Goal: Information Seeking & Learning: Learn about a topic

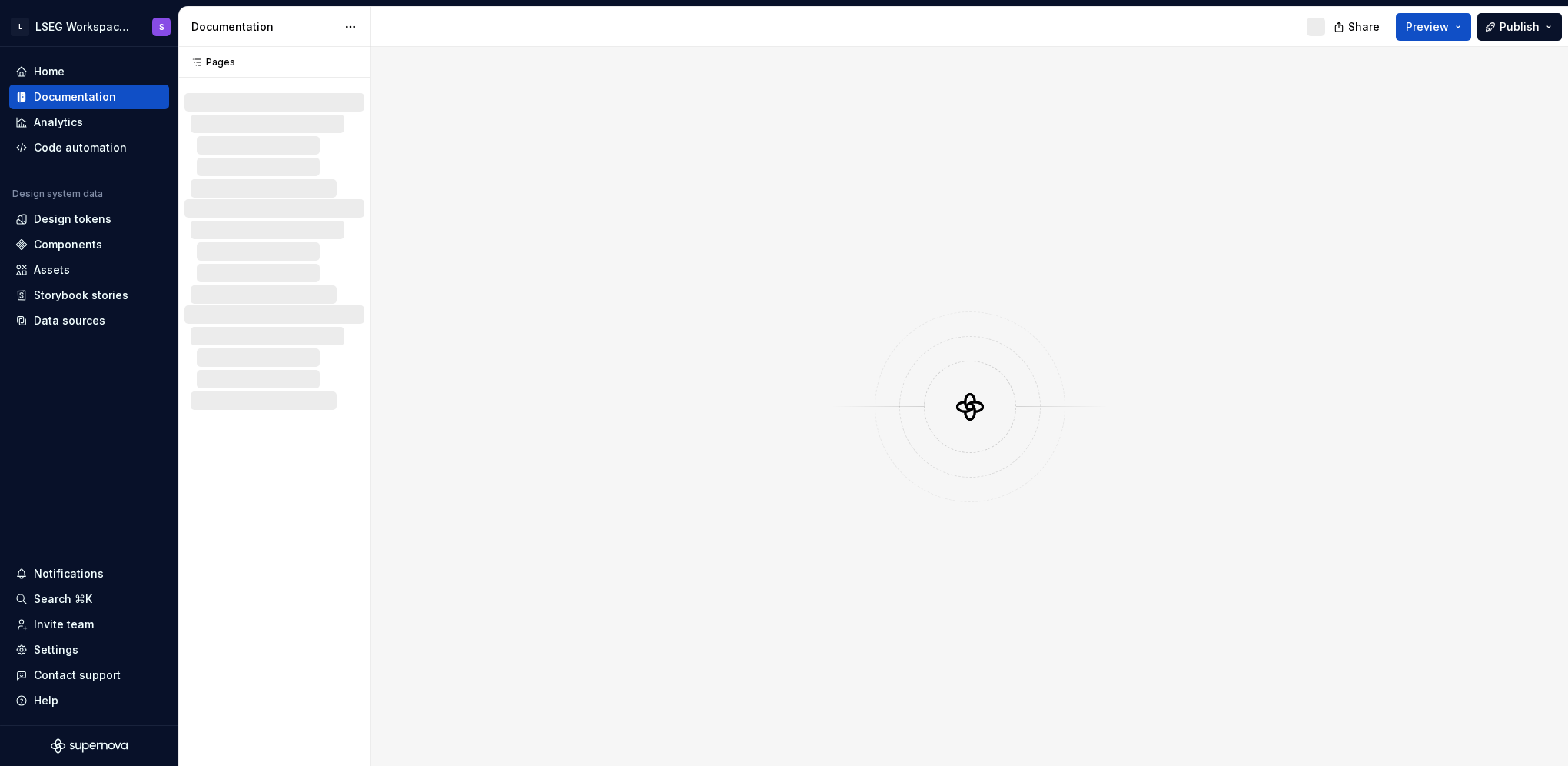
click at [1430, 25] on span "Preview" at bounding box center [1427, 27] width 43 height 16
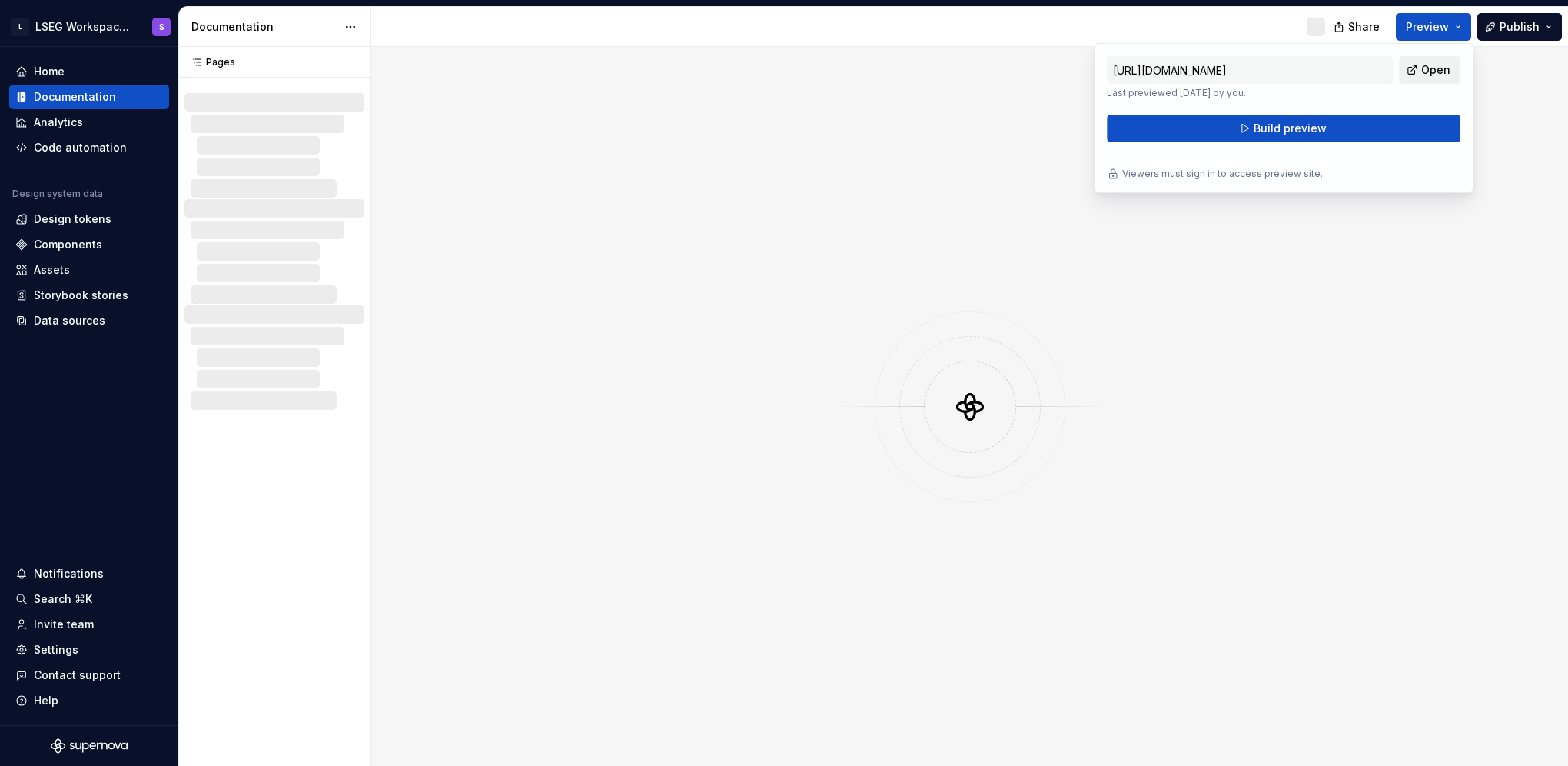
click at [1423, 72] on span "Open" at bounding box center [1436, 70] width 30 height 16
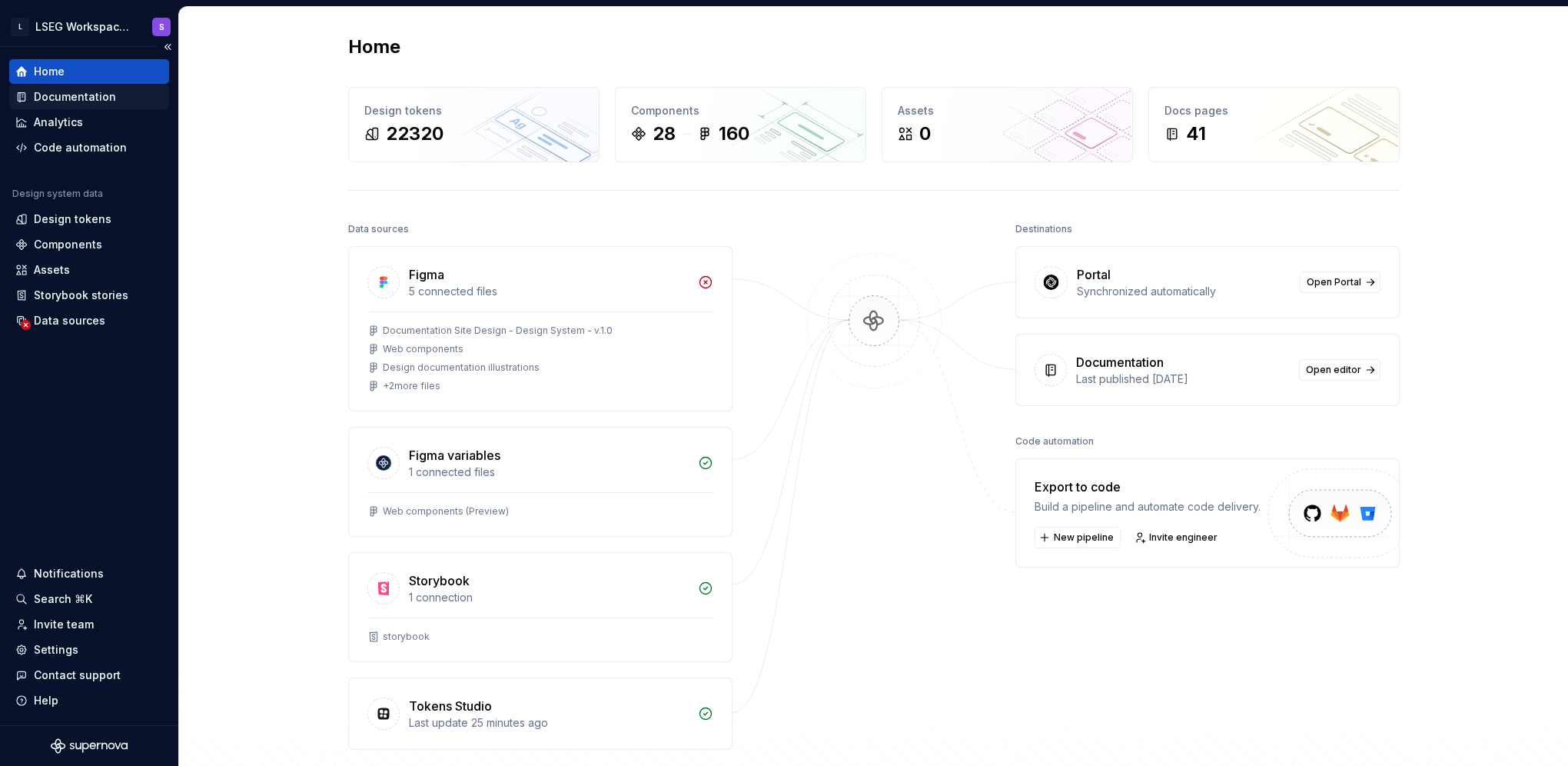
click at [51, 102] on div "Documentation" at bounding box center [75, 97] width 82 height 16
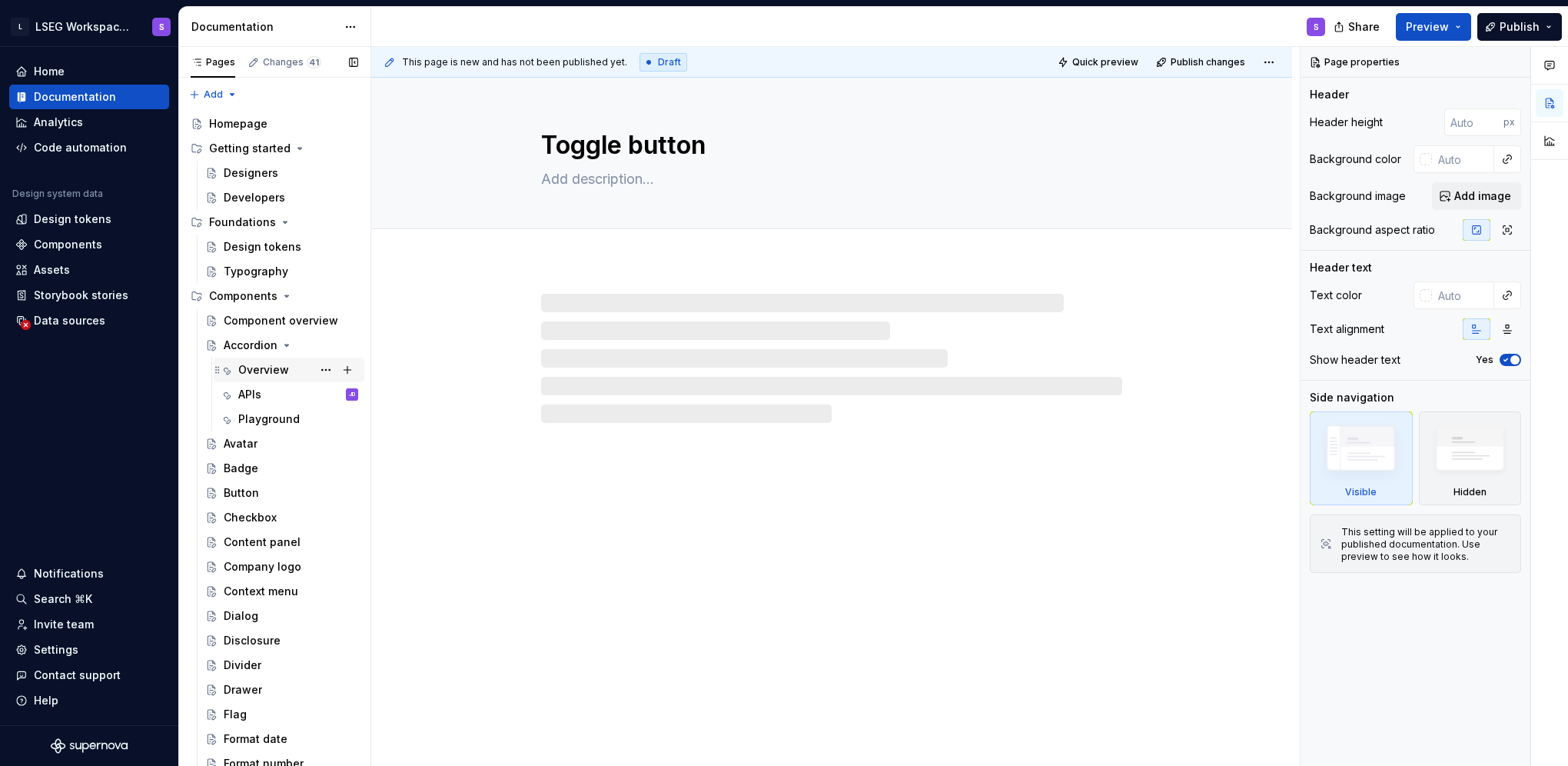
click at [231, 369] on icon "Page tree" at bounding box center [226, 370] width 12 height 12
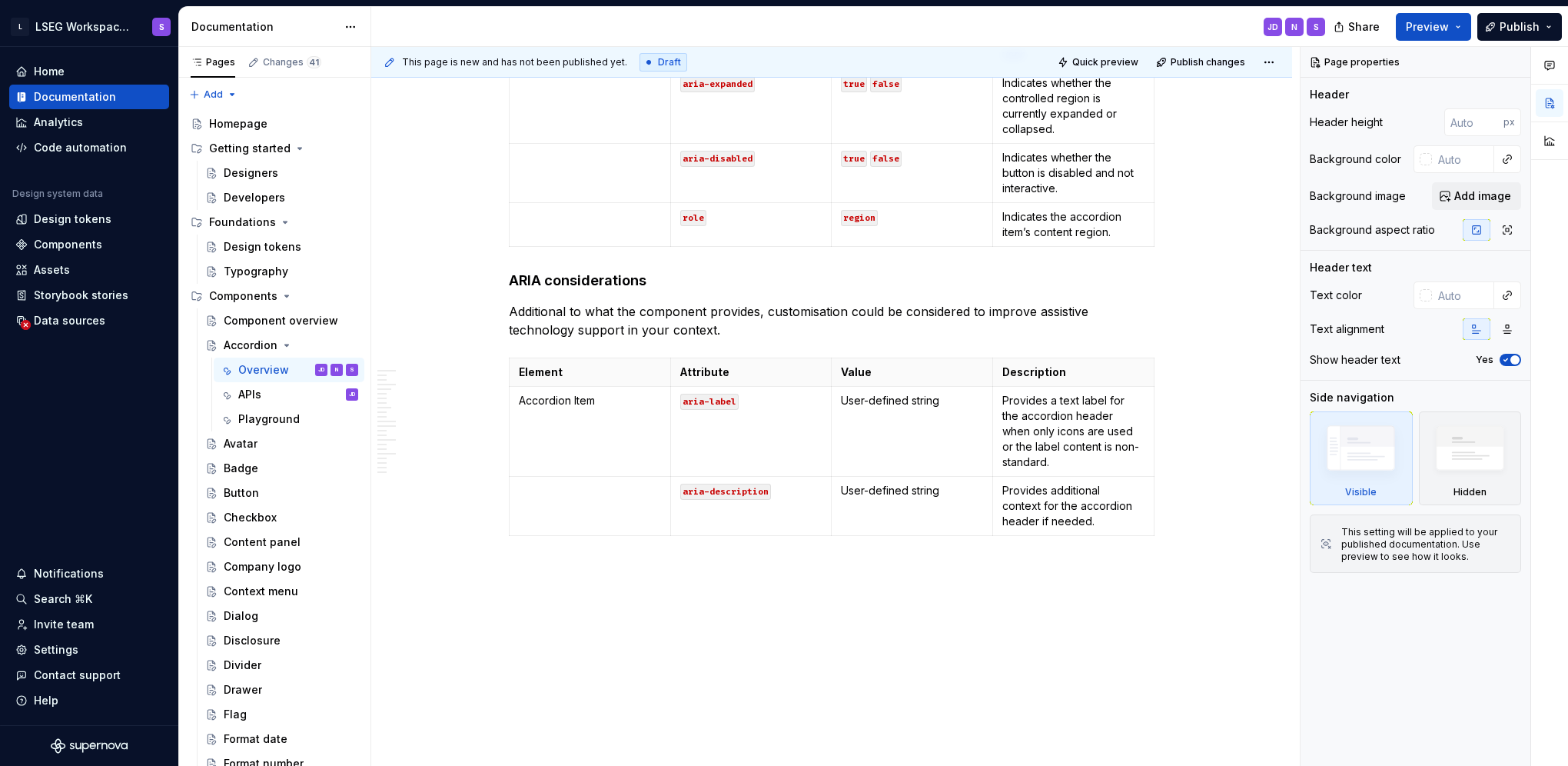
scroll to position [3222, 0]
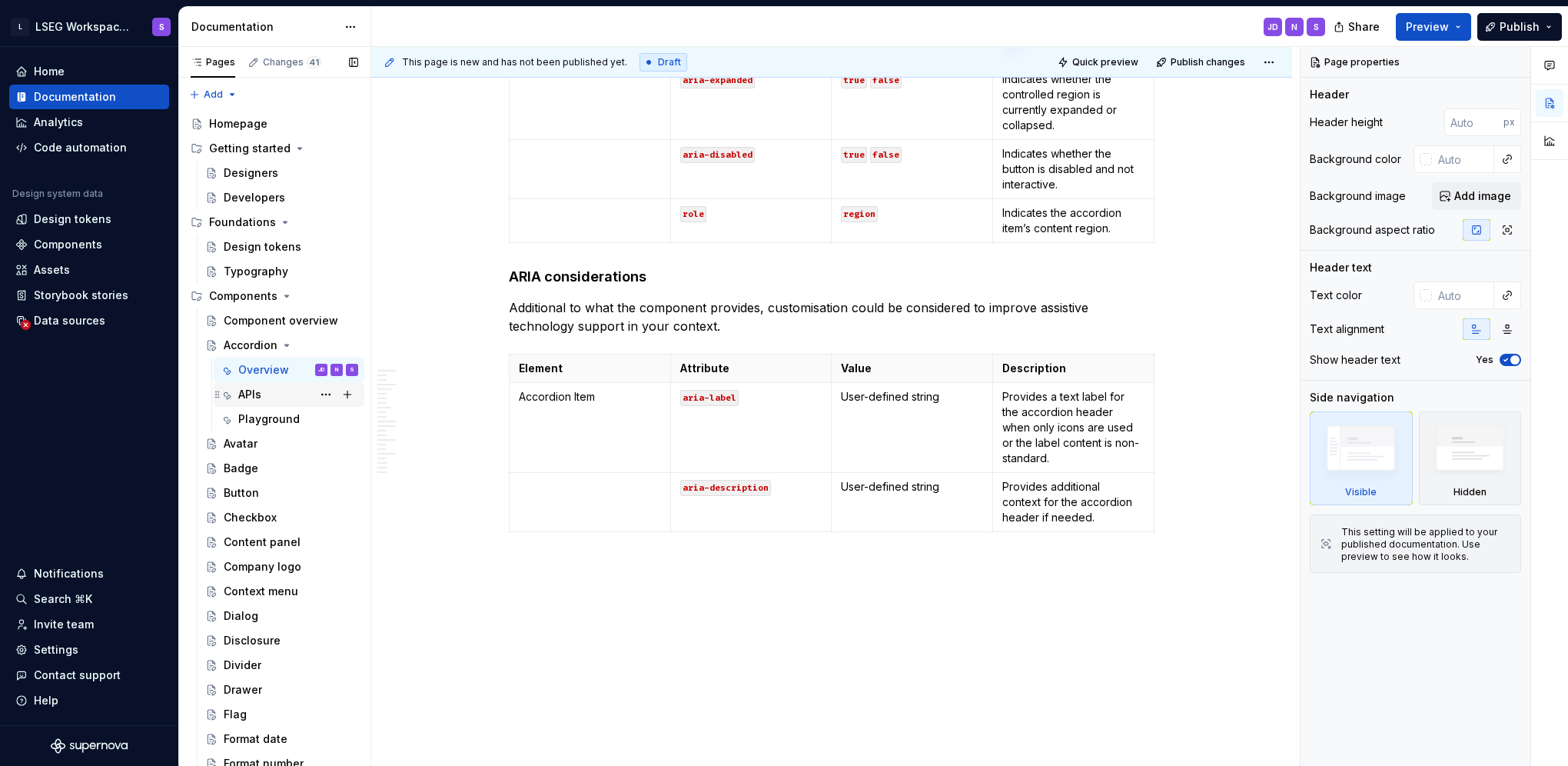
click at [254, 400] on div "APIs" at bounding box center [250, 394] width 23 height 16
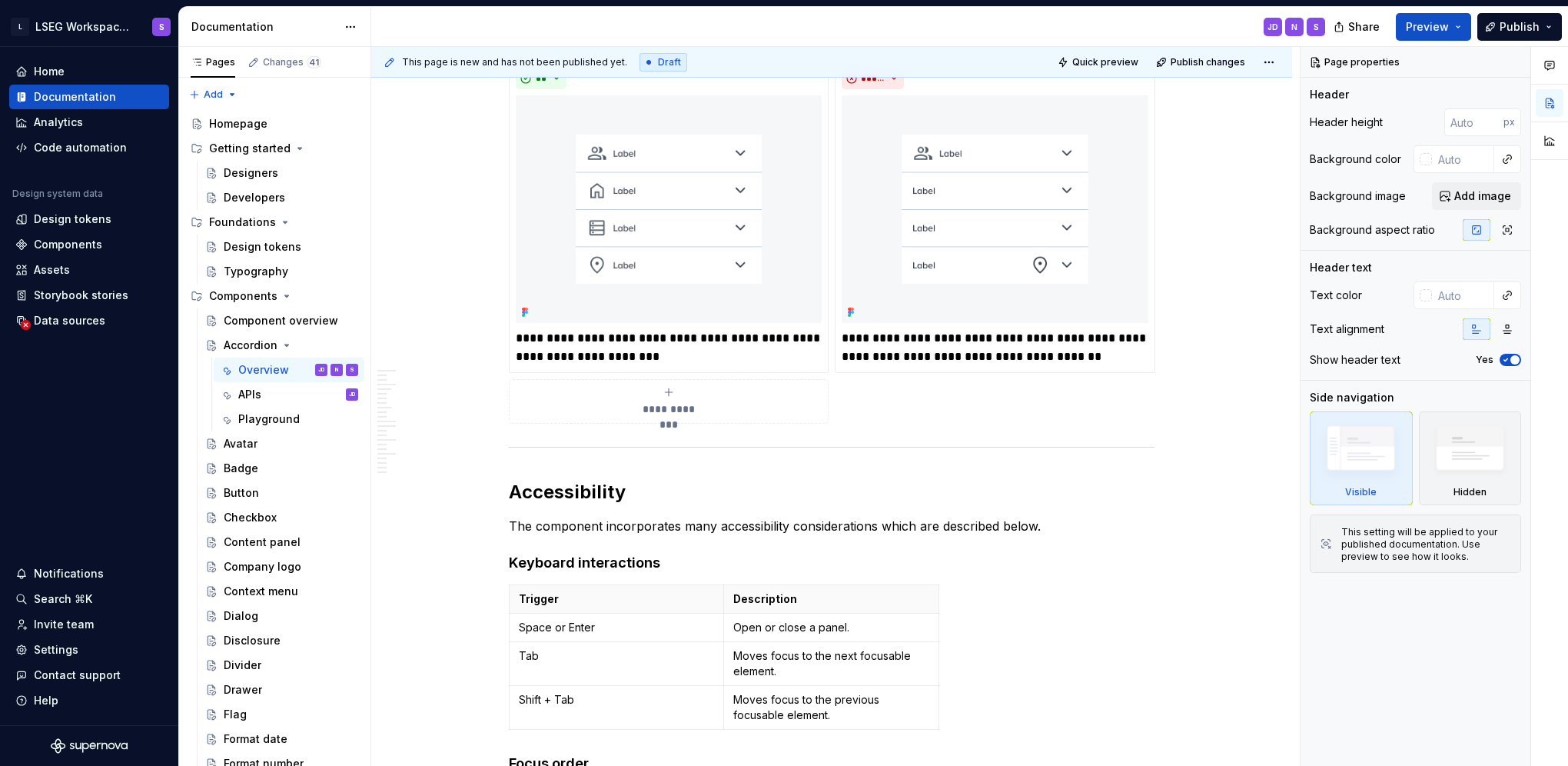
scroll to position [7382, 0]
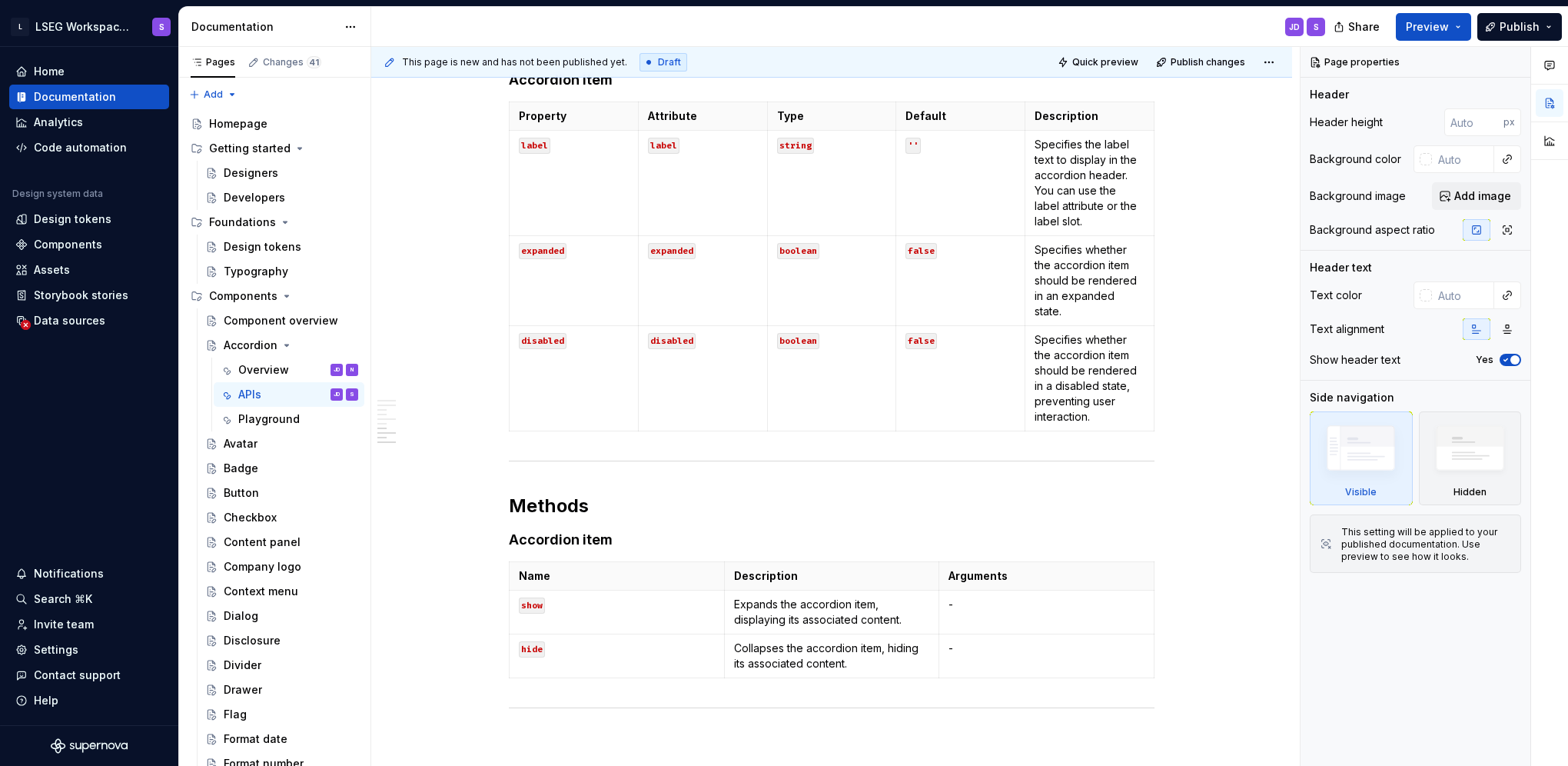
scroll to position [1565, 0]
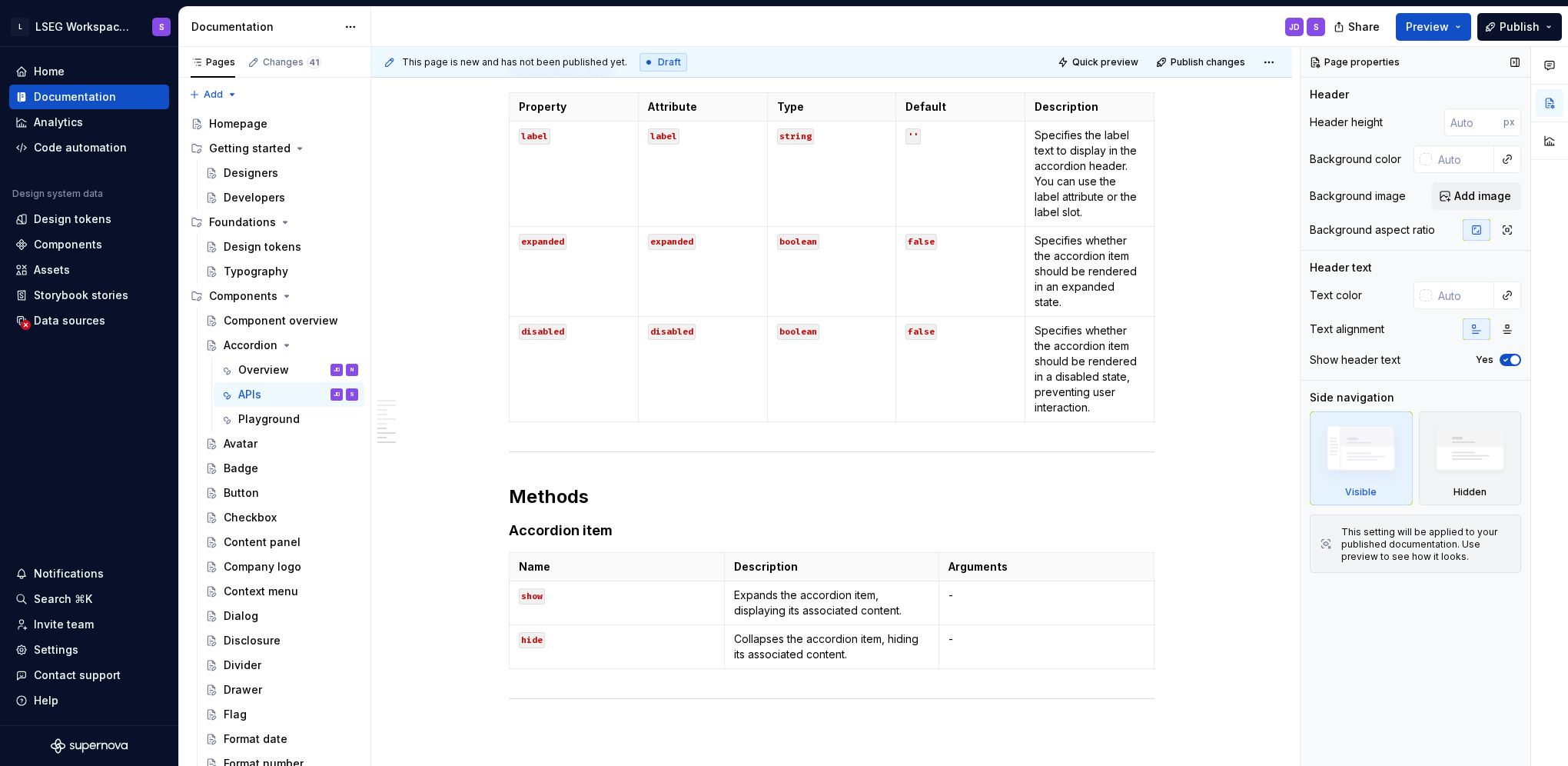
drag, startPoint x: 1337, startPoint y: 590, endPoint x: 1332, endPoint y: 601, distance: 12.1
click at [1336, 600] on div "Page properties Header Header height px Background color Background image Add i…" at bounding box center [1416, 406] width 230 height 719
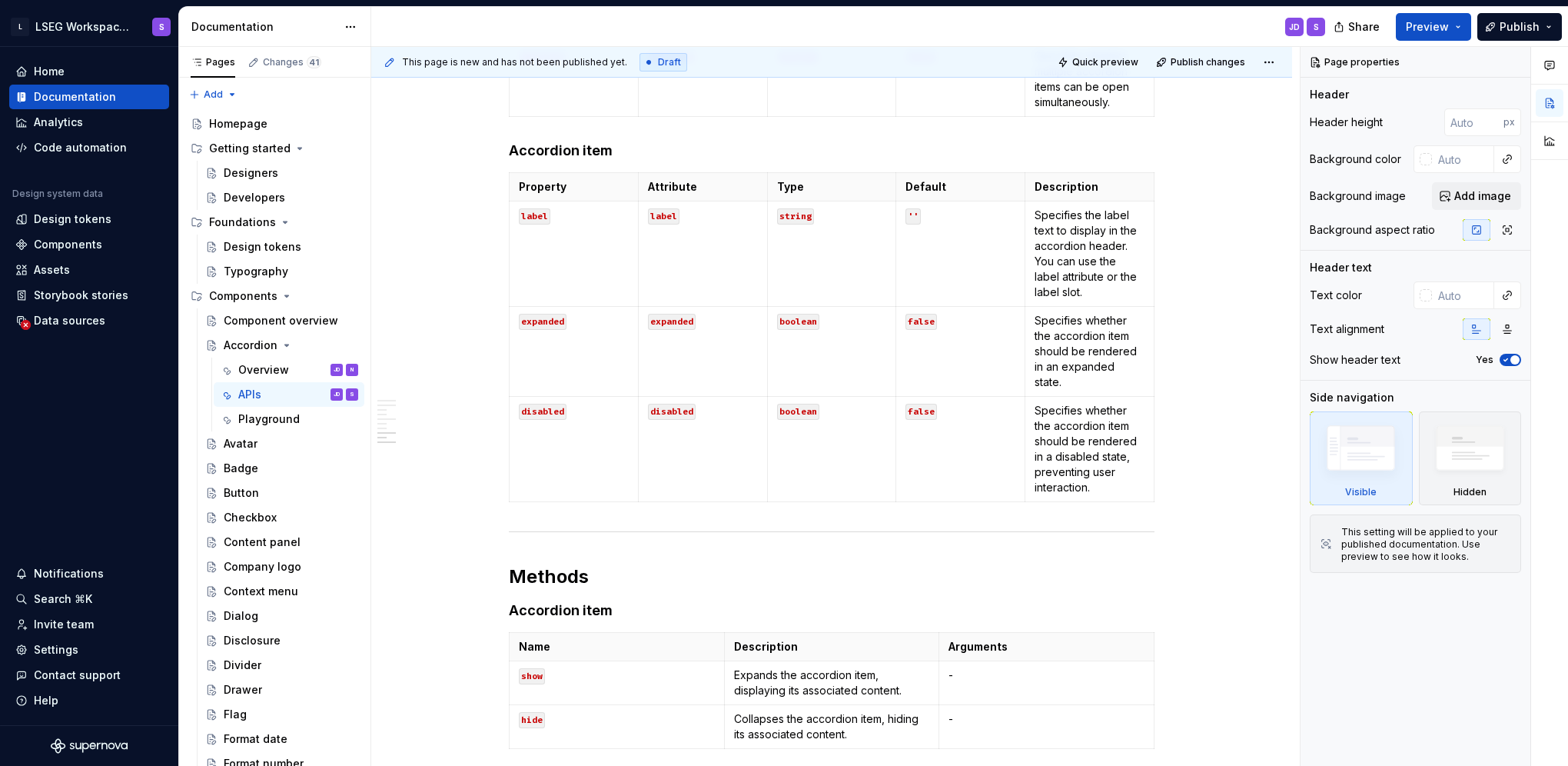
scroll to position [1742, 0]
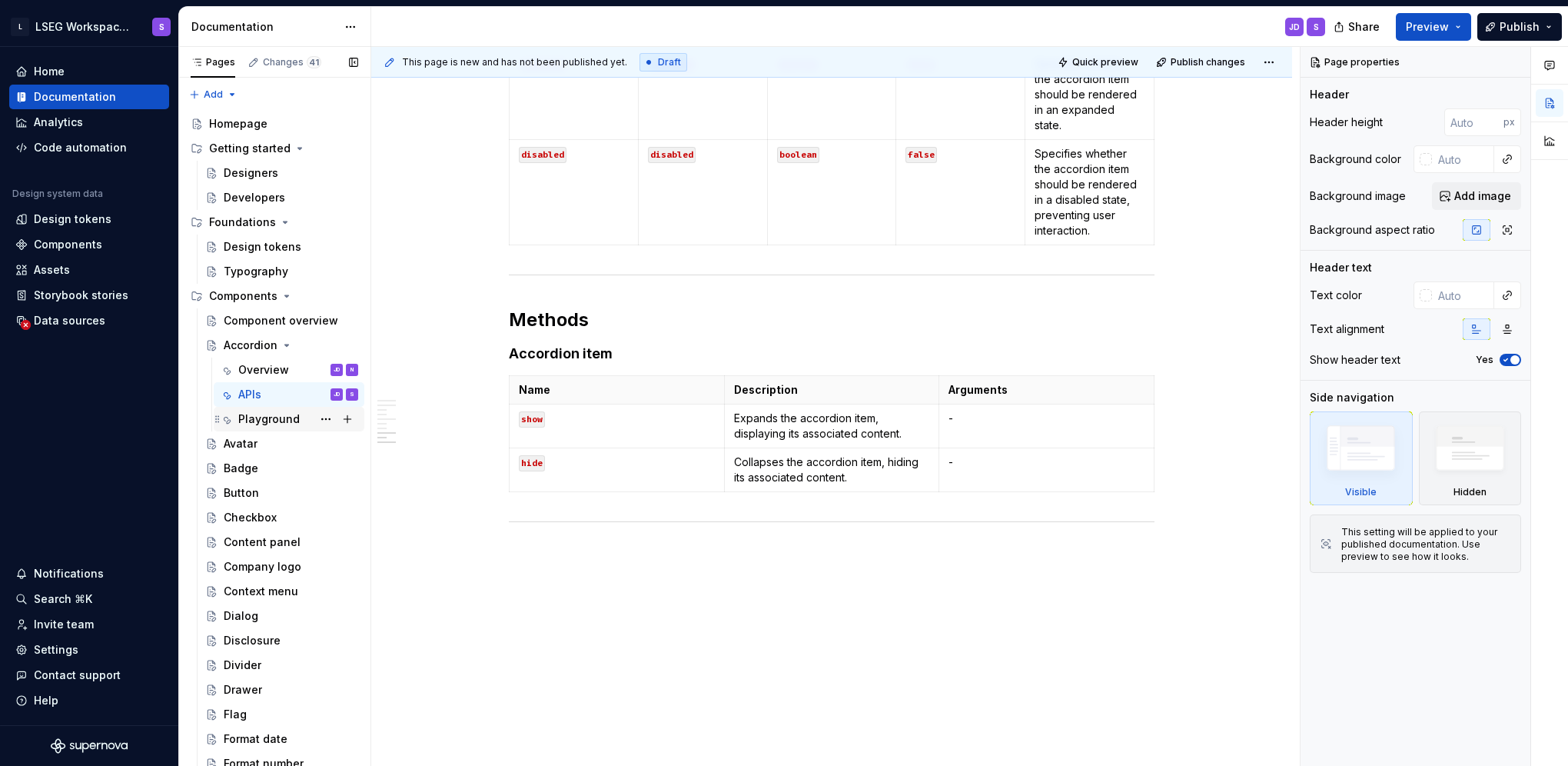
click at [246, 418] on div "Playground" at bounding box center [268, 419] width 61 height 16
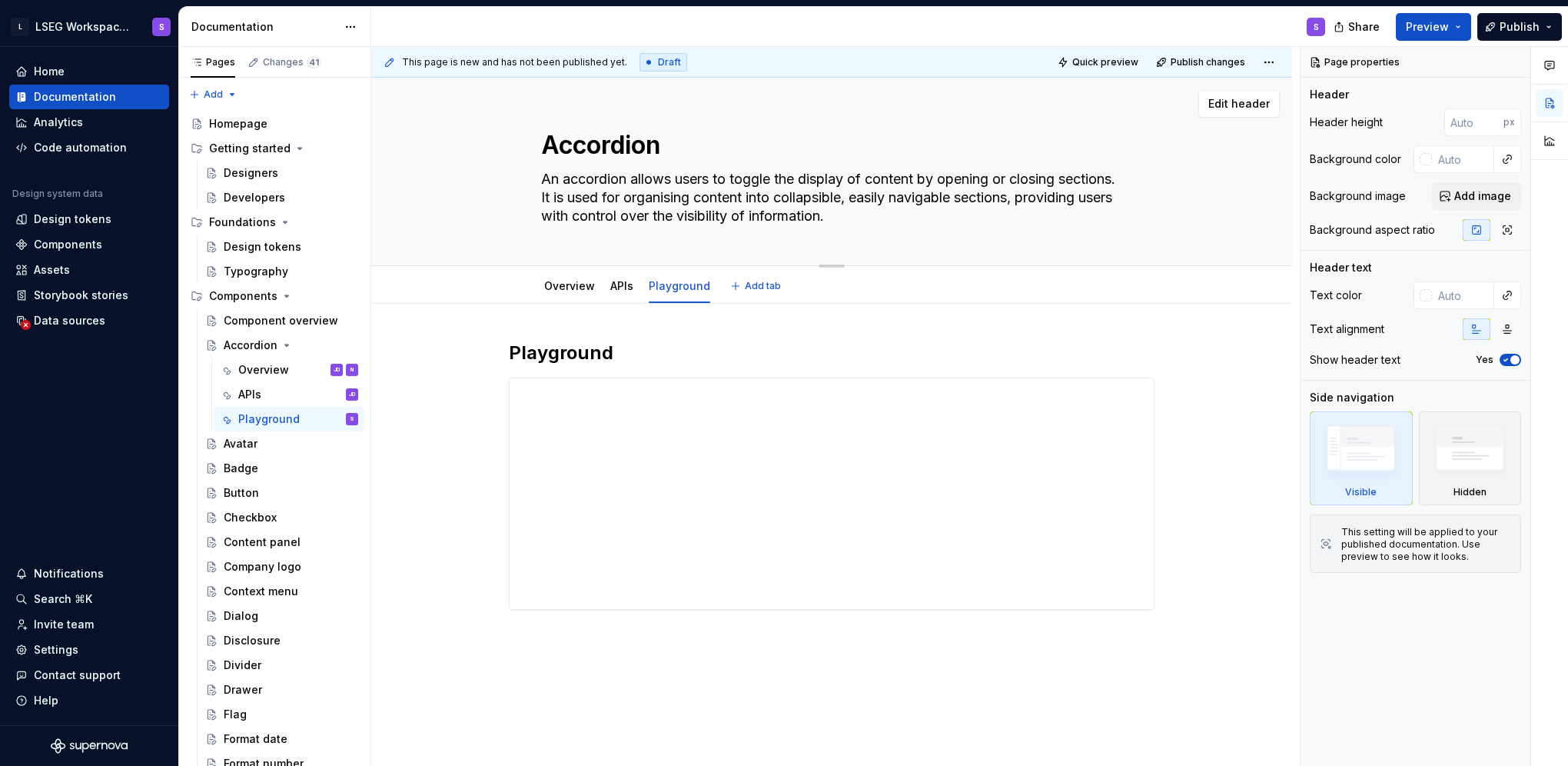
drag, startPoint x: 1291, startPoint y: 96, endPoint x: 1272, endPoint y: 144, distance: 51.6
click at [1272, 144] on div "Accordion An accordion allows users to toggle the display of content by opening…" at bounding box center [832, 172] width 920 height 188
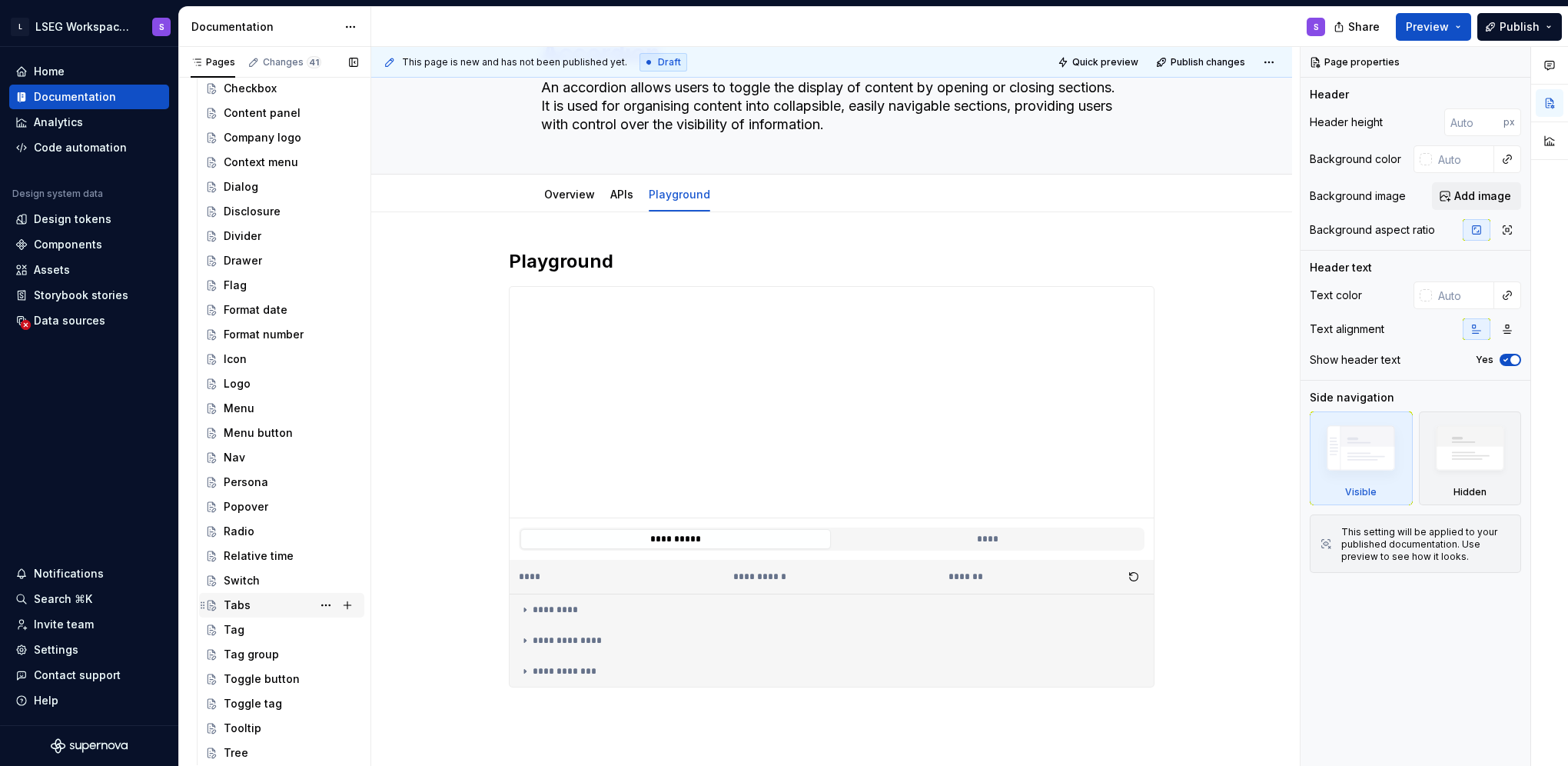
scroll to position [474, 0]
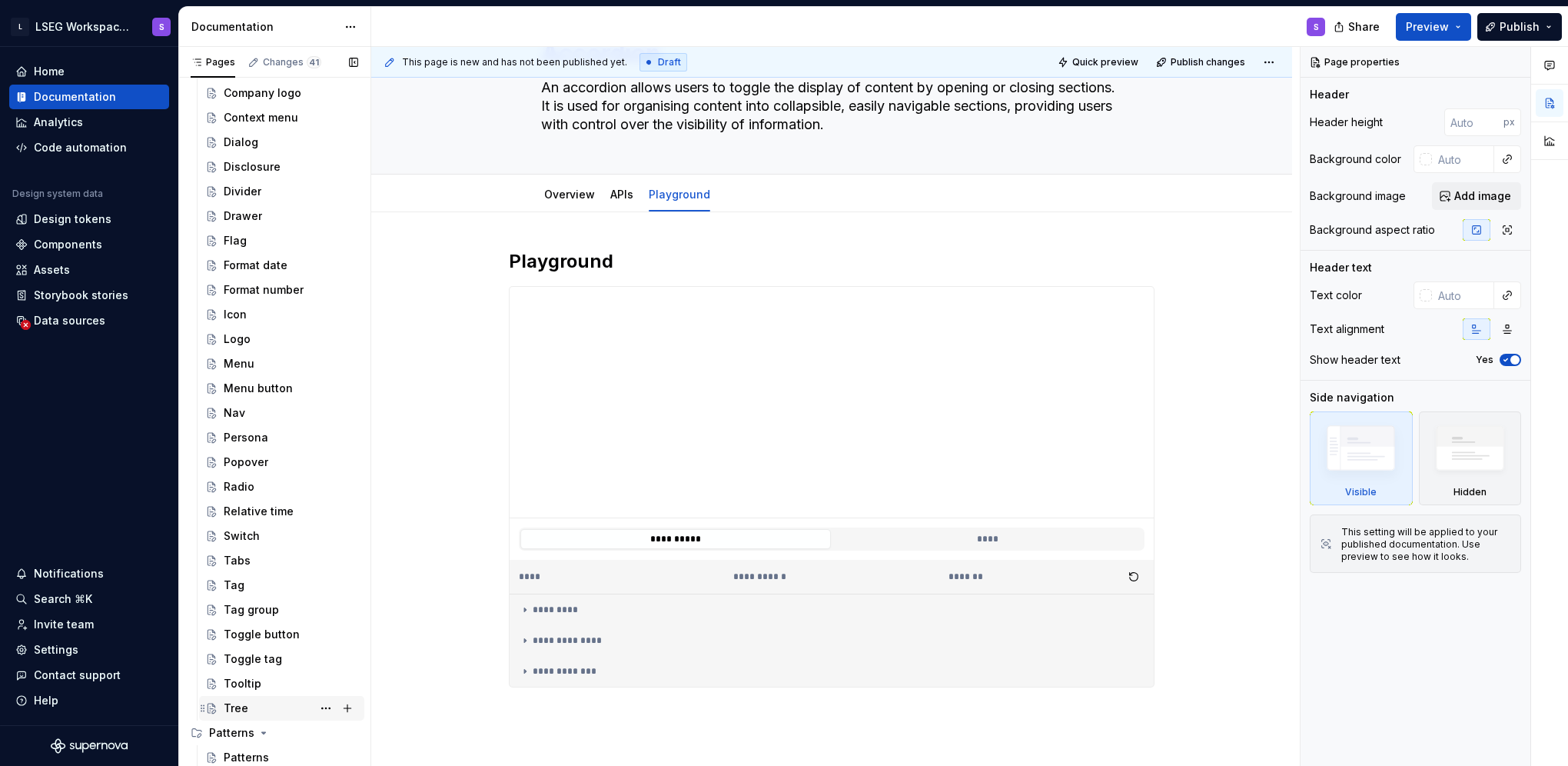
click at [249, 705] on div "Tree" at bounding box center [291, 708] width 134 height 22
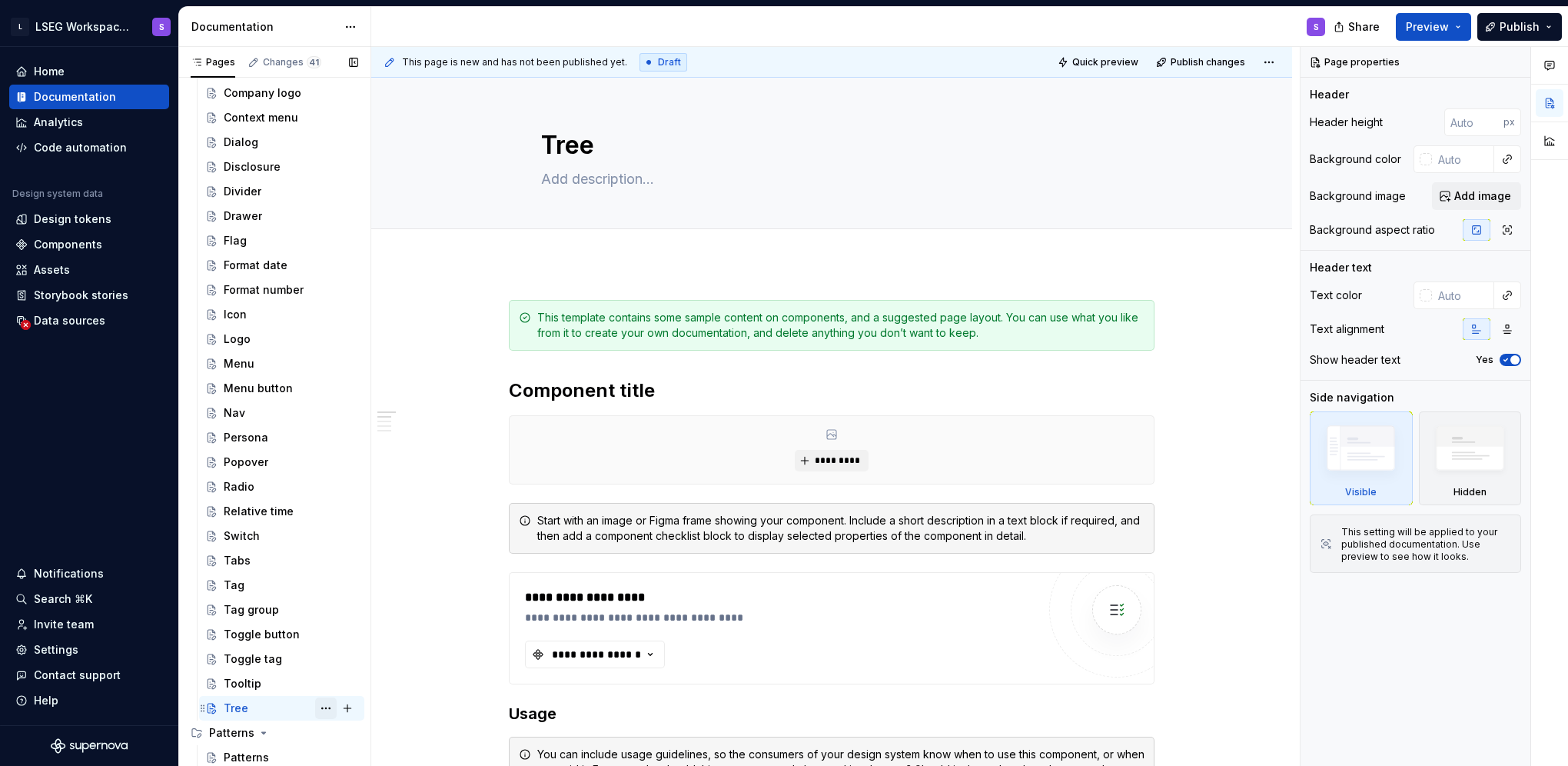
click at [320, 705] on button "Page tree" at bounding box center [326, 708] width 22 height 22
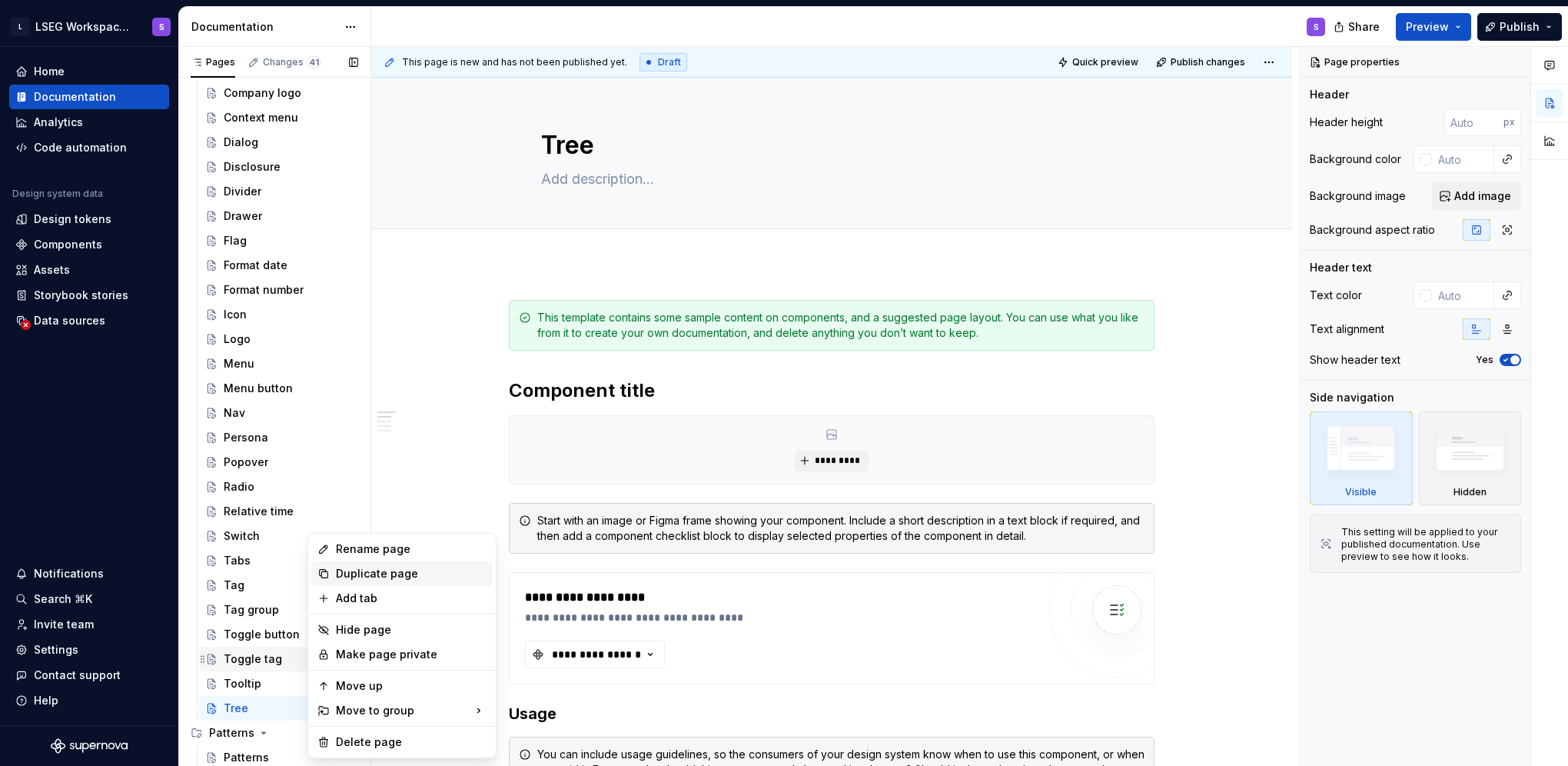
click at [384, 572] on div "Duplicate page" at bounding box center [411, 574] width 151 height 16
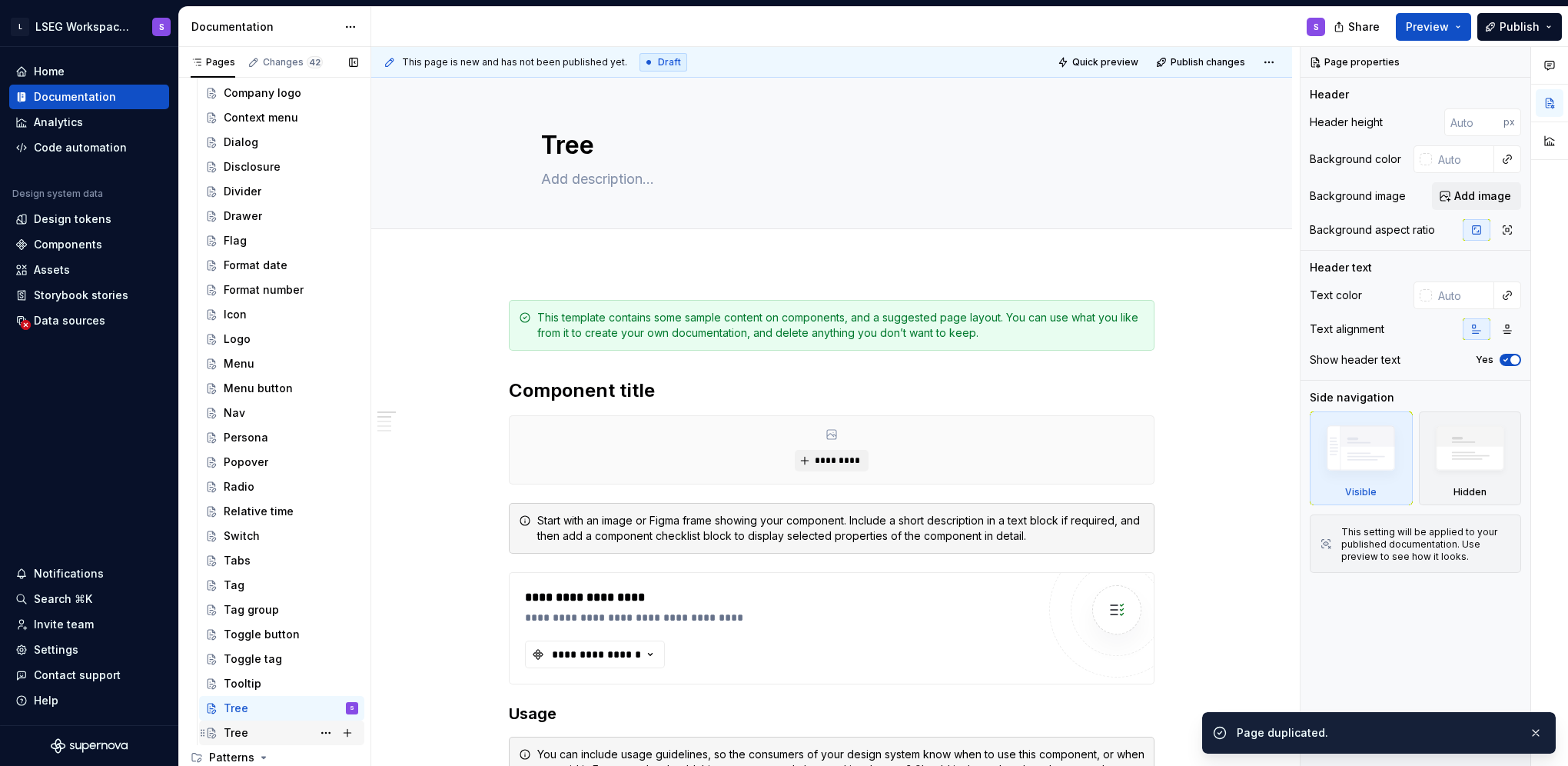
click at [268, 730] on div "Tree" at bounding box center [291, 733] width 134 height 22
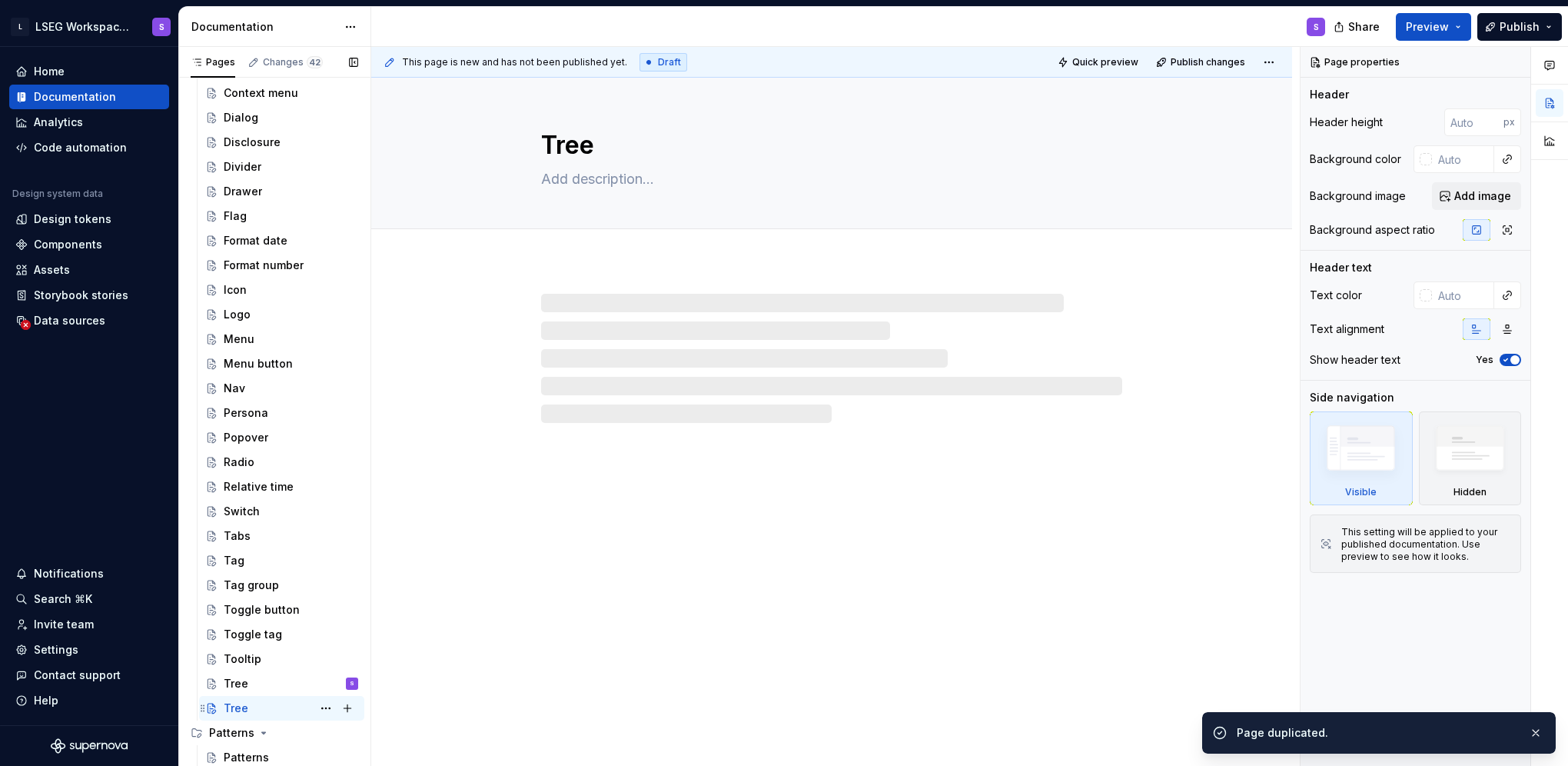
click at [266, 708] on div "Tree S" at bounding box center [291, 708] width 134 height 22
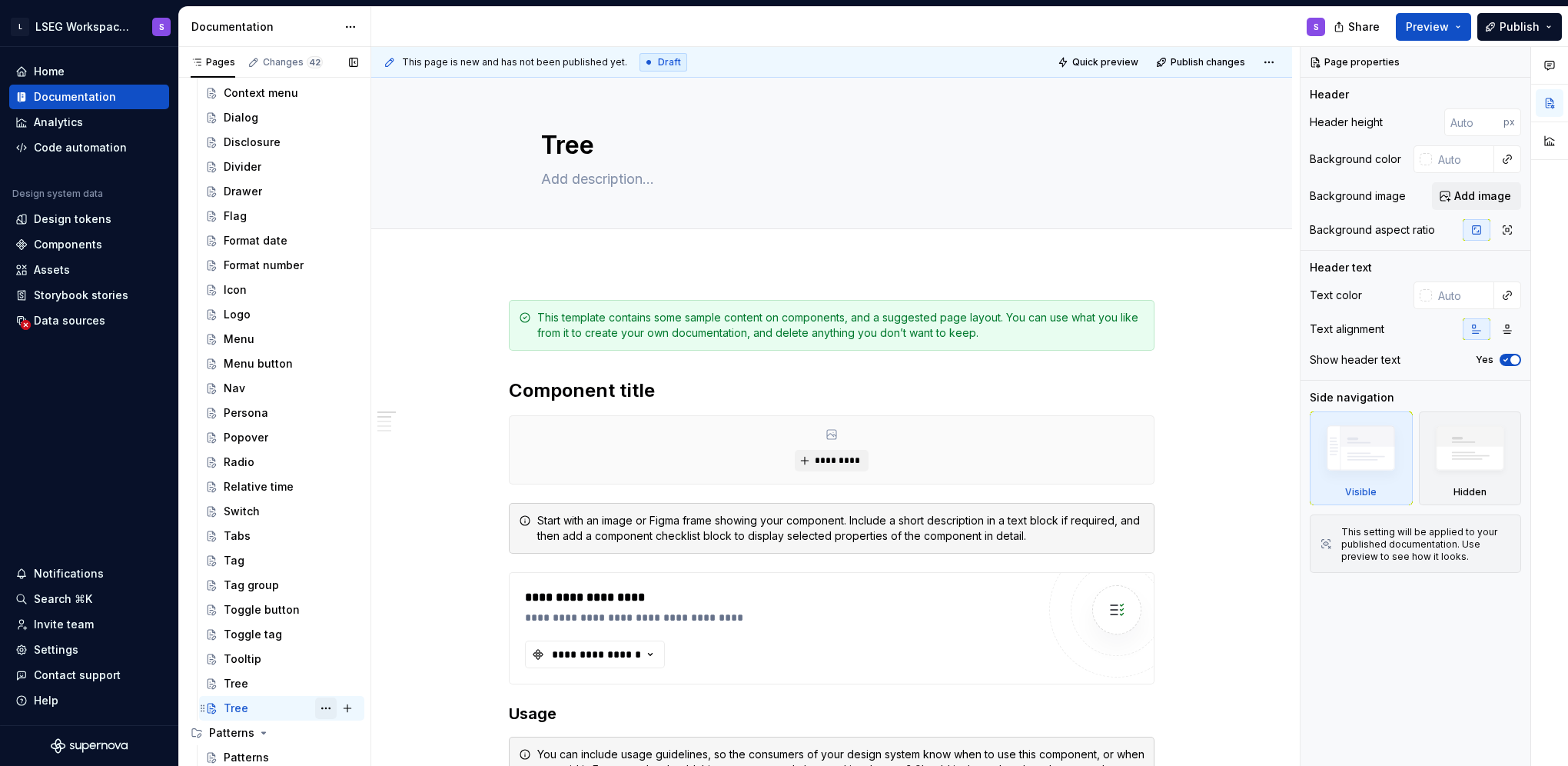
click at [321, 705] on button "Page tree" at bounding box center [326, 708] width 22 height 22
click at [271, 706] on div "Pages Changes 42 Add Accessibility guide for tree Page tree. Navigate the tree …" at bounding box center [274, 409] width 192 height 726
click at [324, 711] on button "Page tree" at bounding box center [326, 708] width 22 height 22
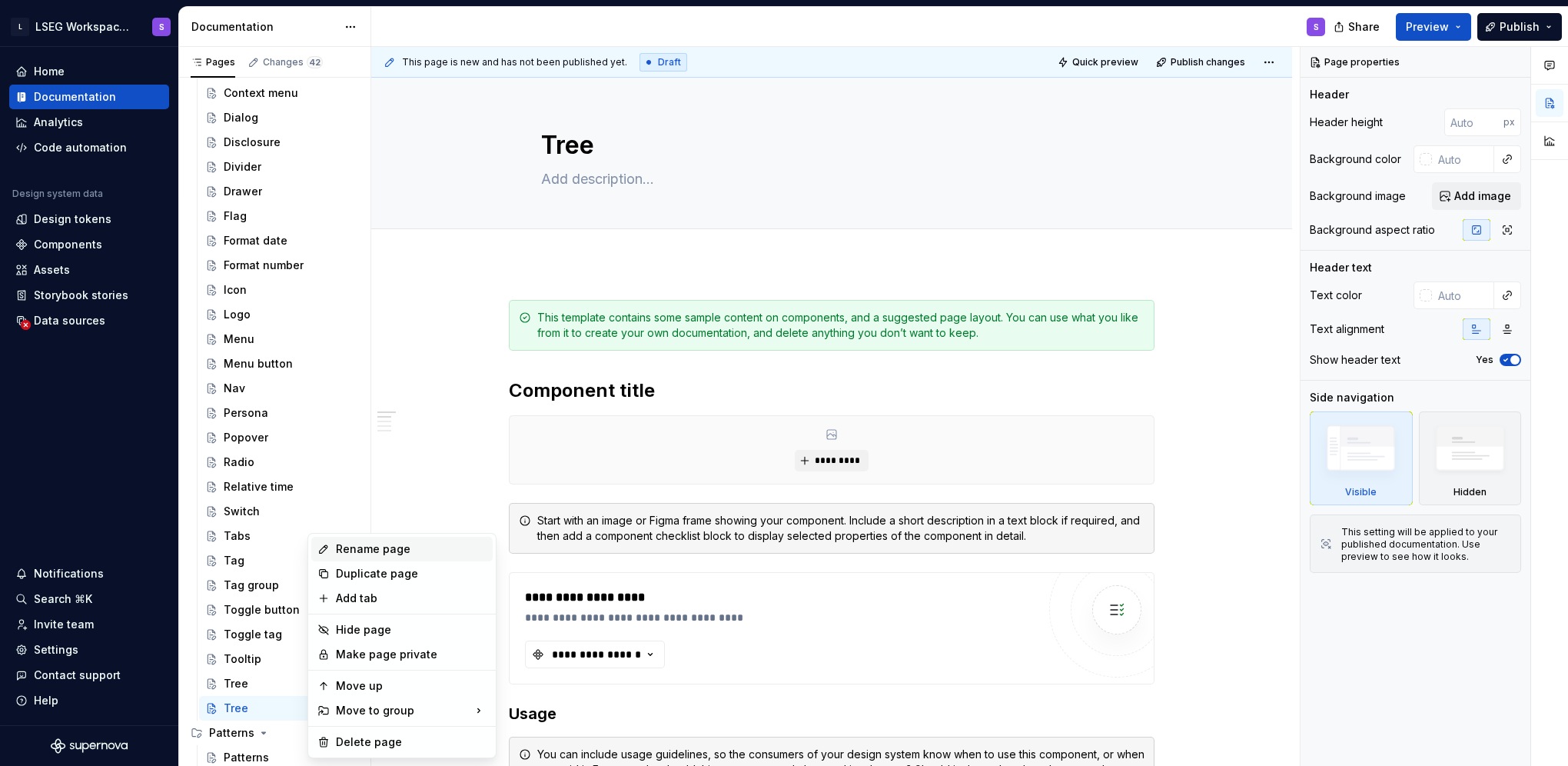
click at [428, 551] on div "Rename page" at bounding box center [411, 549] width 151 height 16
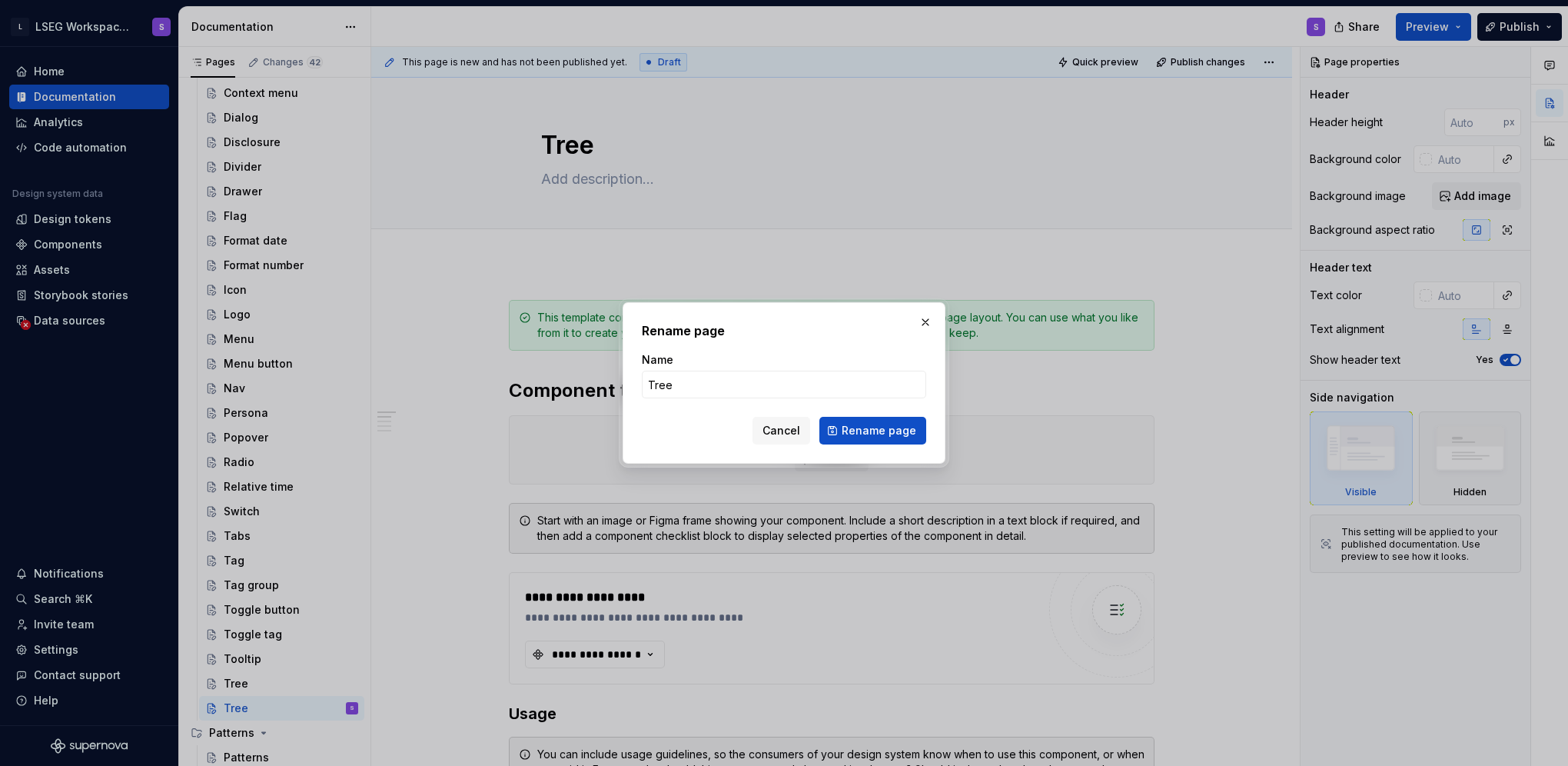
type textarea "*"
type input "Test to migrate"
click button "Rename page" at bounding box center [872, 431] width 107 height 28
type textarea "*"
type textarea "Test to migrate"
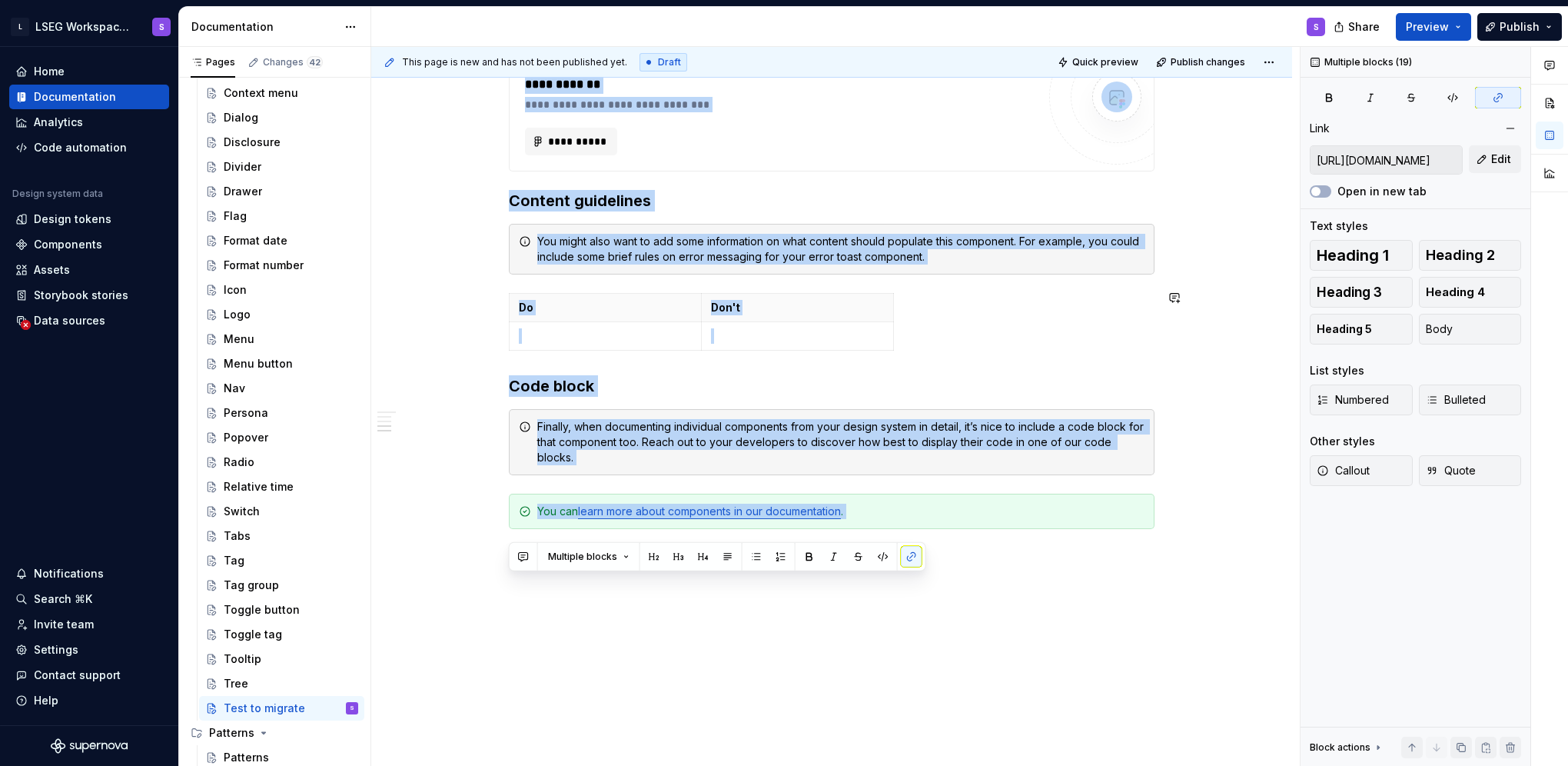
scroll to position [1043, 0]
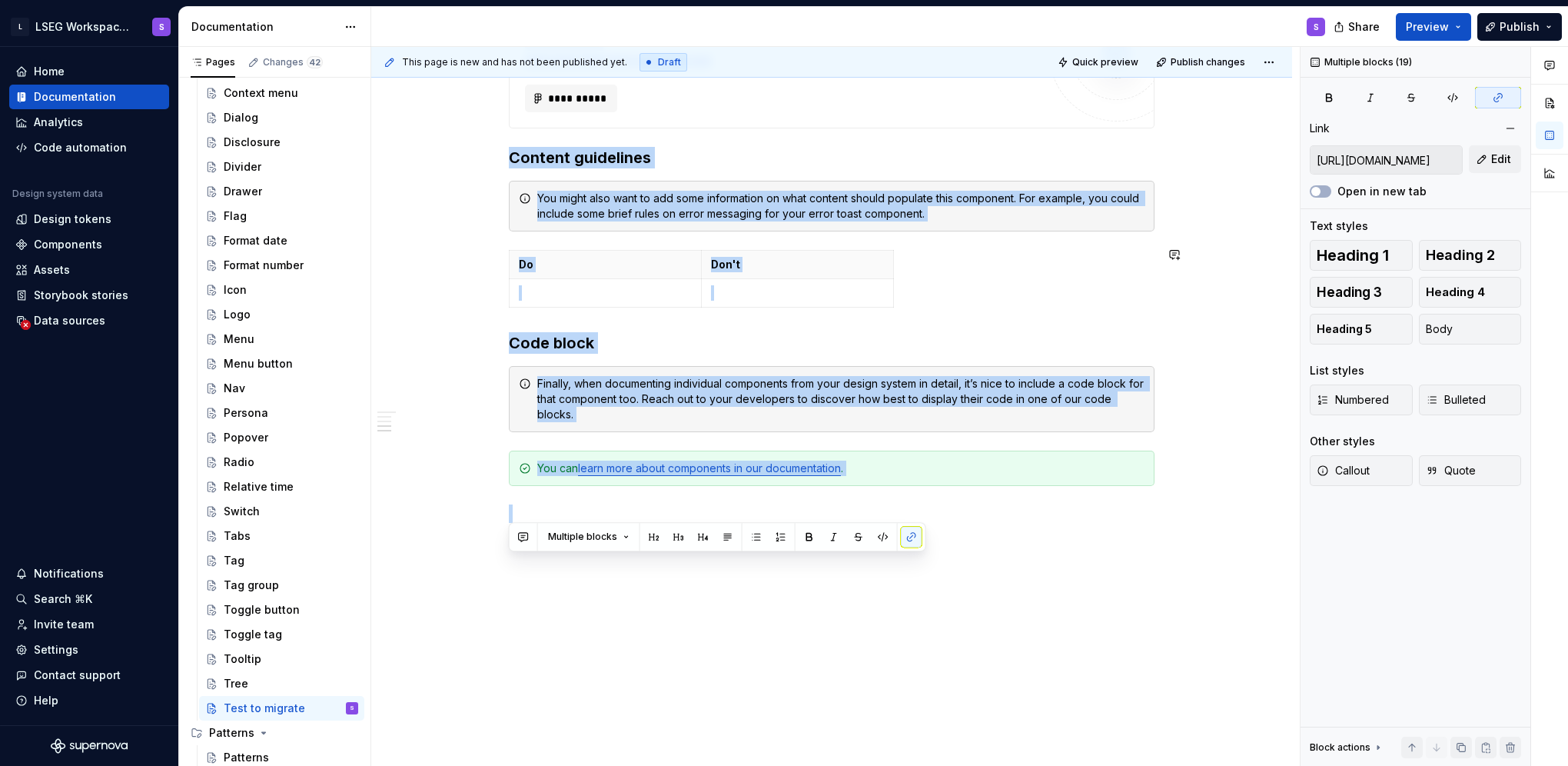
drag, startPoint x: 569, startPoint y: 310, endPoint x: 798, endPoint y: 603, distance: 371.9
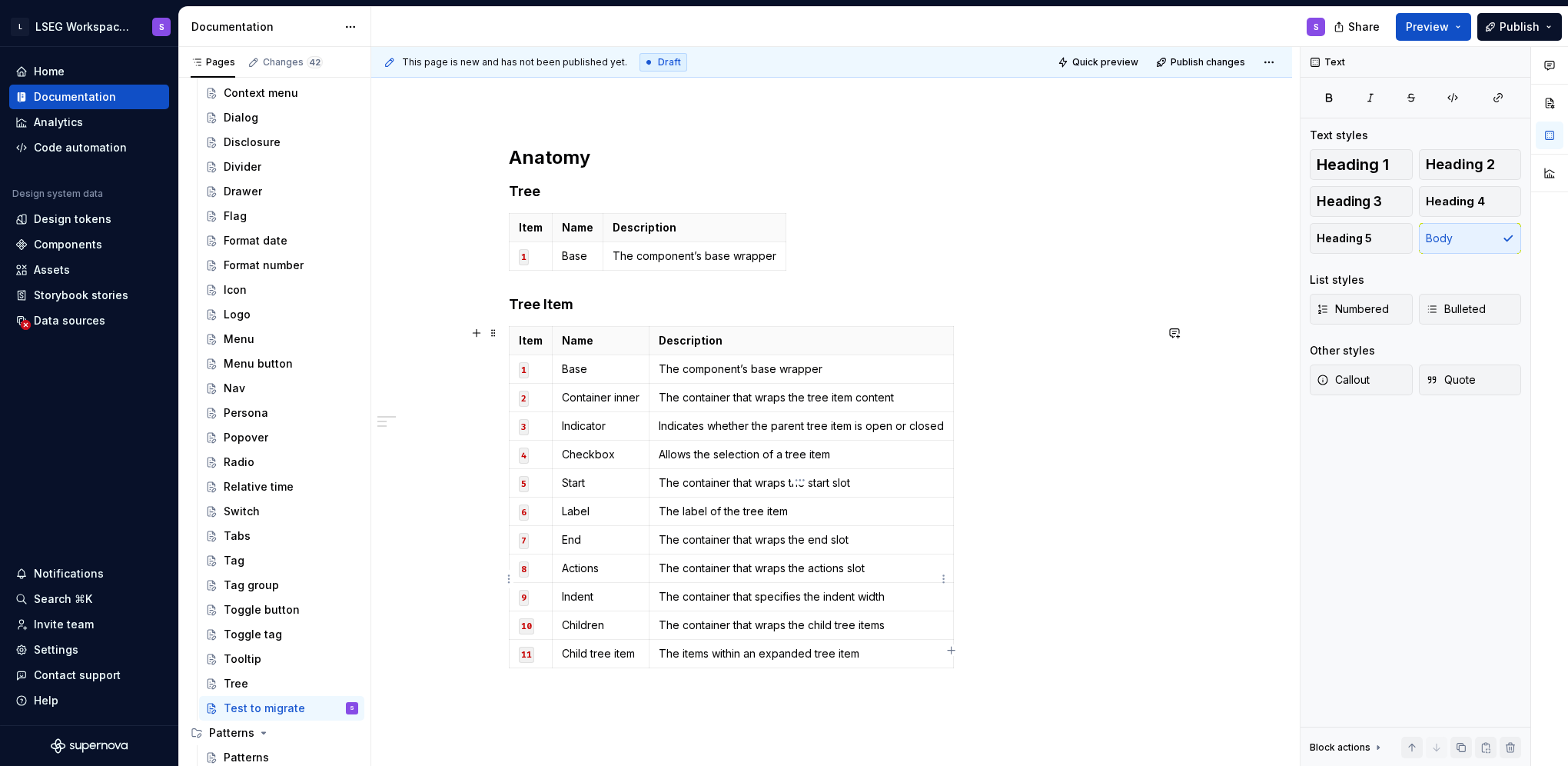
scroll to position [0, 0]
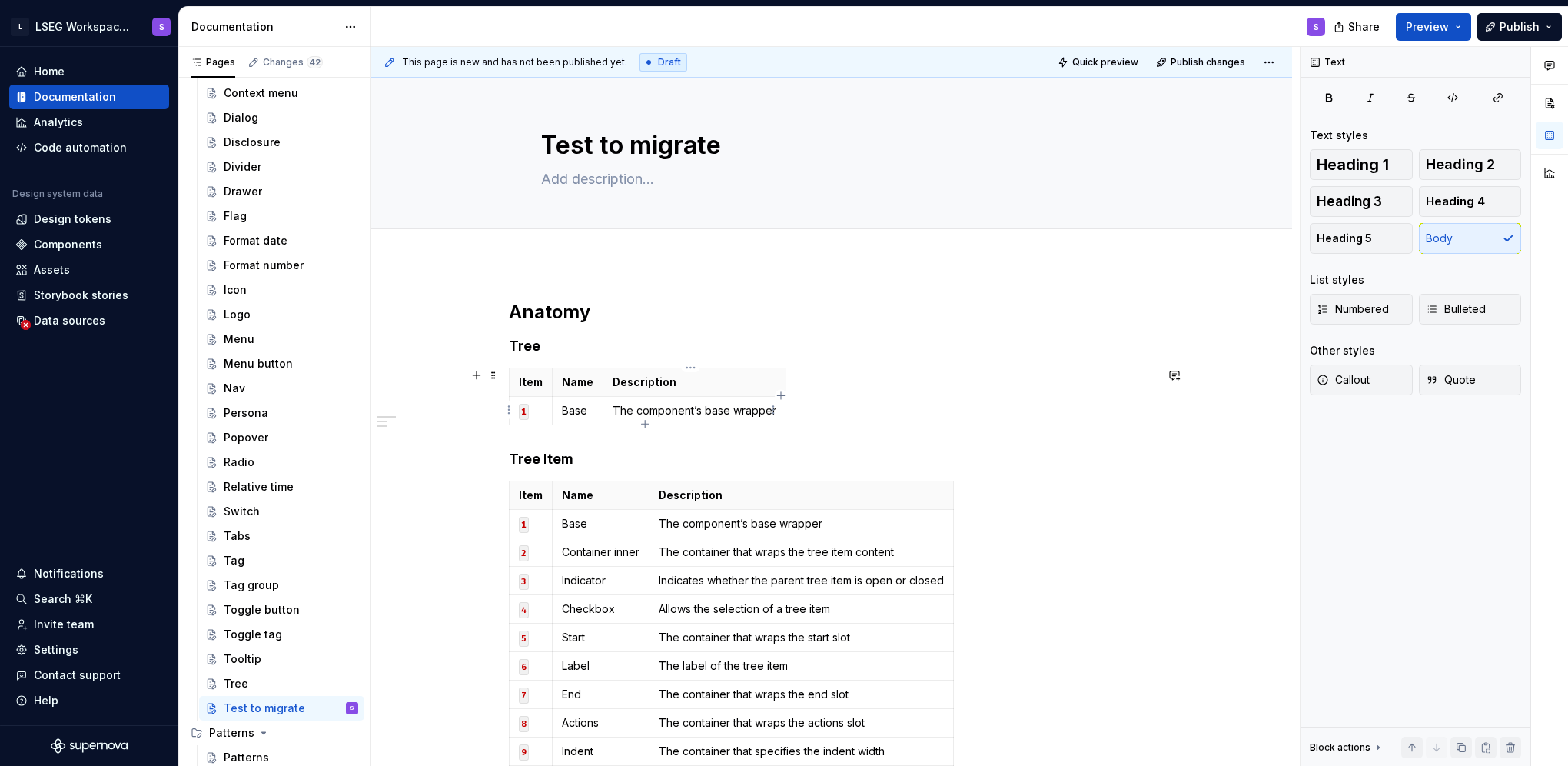
click at [788, 373] on div "Item Name Description 1 Base The component’s base wrapper" at bounding box center [832, 400] width 645 height 64
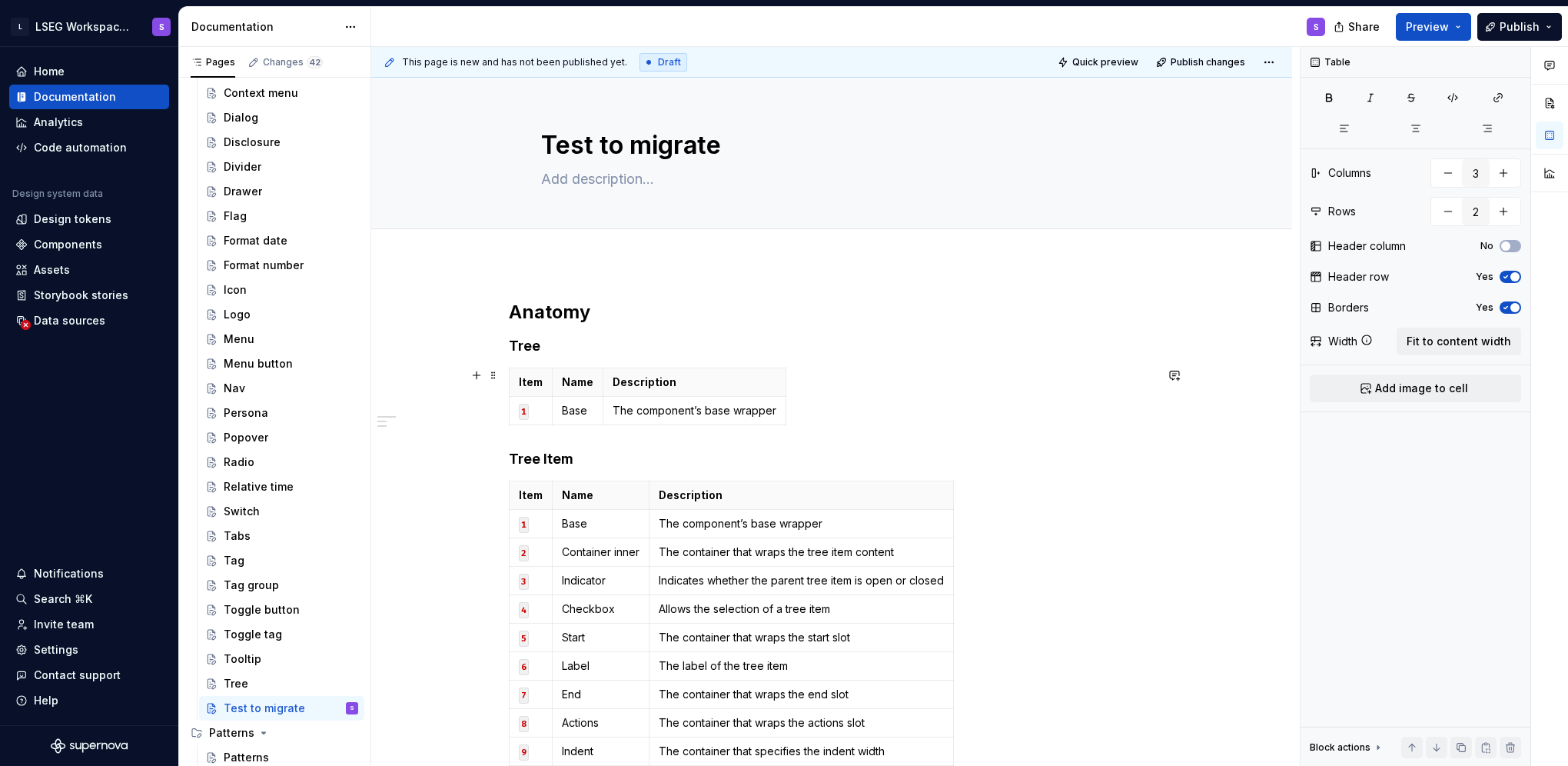
click at [795, 408] on div "Item Name Description 1 Base The component’s base wrapper" at bounding box center [832, 400] width 645 height 64
click at [536, 410] on p "1" at bounding box center [530, 411] width 24 height 16
drag, startPoint x: 519, startPoint y: 406, endPoint x: 536, endPoint y: 409, distance: 17.3
click at [536, 409] on p "1" at bounding box center [530, 411] width 24 height 16
click at [922, 435] on div "Anatomy Tree Item Name Description 1 Base The component’s base wrapper Tree Ite…" at bounding box center [832, 592] width 645 height 584
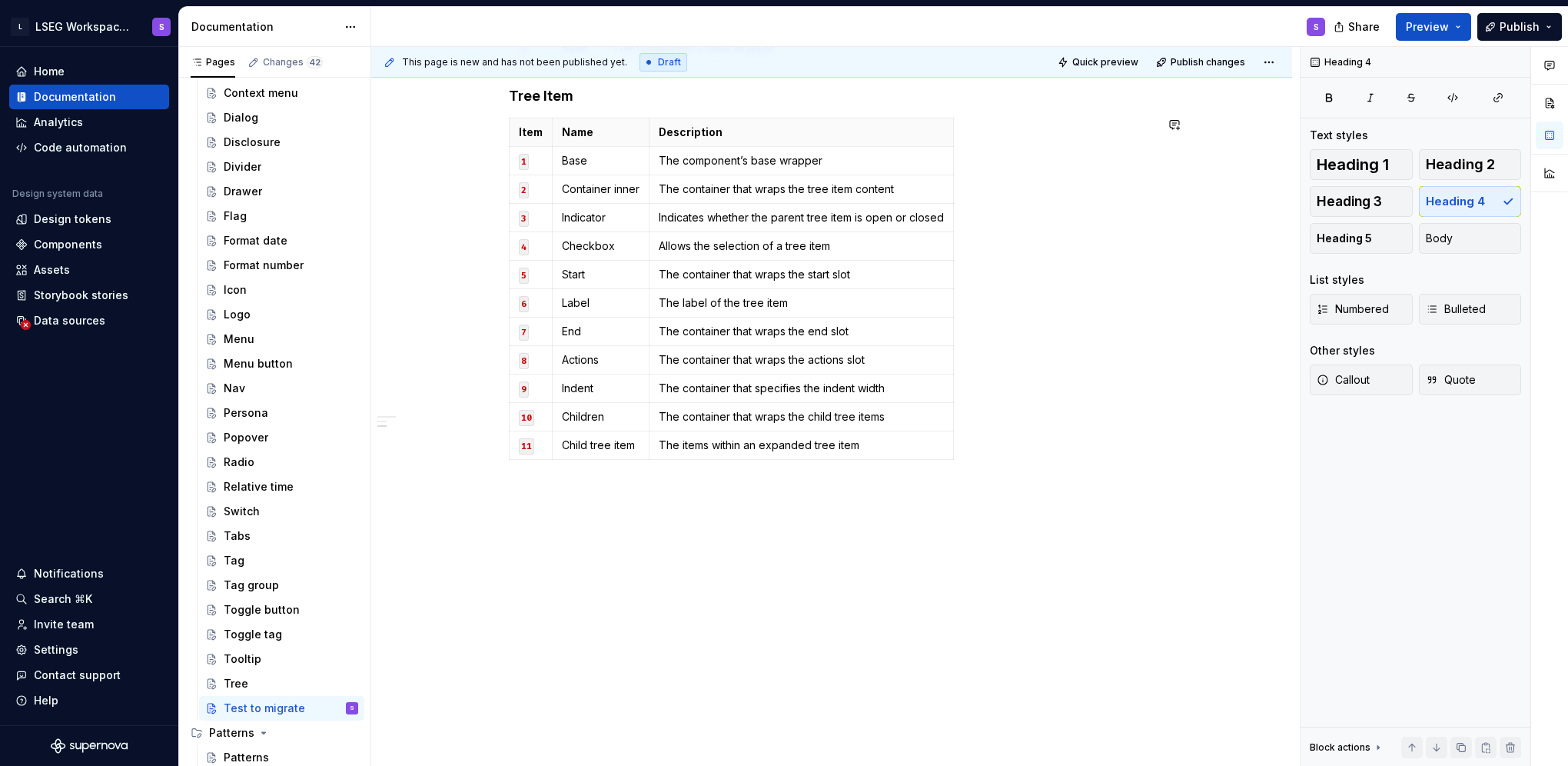
scroll to position [363, 0]
drag, startPoint x: 671, startPoint y: 590, endPoint x: 673, endPoint y: 575, distance: 15.1
click at [671, 589] on div "This page is new and has not been published yet. Draft Quick preview Publish ch…" at bounding box center [836, 406] width 928 height 719
click at [636, 491] on p at bounding box center [832, 502] width 645 height 37
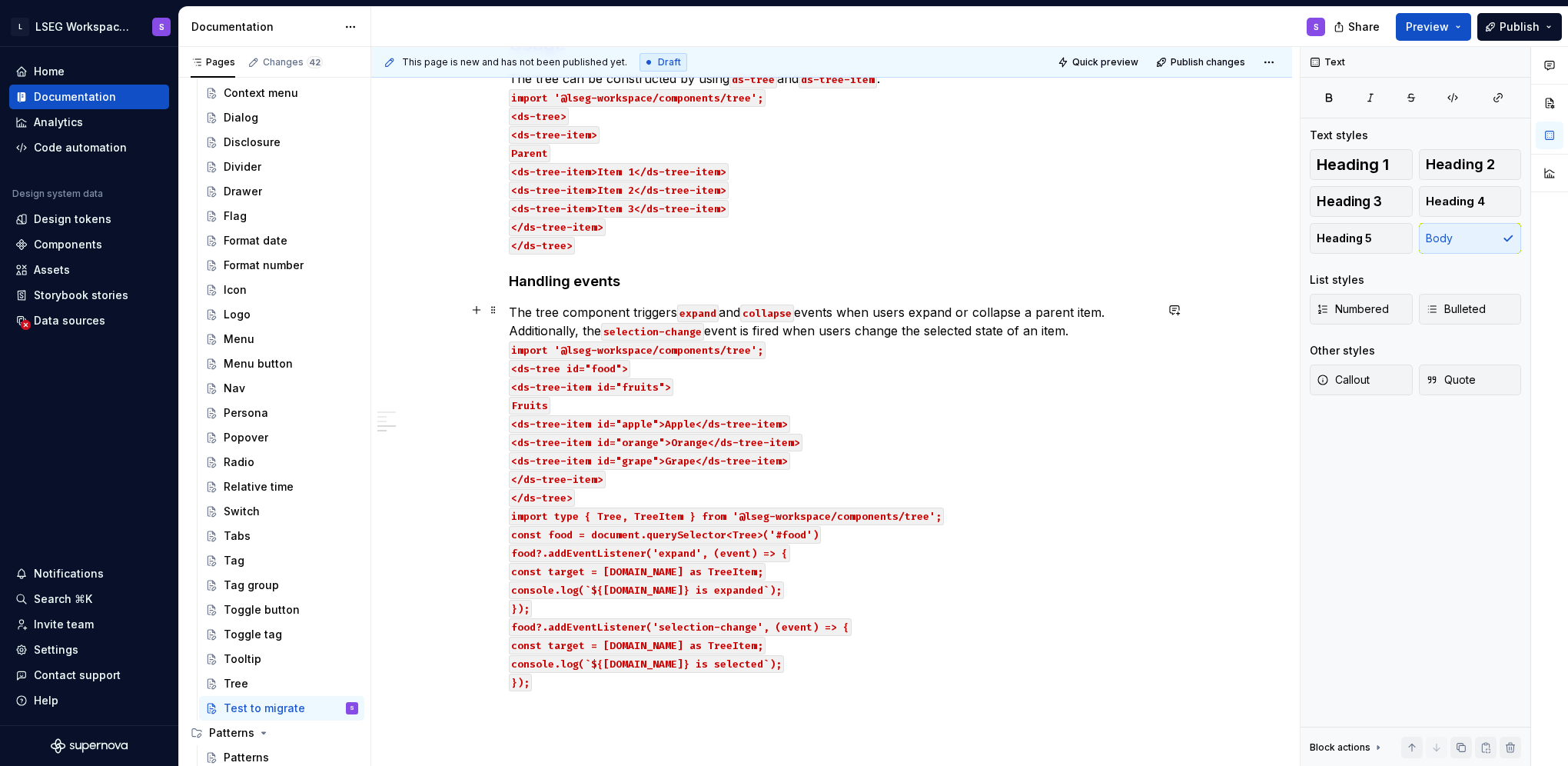
scroll to position [593, 0]
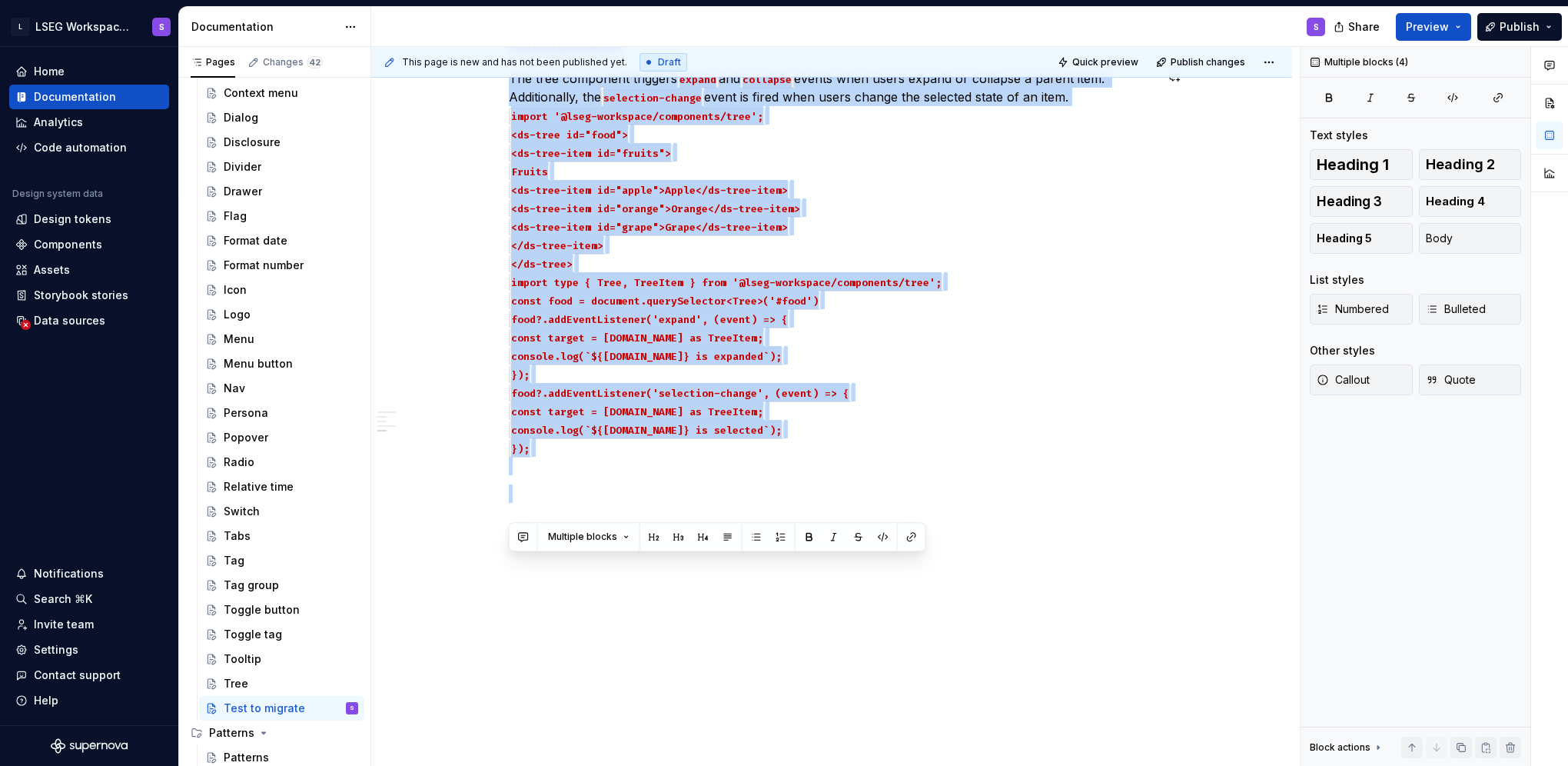
drag, startPoint x: 536, startPoint y: 298, endPoint x: 789, endPoint y: 622, distance: 411.1
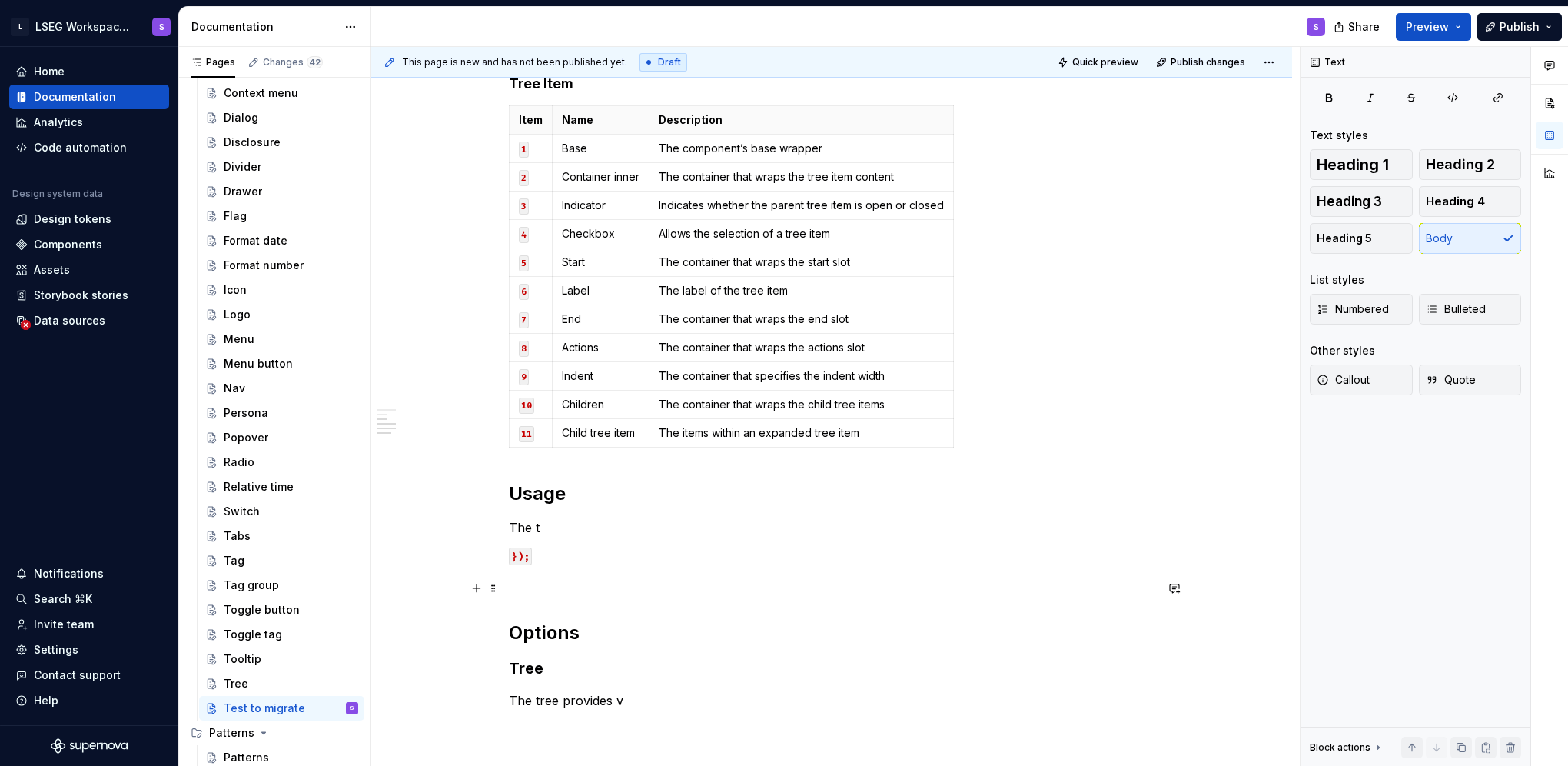
scroll to position [410, 0]
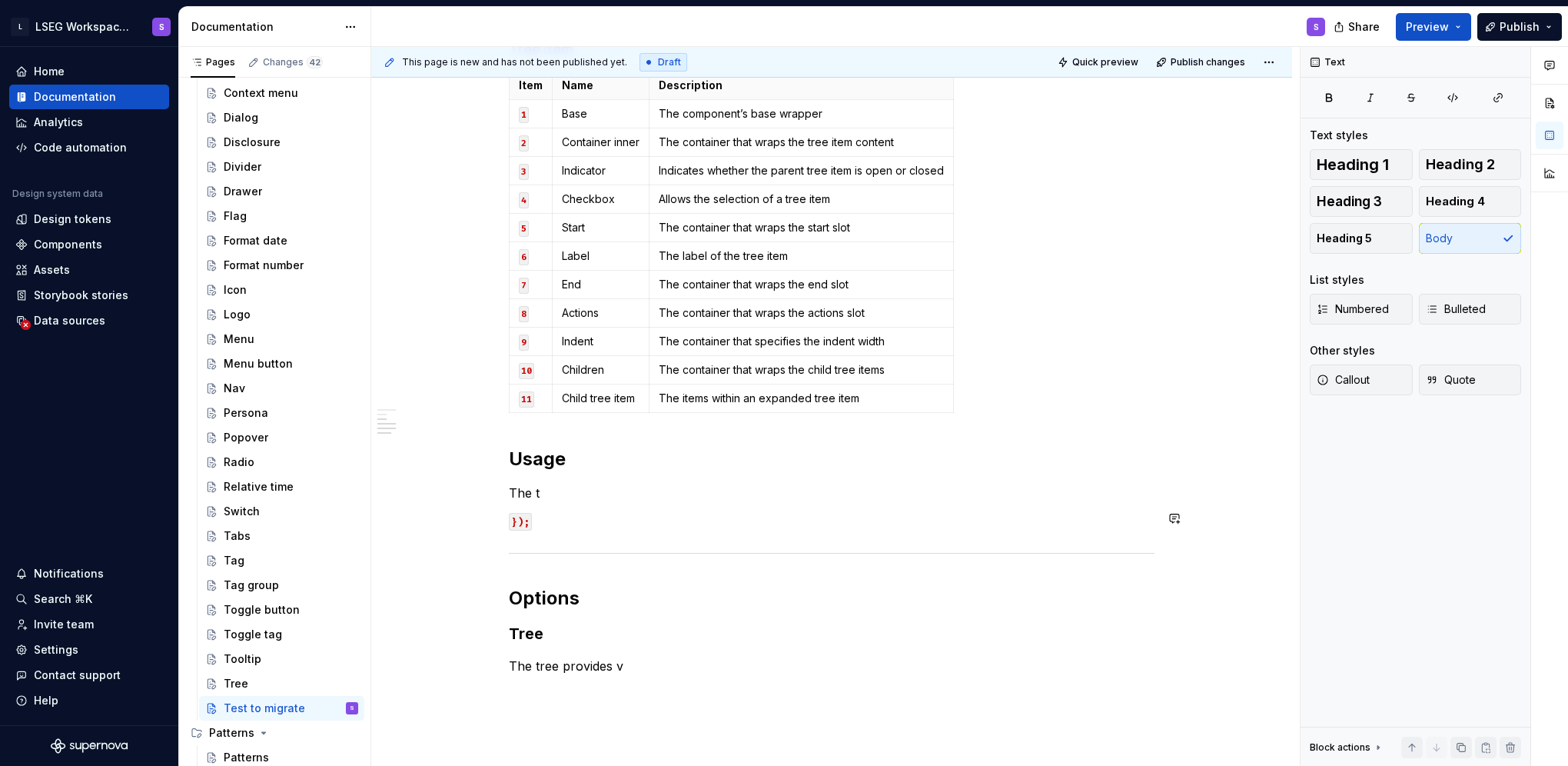
click at [721, 539] on div "Anatomy Tree Item Name Description 1 Base The component’s base wrapper Tree Ite…" at bounding box center [832, 282] width 645 height 785
click at [725, 548] on div at bounding box center [832, 553] width 645 height 10
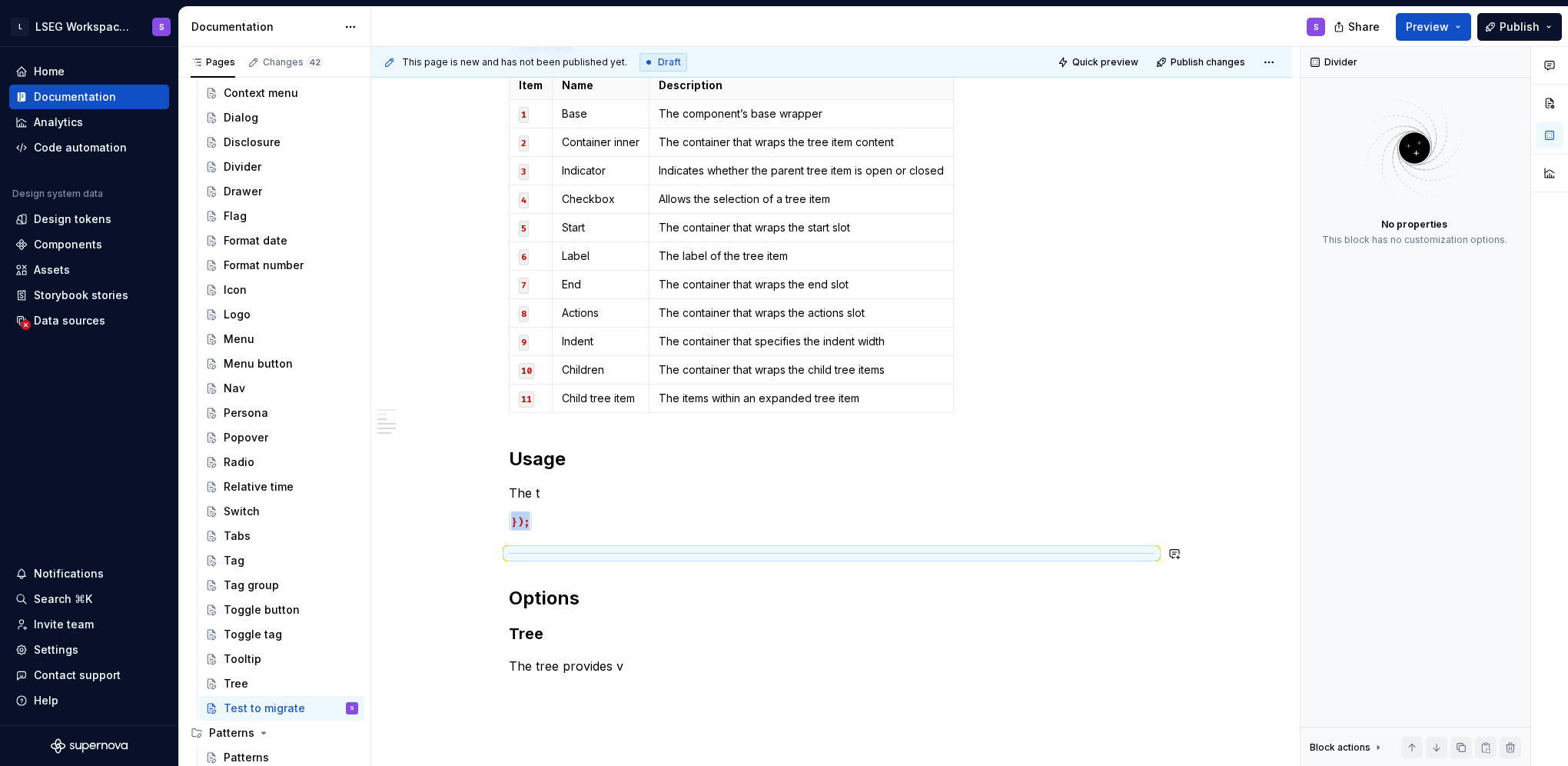
click at [577, 523] on p "});" at bounding box center [832, 520] width 645 height 19
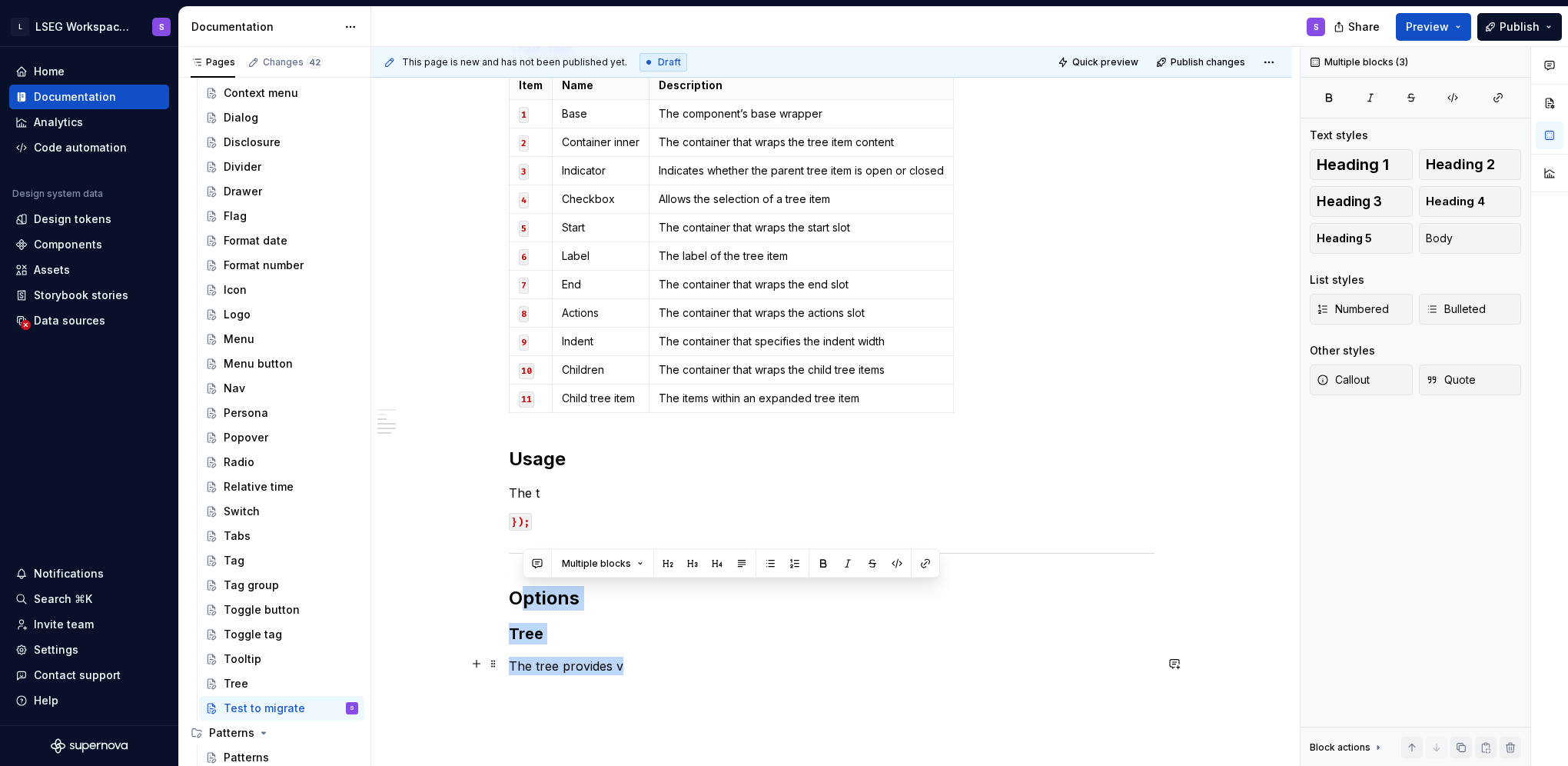
drag, startPoint x: 517, startPoint y: 590, endPoint x: 673, endPoint y: 658, distance: 170.2
click at [673, 658] on div "Anatomy Tree Item Name Description 1 Base The component’s base wrapper Tree Ite…" at bounding box center [832, 282] width 645 height 785
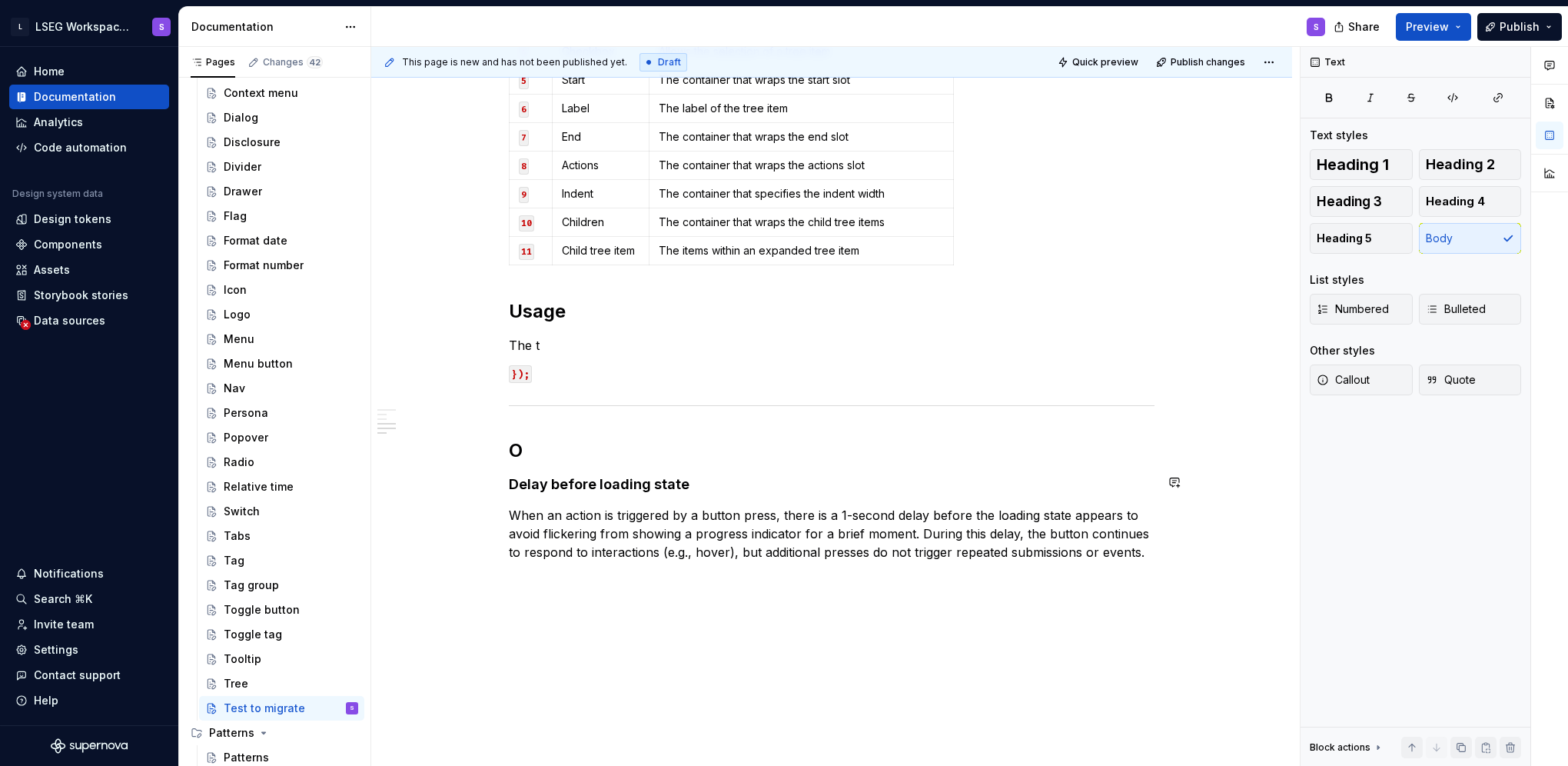
scroll to position [564, 0]
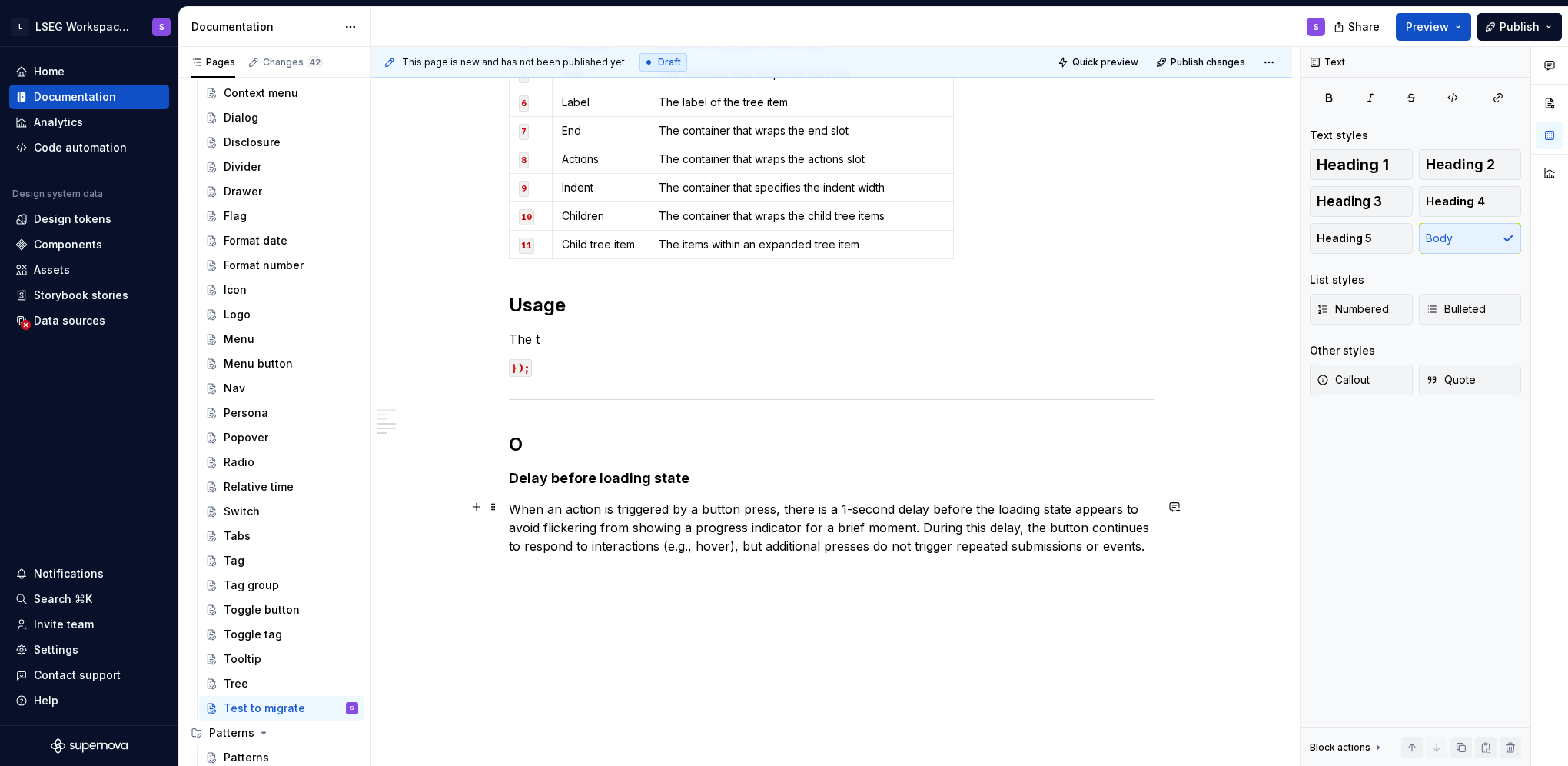
click at [704, 523] on p "When an action is triggered by a button press, there is a 1-second delay before…" at bounding box center [832, 537] width 645 height 74
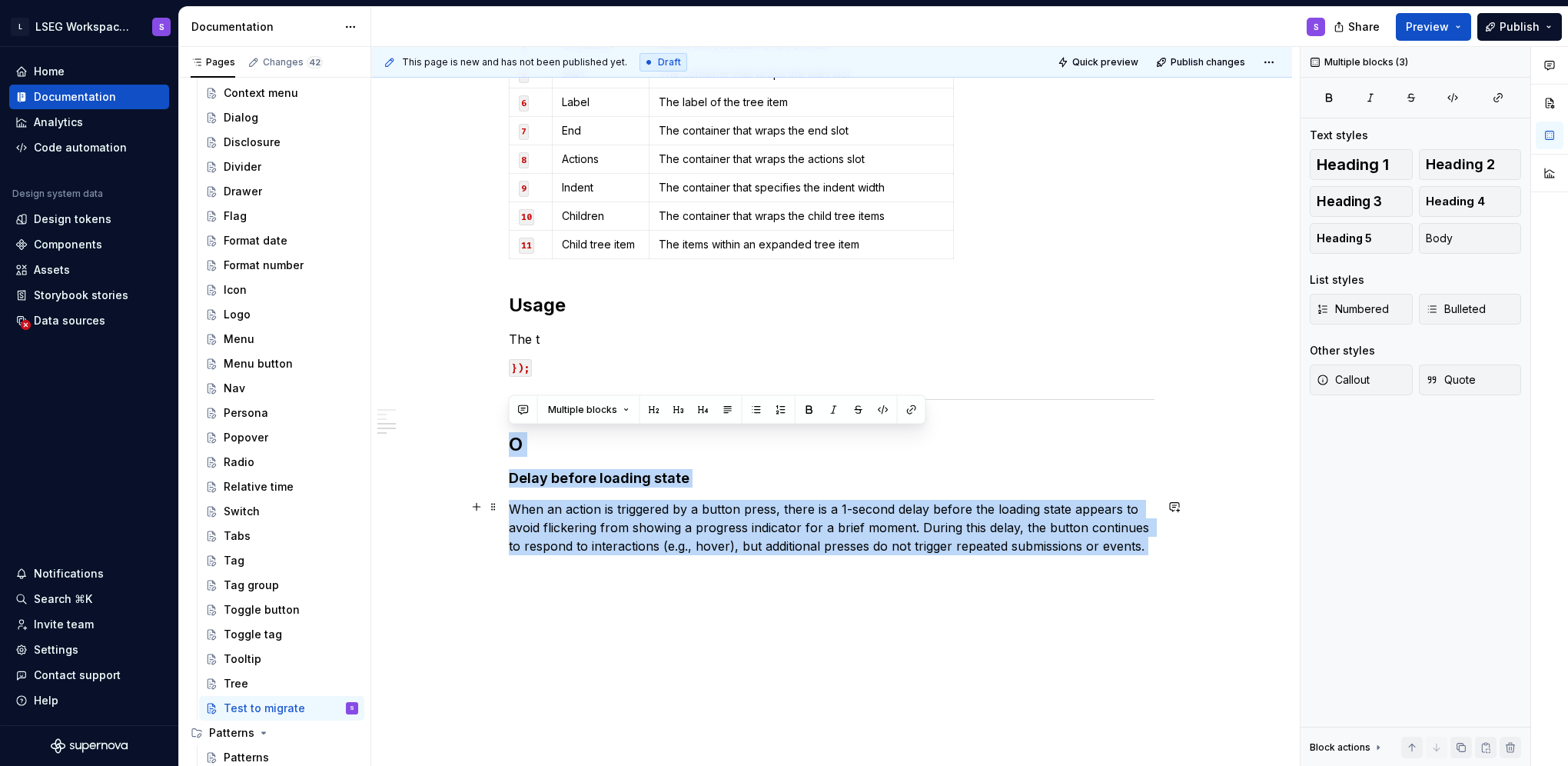
drag, startPoint x: 515, startPoint y: 438, endPoint x: 639, endPoint y: 554, distance: 169.8
click at [639, 554] on div "Anatomy Tree Item Name Description 1 Base The component’s base wrapper Tree Ite…" at bounding box center [832, 155] width 645 height 838
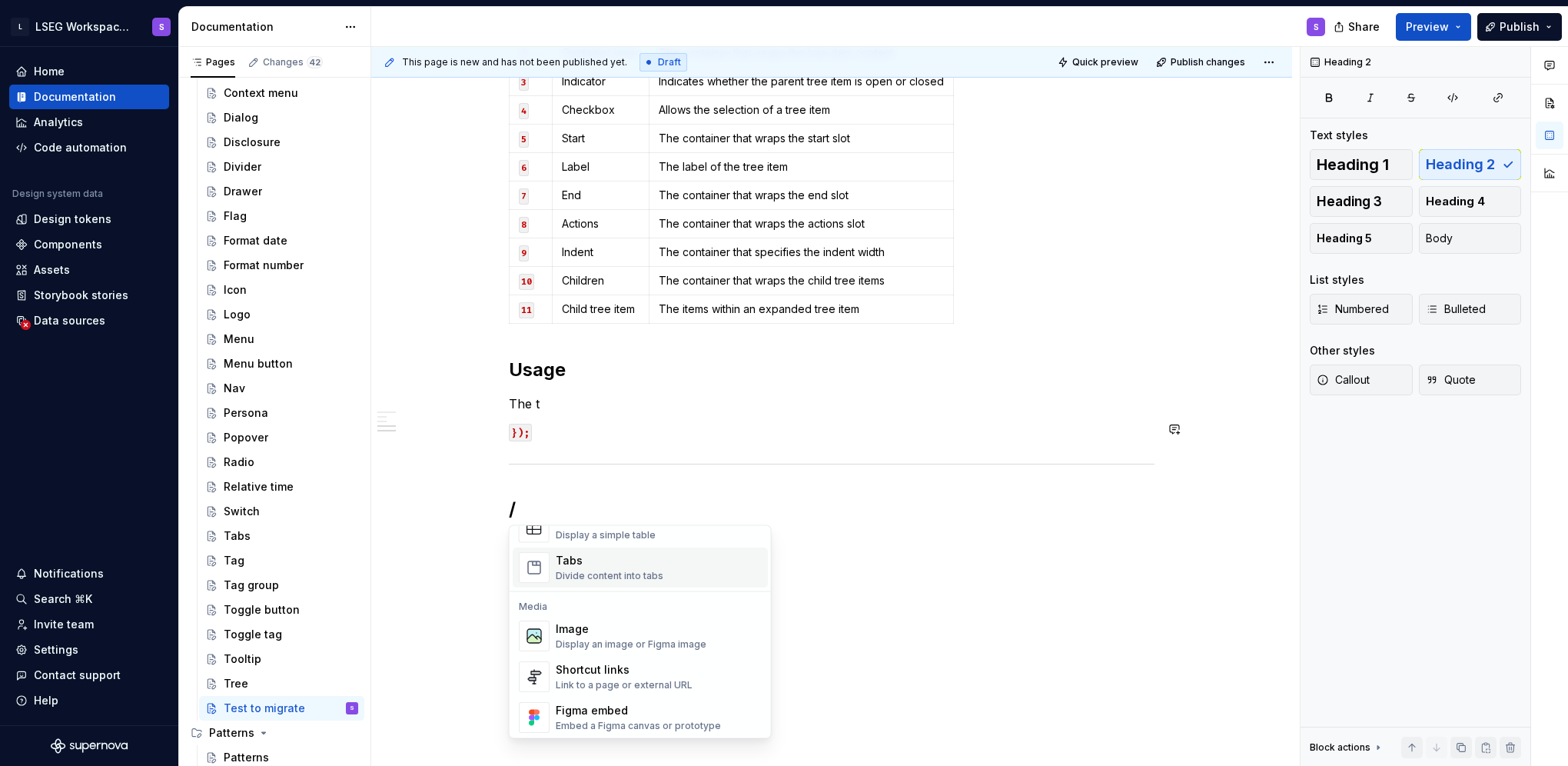
scroll to position [615, 0]
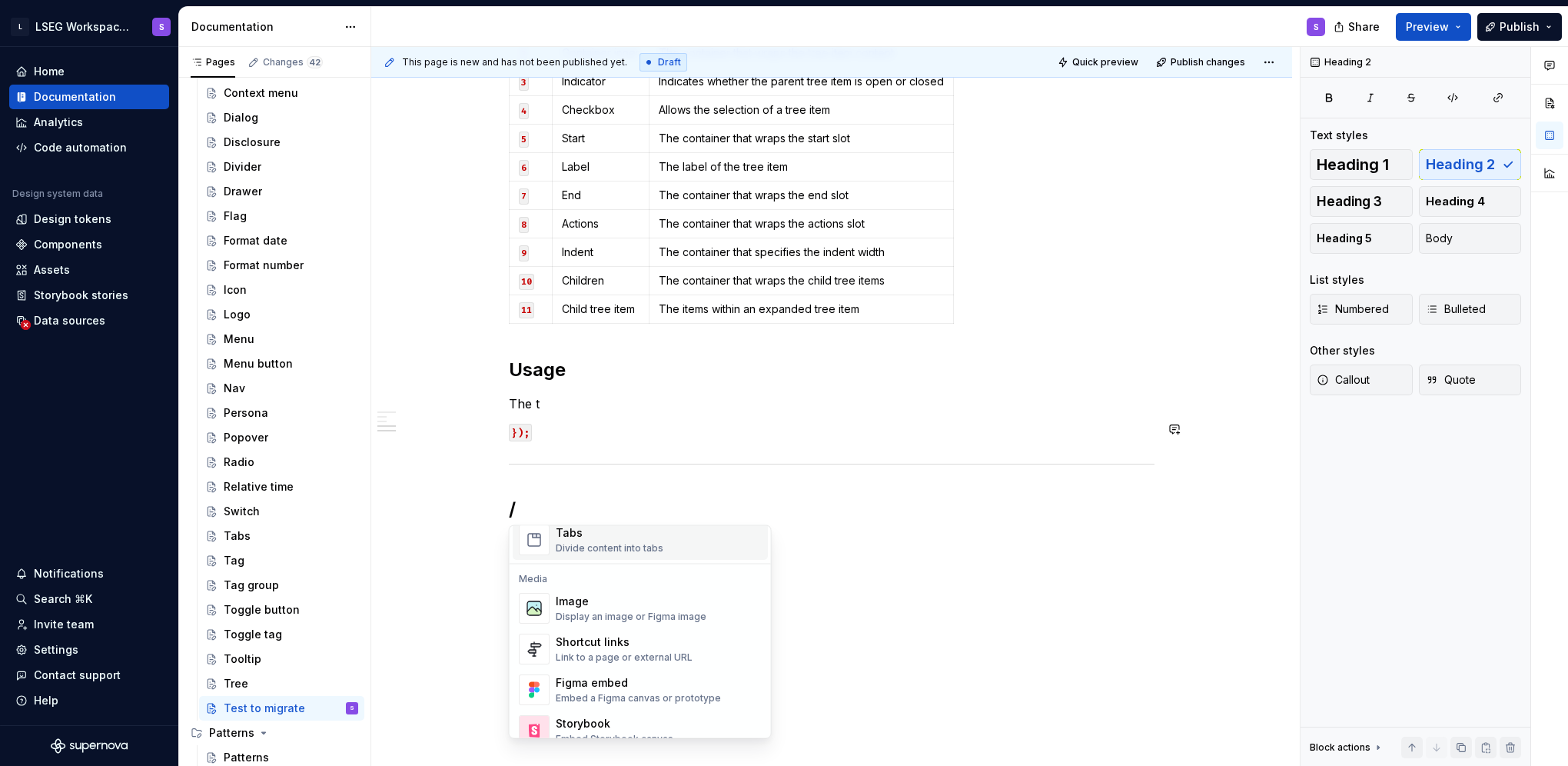
click at [628, 549] on div "Divide content into tabs" at bounding box center [609, 548] width 107 height 12
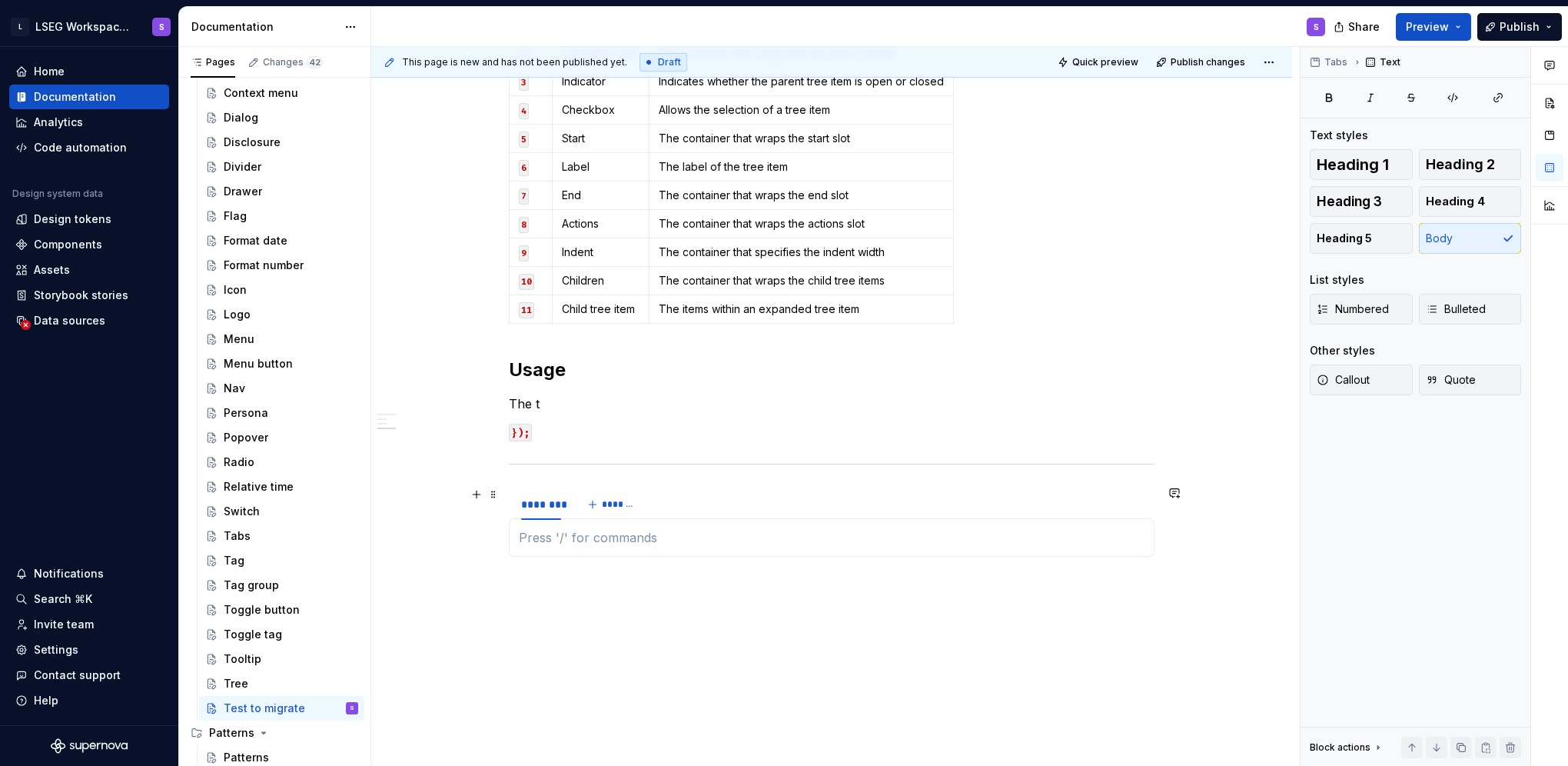
click at [684, 508] on div "******** *******" at bounding box center [832, 505] width 645 height 31
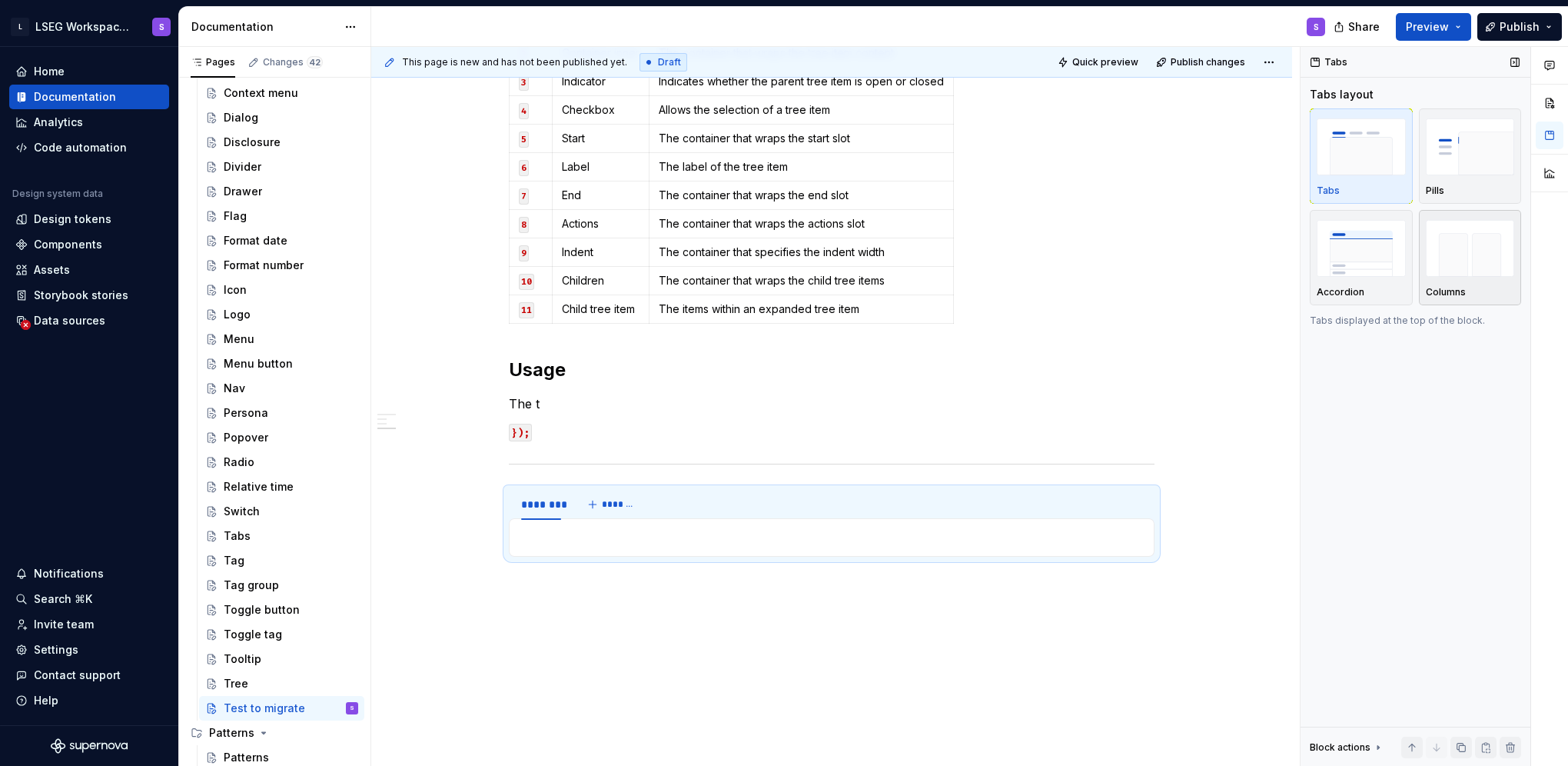
click at [1472, 252] on img "button" at bounding box center [1470, 248] width 89 height 56
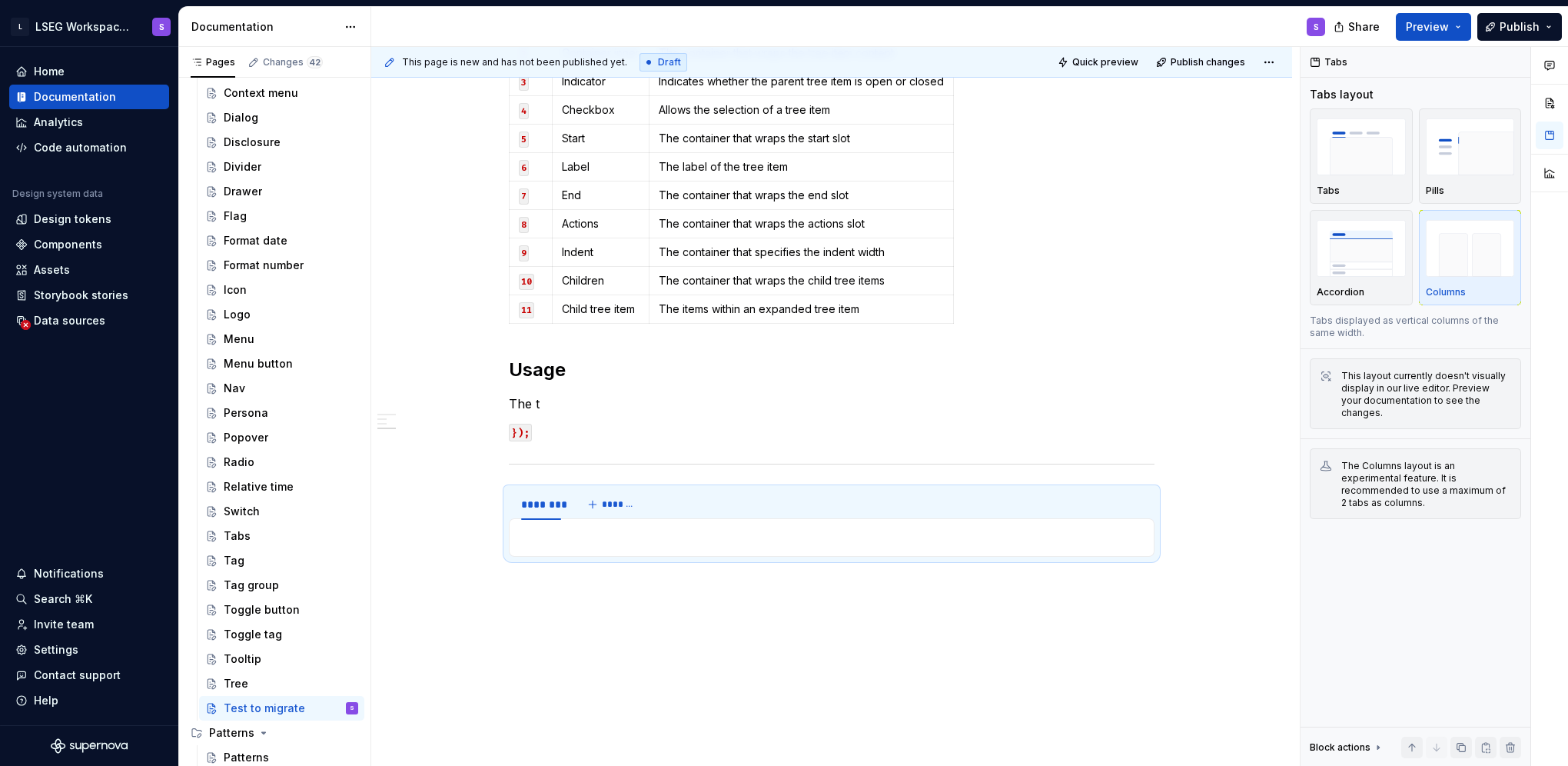
type textarea "*"
click at [793, 584] on div "Anatomy Tree Item Name Description 1 Base The component’s base wrapper Tree Ite…" at bounding box center [832, 290] width 920 height 1053
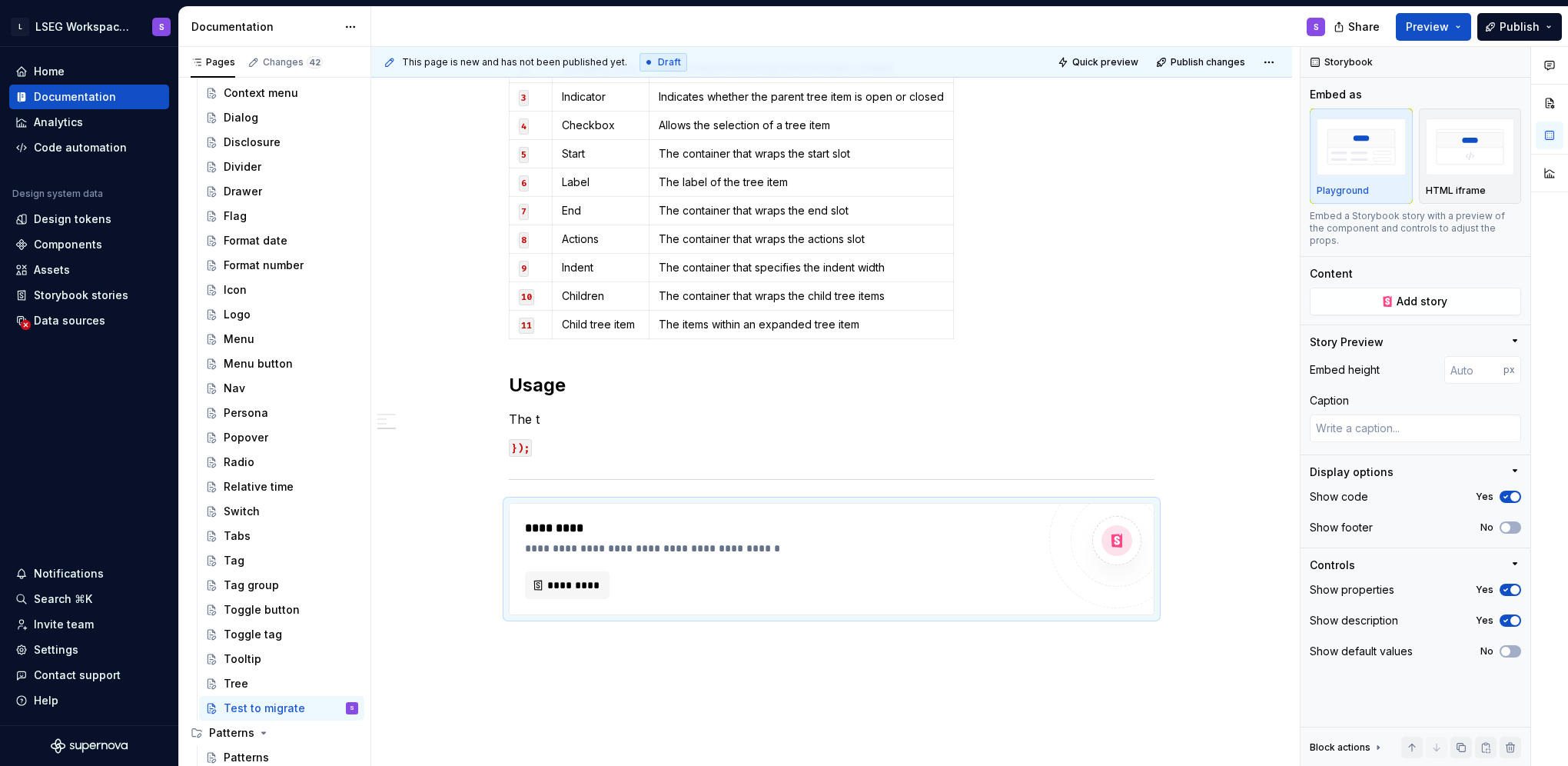
scroll to position [499, 0]
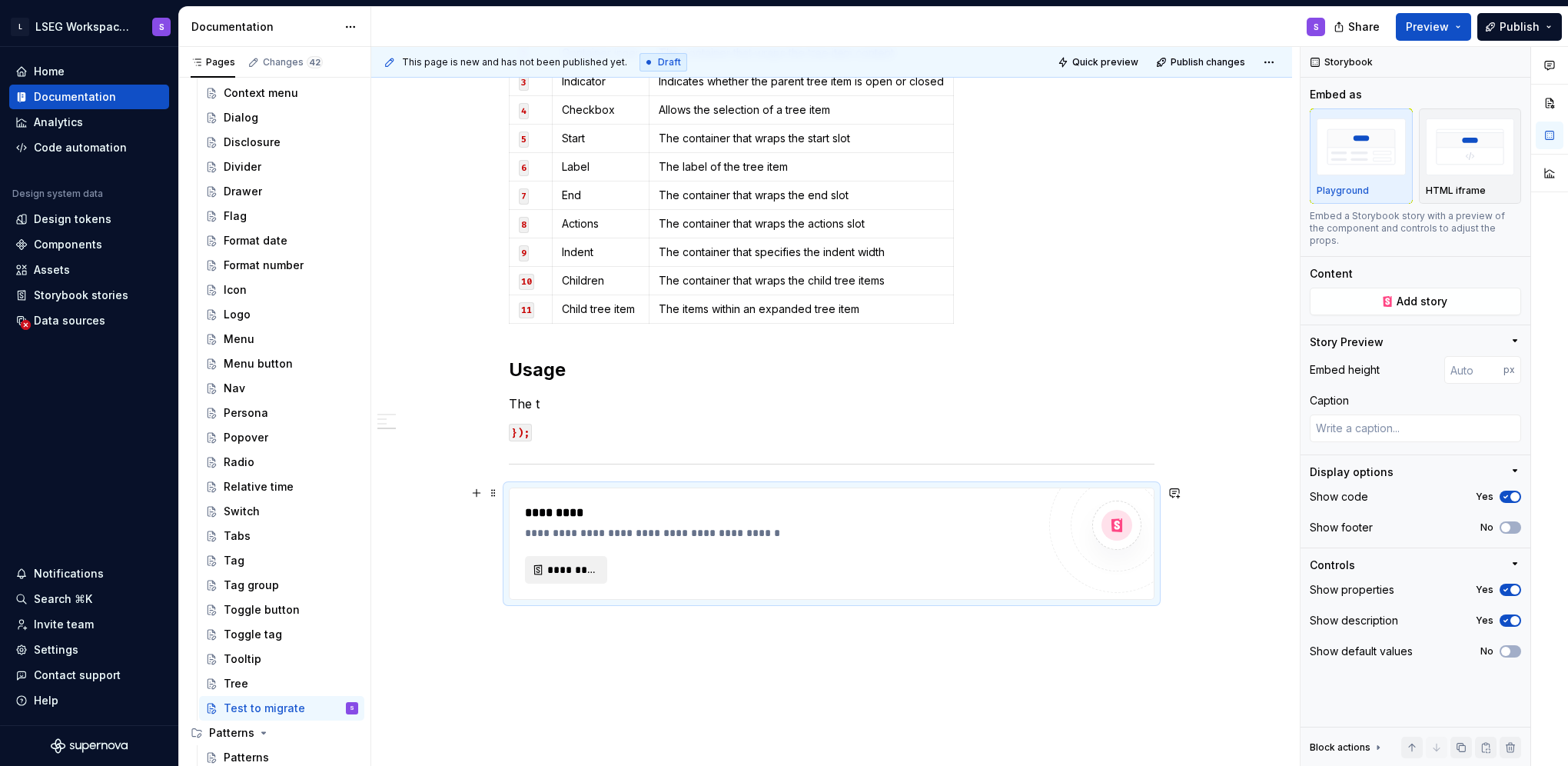
click at [593, 573] on span "*********" at bounding box center [572, 570] width 50 height 16
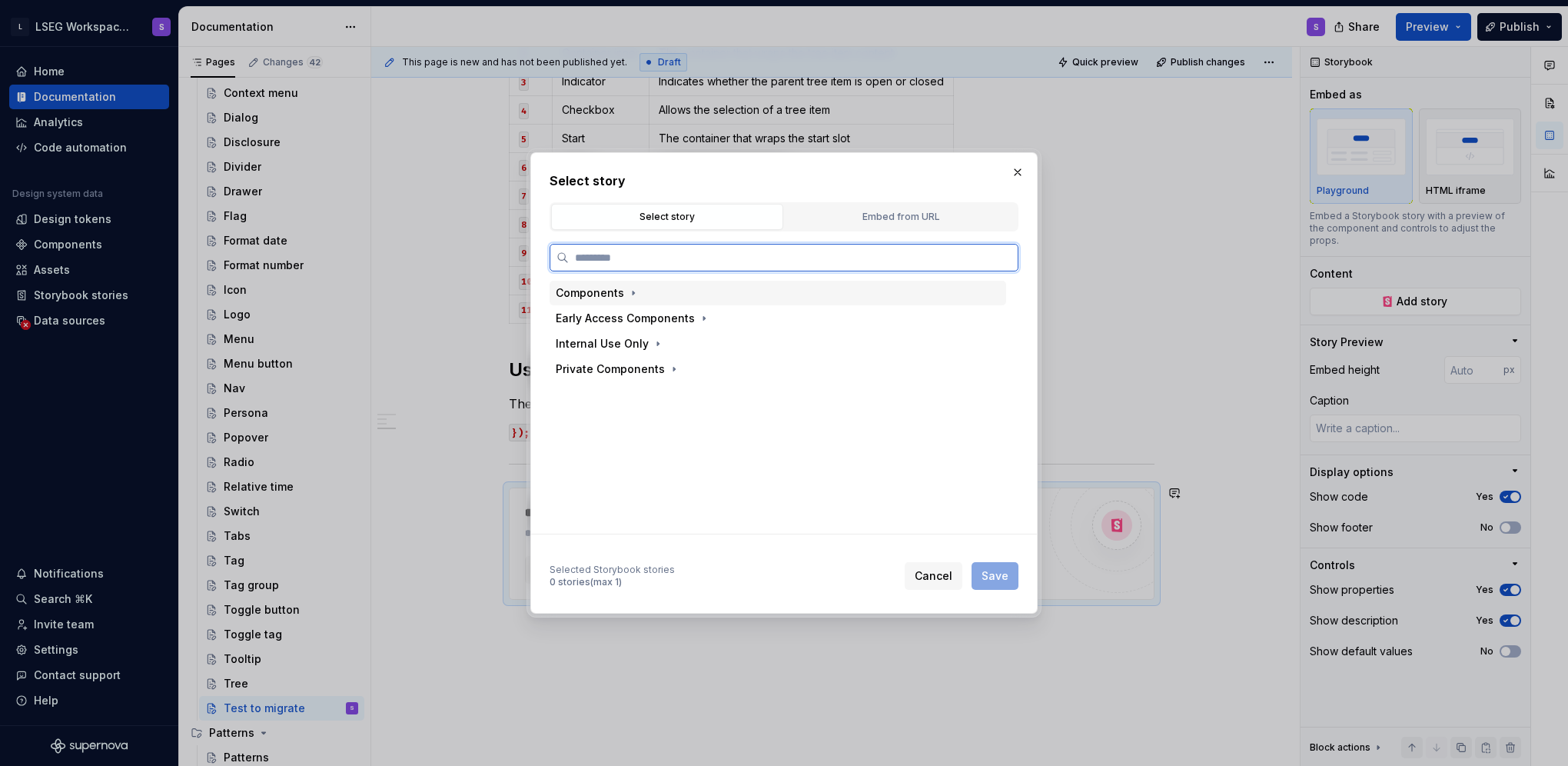
click at [620, 302] on div "Components" at bounding box center [777, 293] width 456 height 25
click at [645, 329] on div "Accordion" at bounding box center [785, 318] width 442 height 25
click at [639, 344] on div "Default" at bounding box center [623, 344] width 40 height 16
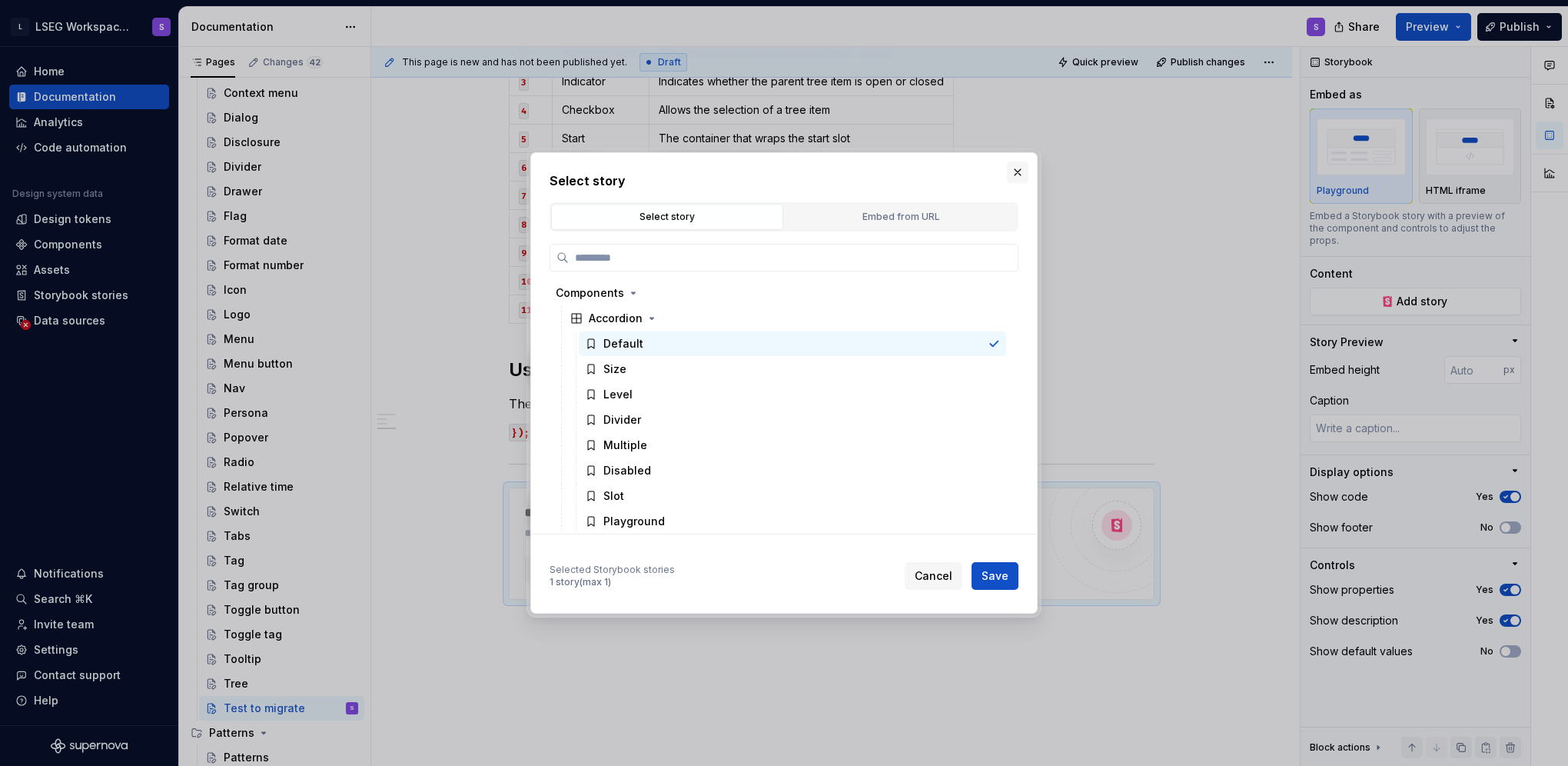
click at [1020, 170] on button "button" at bounding box center [1018, 173] width 22 height 22
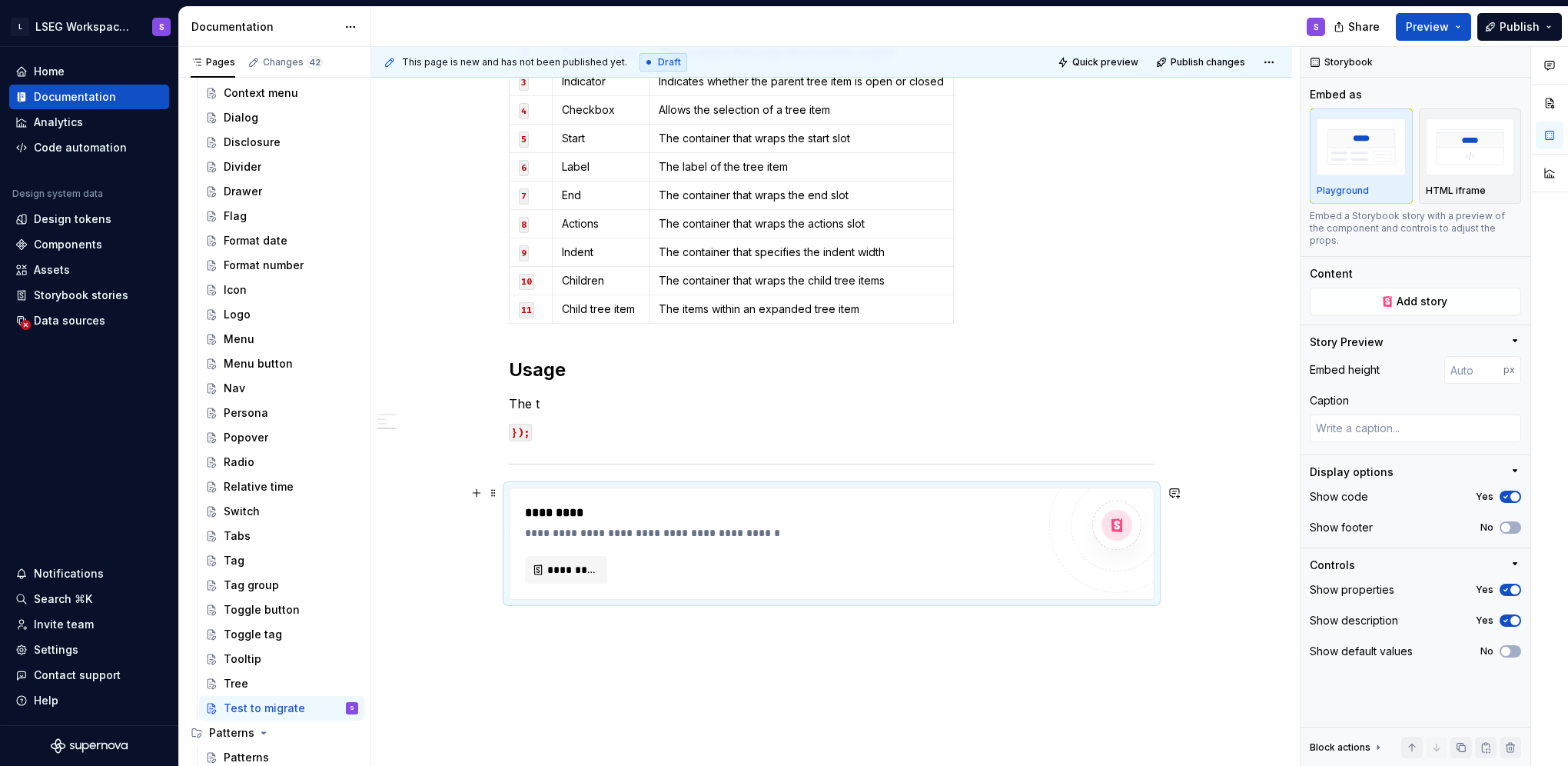
click at [646, 573] on div "*********" at bounding box center [781, 570] width 512 height 28
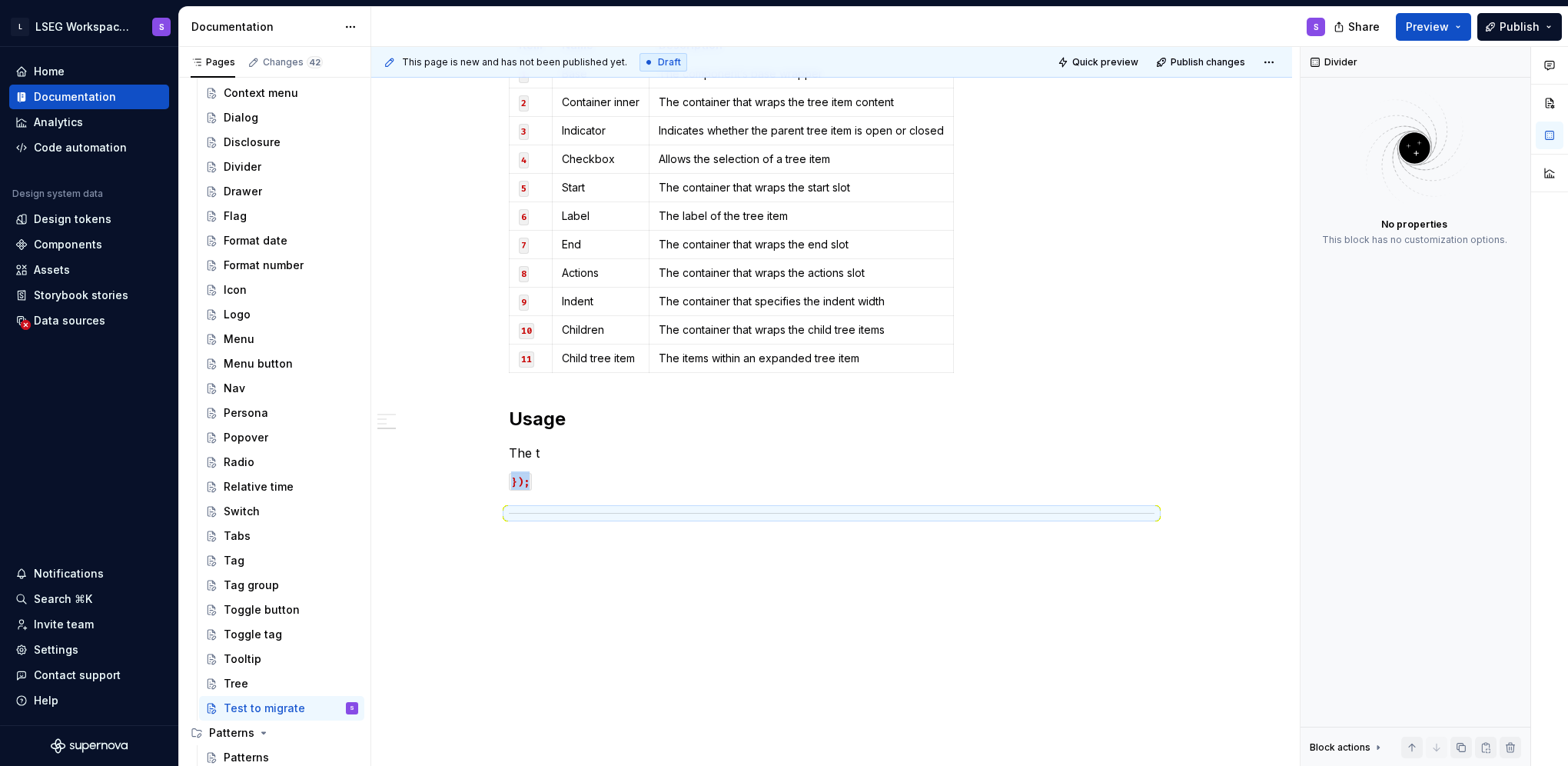
scroll to position [446, 0]
click at [646, 573] on div "Anatomy Tree Item Name Description 1 Base The component’s base wrapper Tree Ite…" at bounding box center [832, 293] width 920 height 953
click at [644, 558] on div "Anatomy Tree Item Name Description 1 Base The component’s base wrapper Tree Ite…" at bounding box center [832, 293] width 920 height 953
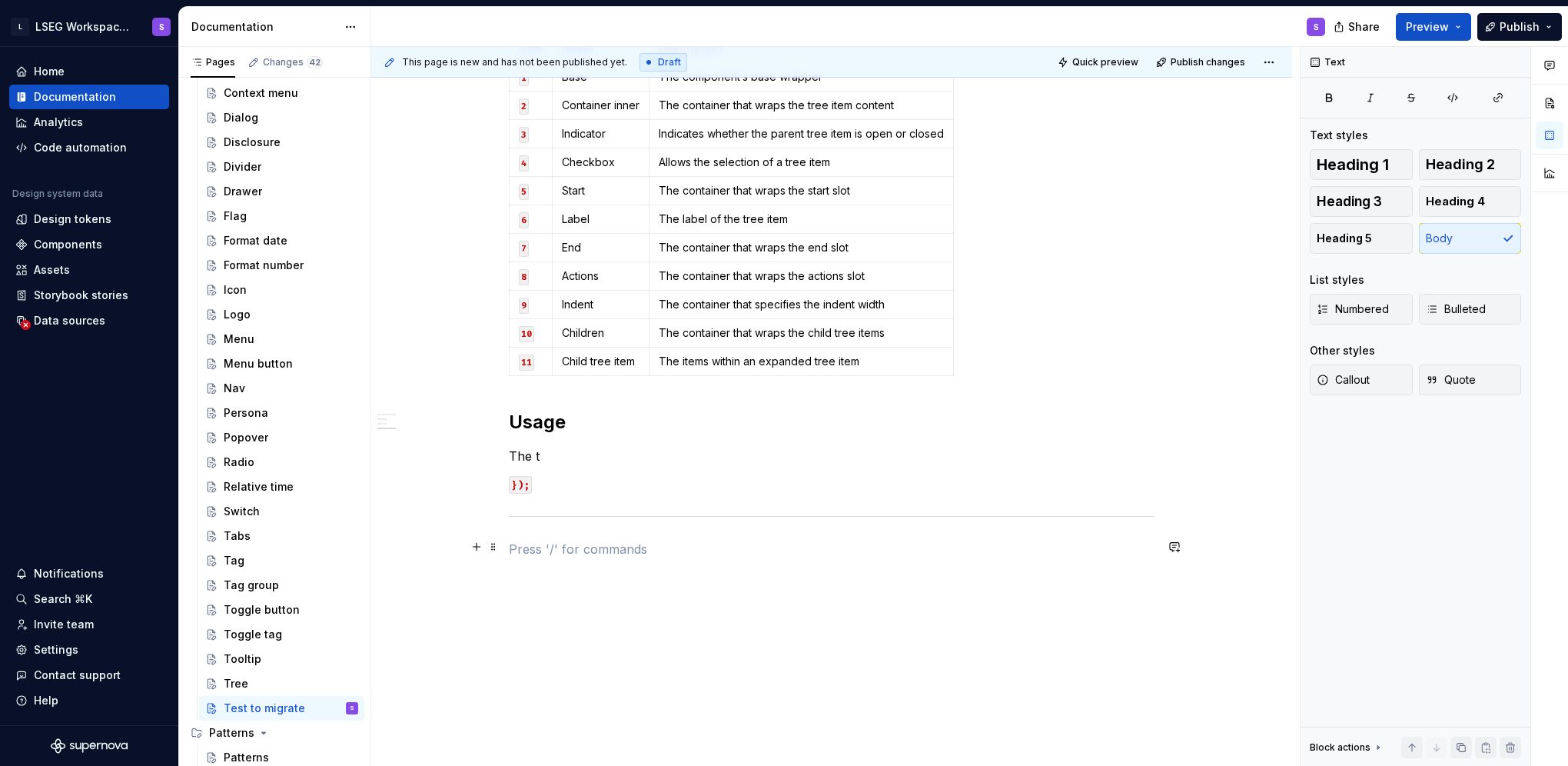
click at [651, 530] on div "Anatomy Tree Item Name Description 1 Base The component’s base wrapper Tree Ite…" at bounding box center [832, 205] width 645 height 705
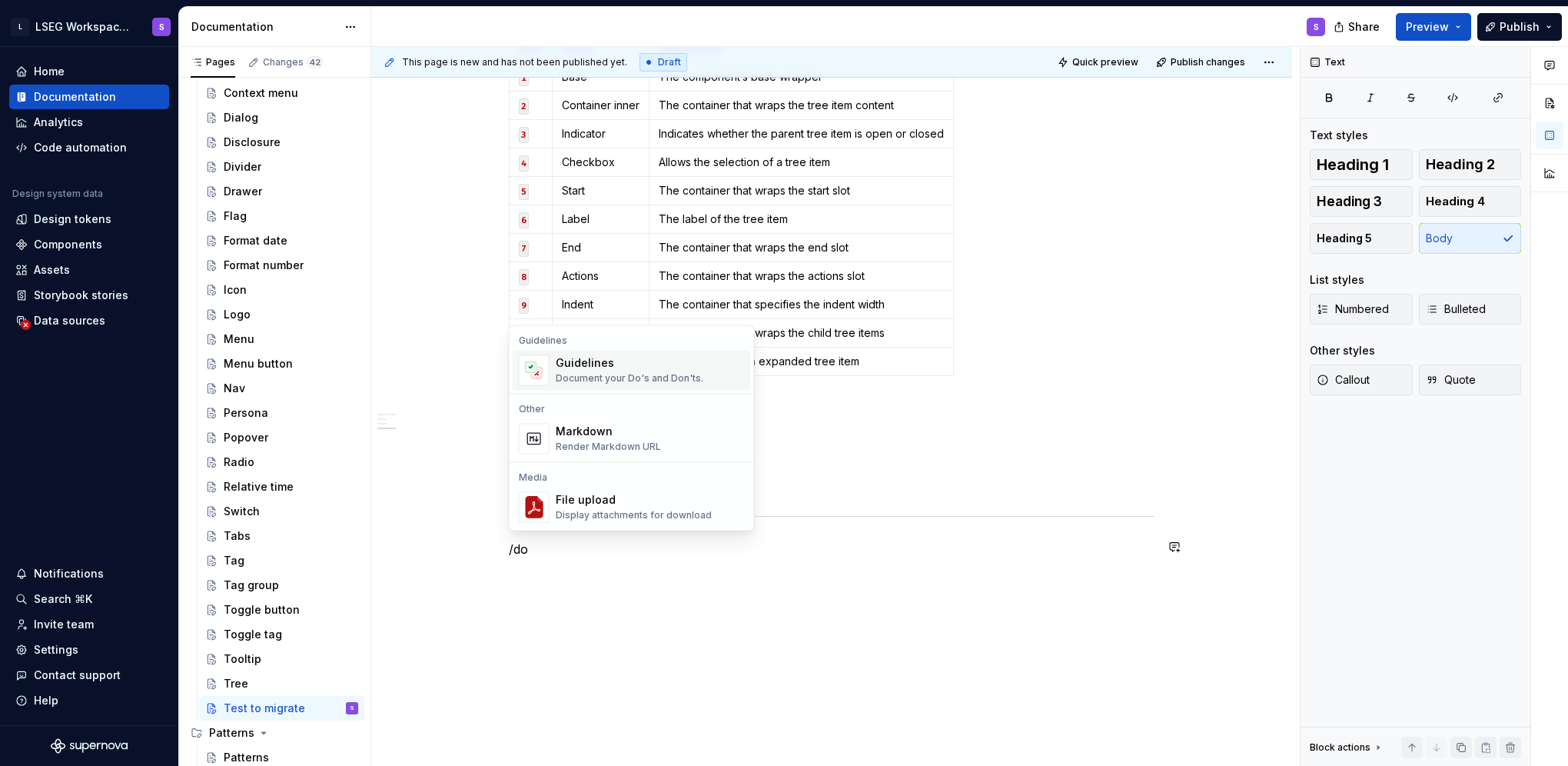
click at [655, 365] on div "Guidelines" at bounding box center [630, 363] width 148 height 16
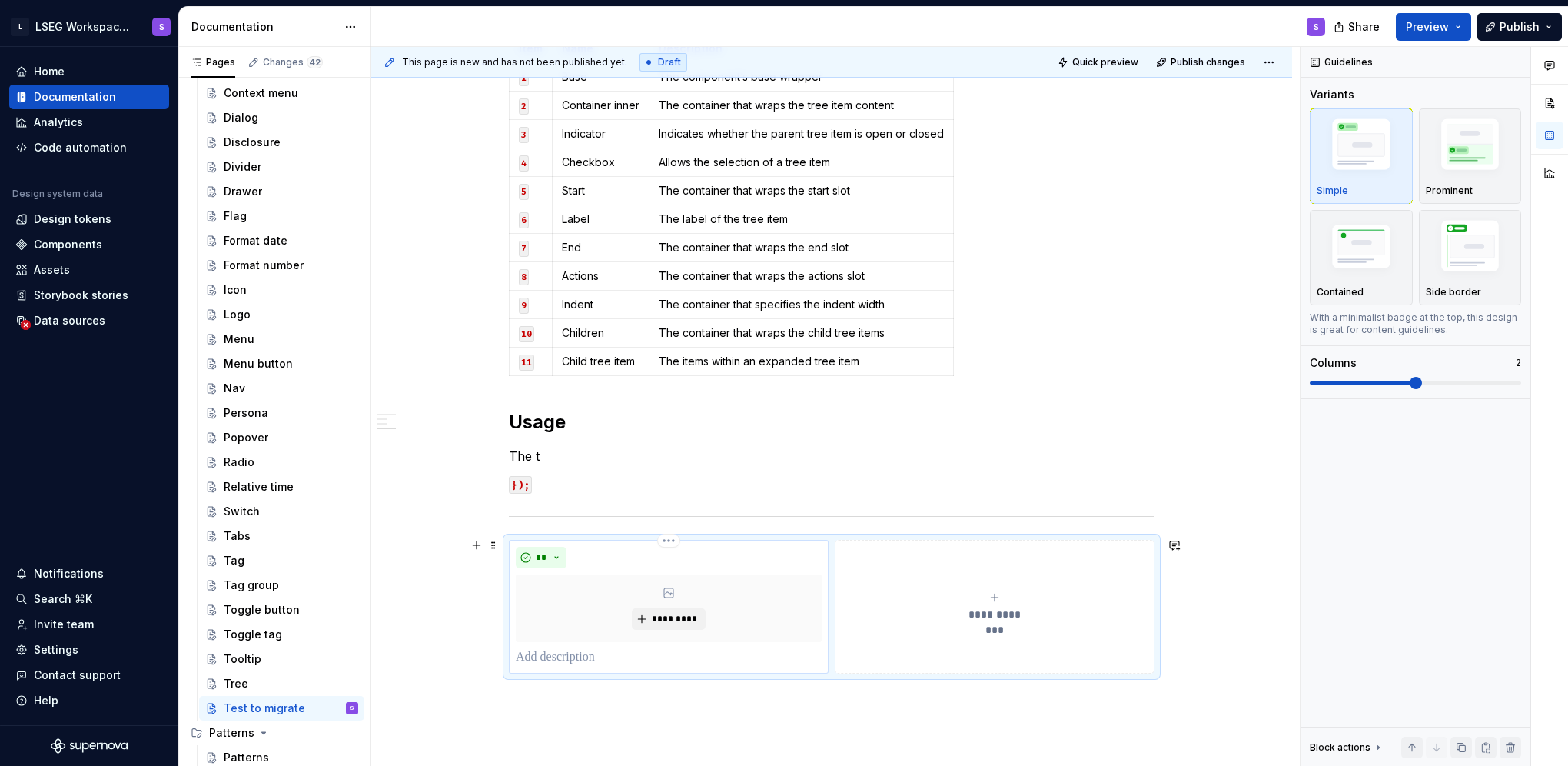
click at [726, 555] on div "**" at bounding box center [668, 558] width 306 height 22
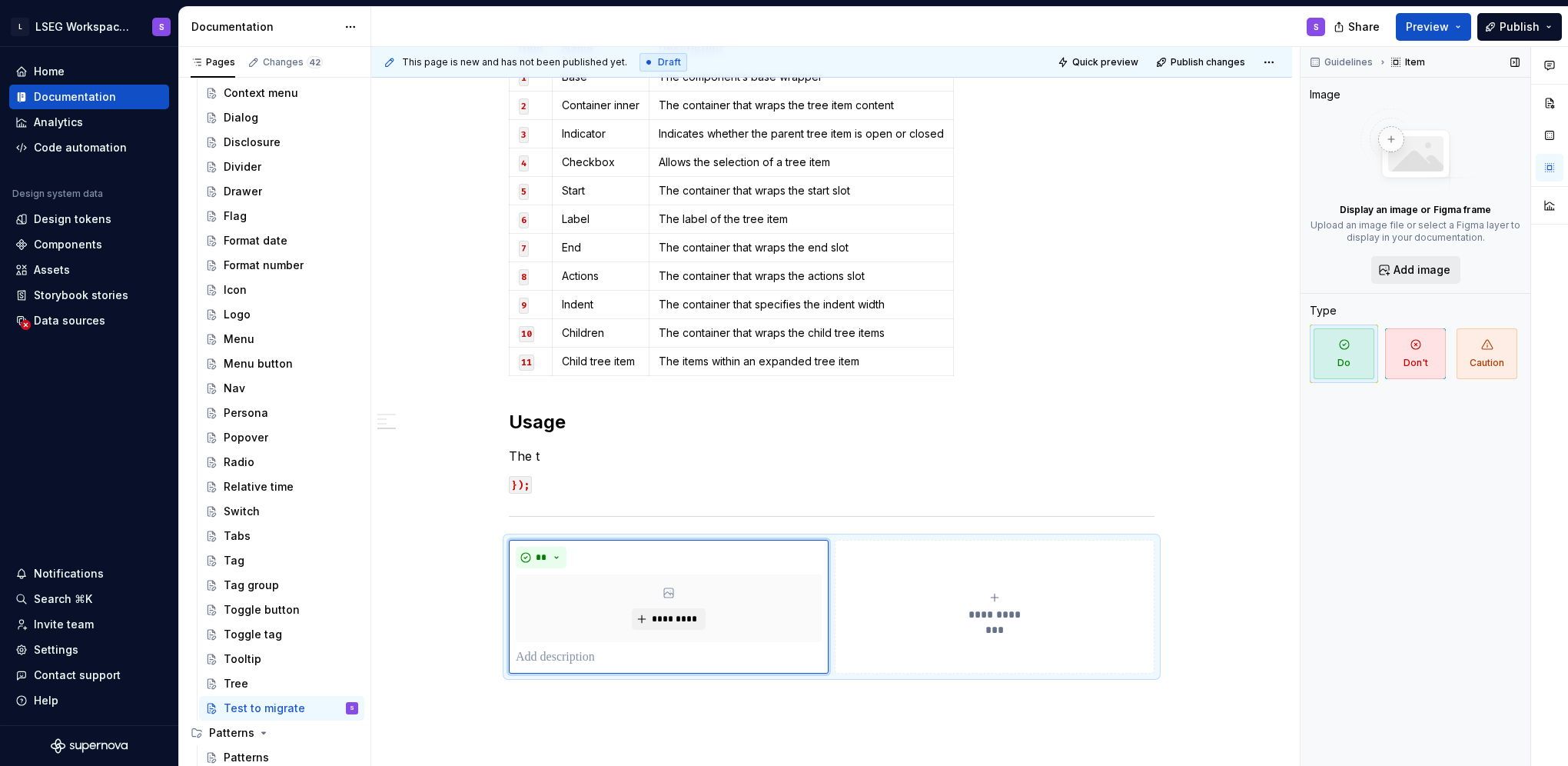
click at [1418, 266] on span "Add image" at bounding box center [1421, 270] width 57 height 16
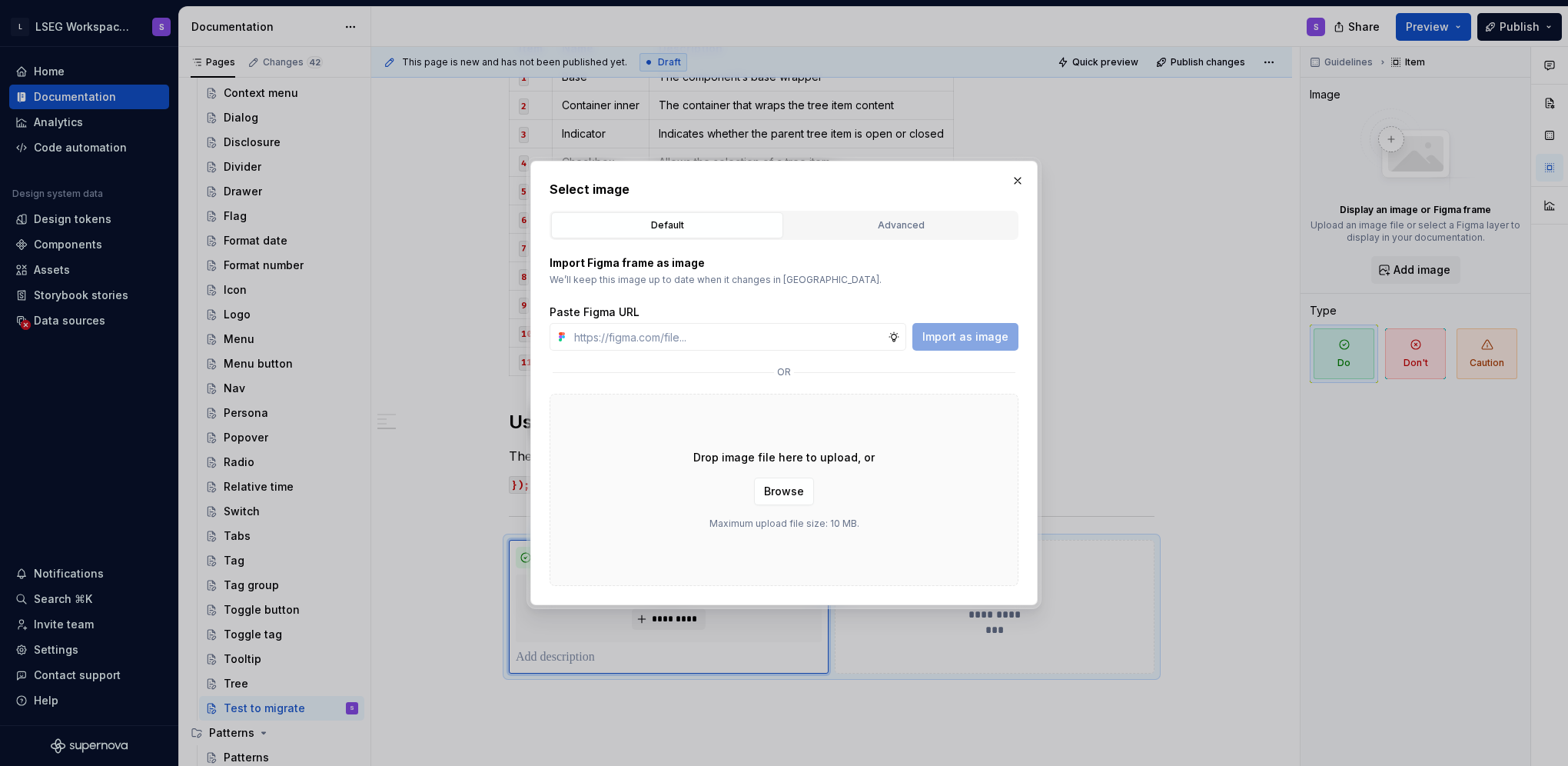
click at [1001, 212] on div "Default Advanced" at bounding box center [784, 226] width 469 height 30
click at [978, 227] on div "Advanced" at bounding box center [900, 226] width 222 height 16
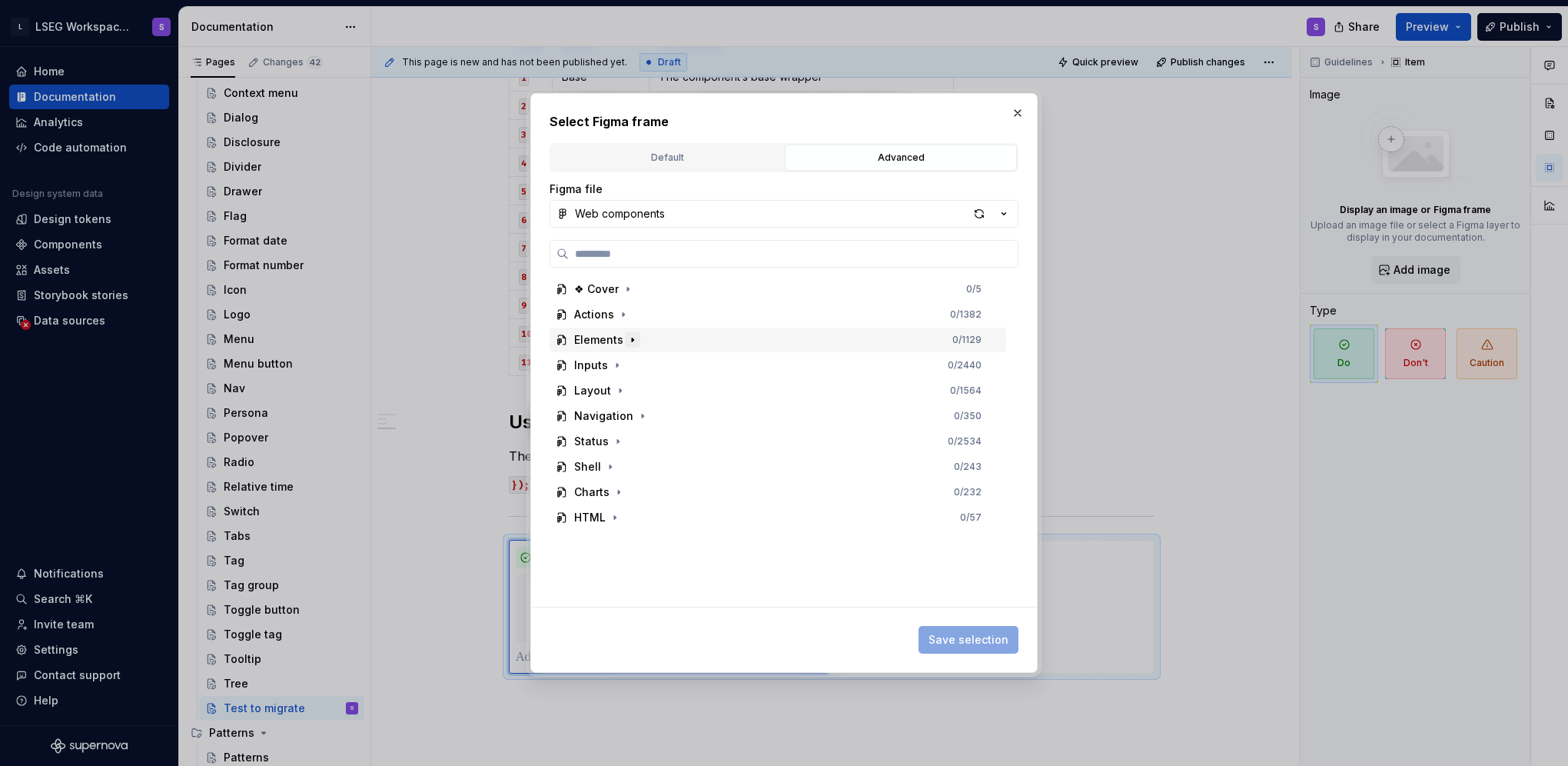
click at [627, 342] on icon "button" at bounding box center [633, 340] width 12 height 12
click at [630, 371] on icon "button" at bounding box center [635, 366] width 12 height 12
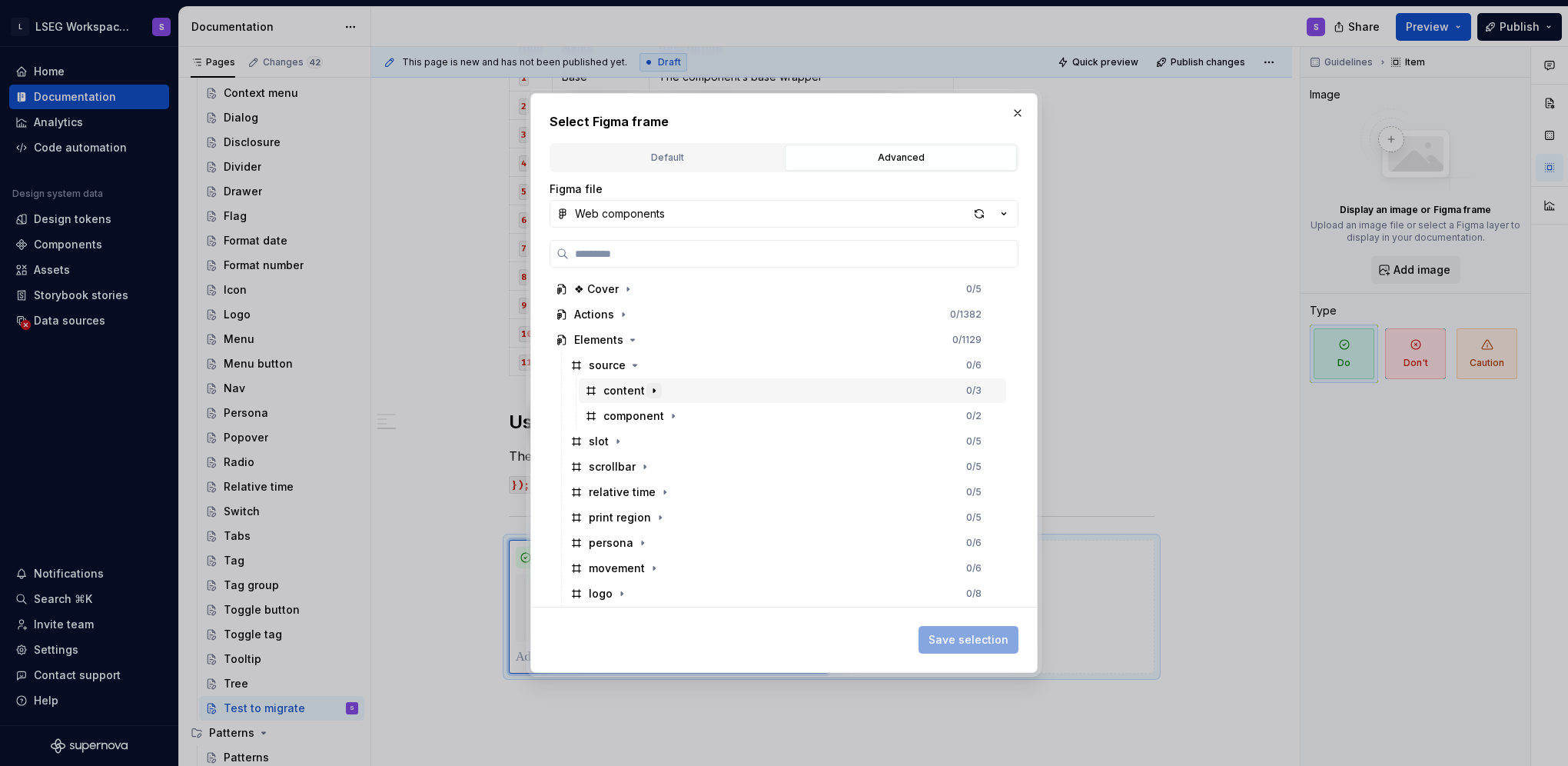
click at [655, 393] on icon "button" at bounding box center [654, 390] width 12 height 12
click at [692, 416] on icon "button" at bounding box center [693, 416] width 2 height 4
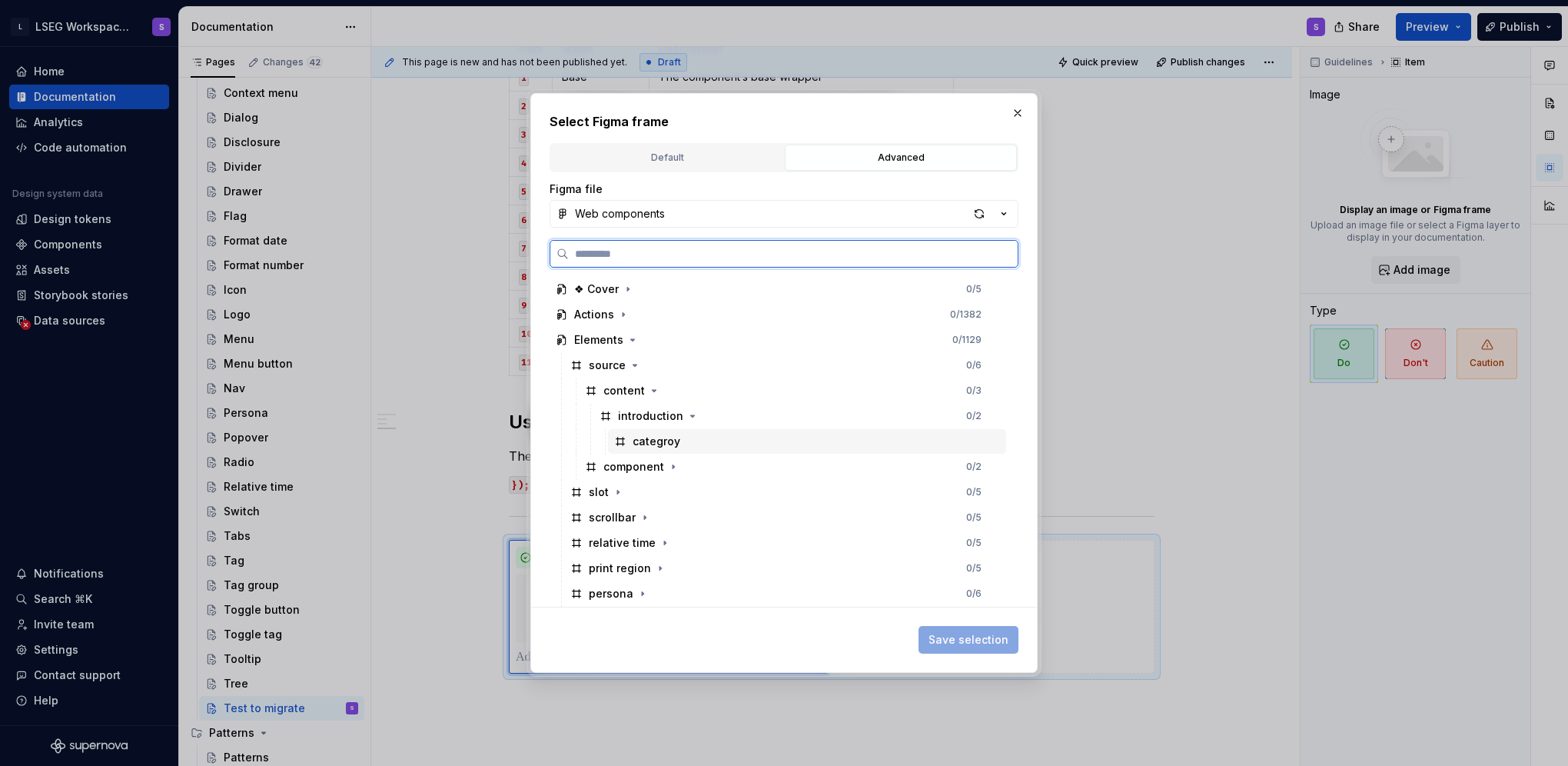
click at [687, 435] on div "categroy" at bounding box center [807, 442] width 398 height 25
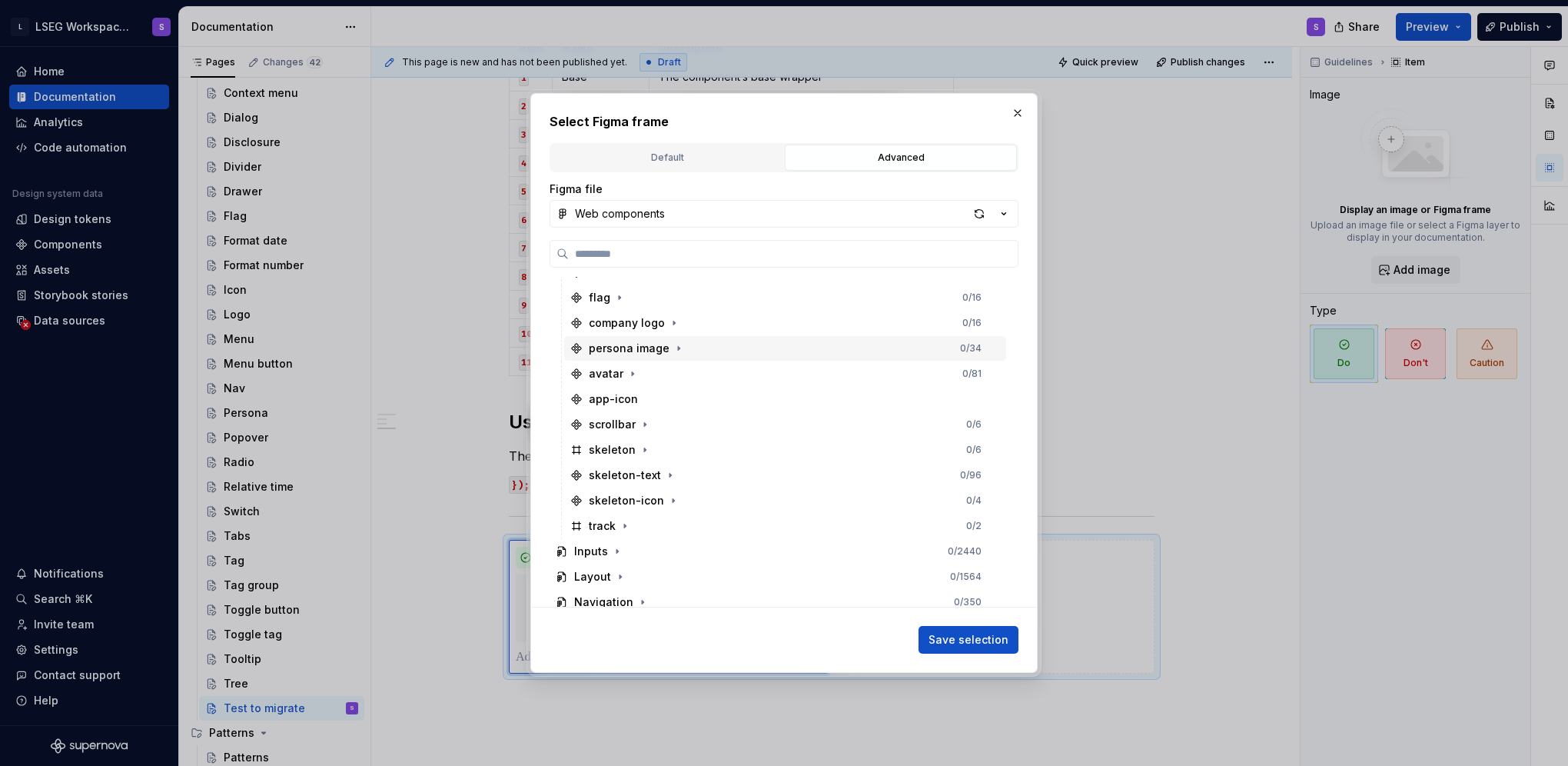
scroll to position [1041, 0]
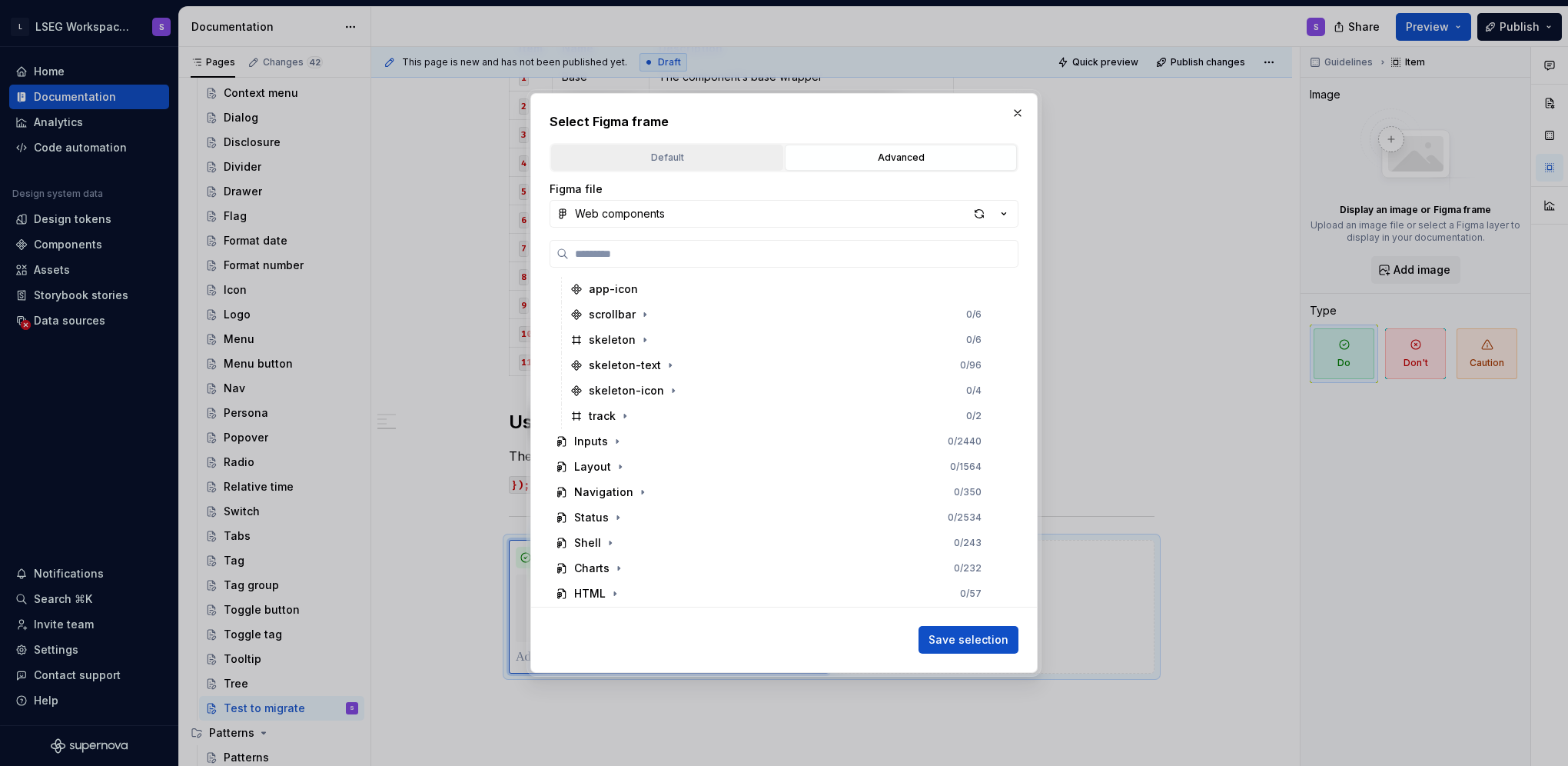
click at [710, 167] on button "Default" at bounding box center [667, 158] width 232 height 26
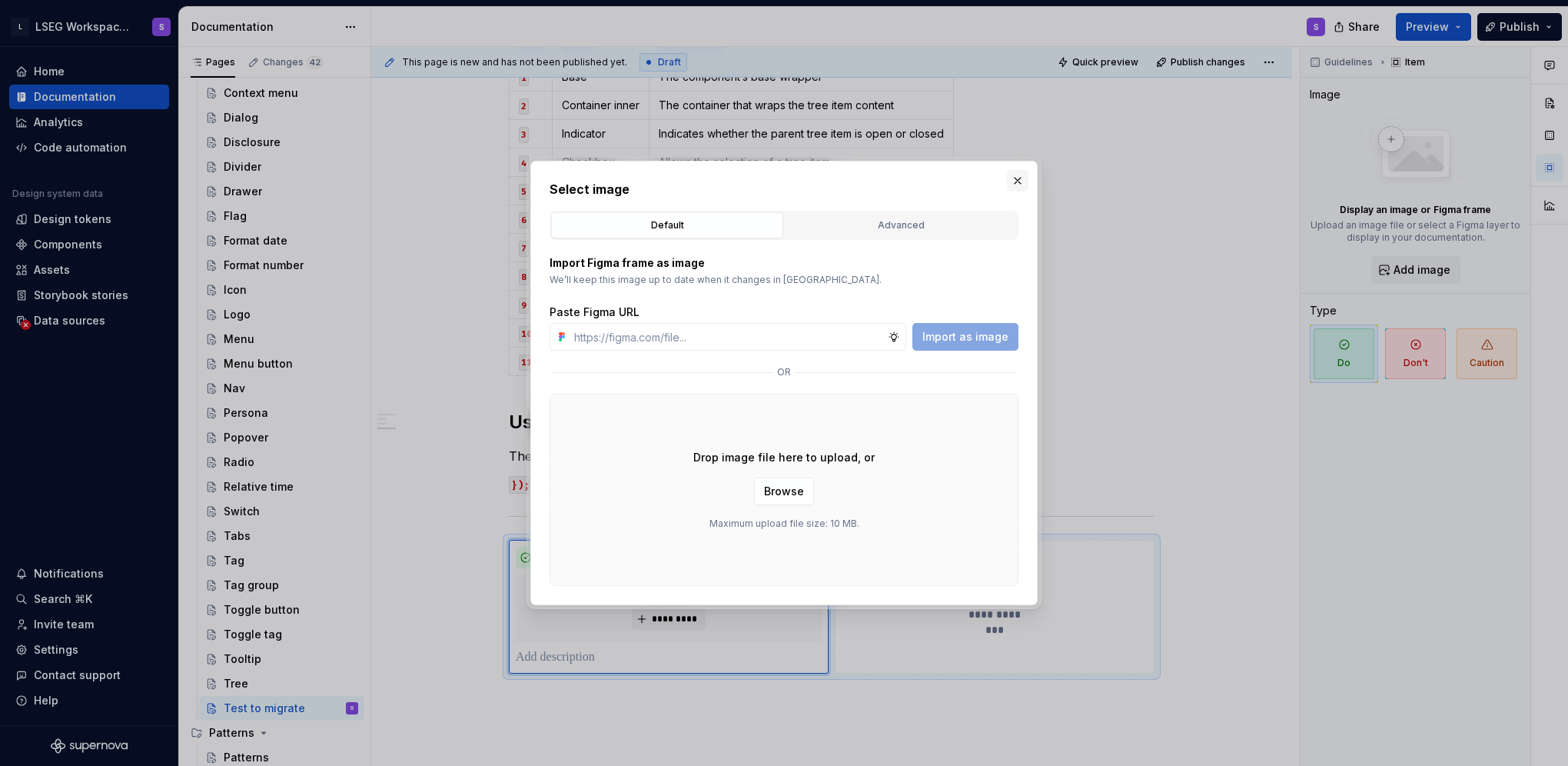
click at [1017, 184] on button "button" at bounding box center [1018, 180] width 22 height 22
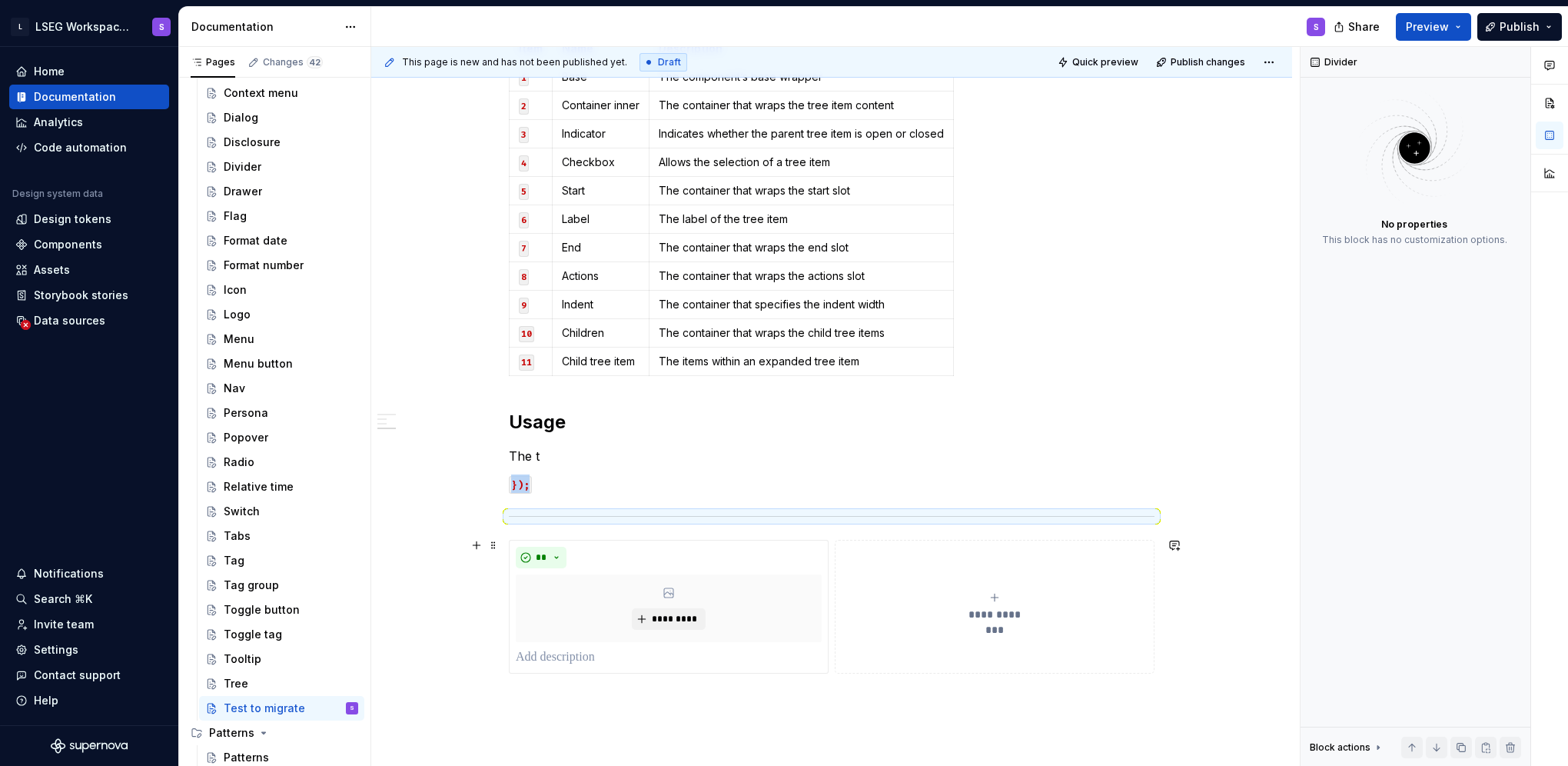
click at [833, 673] on div "**********" at bounding box center [832, 607] width 645 height 134
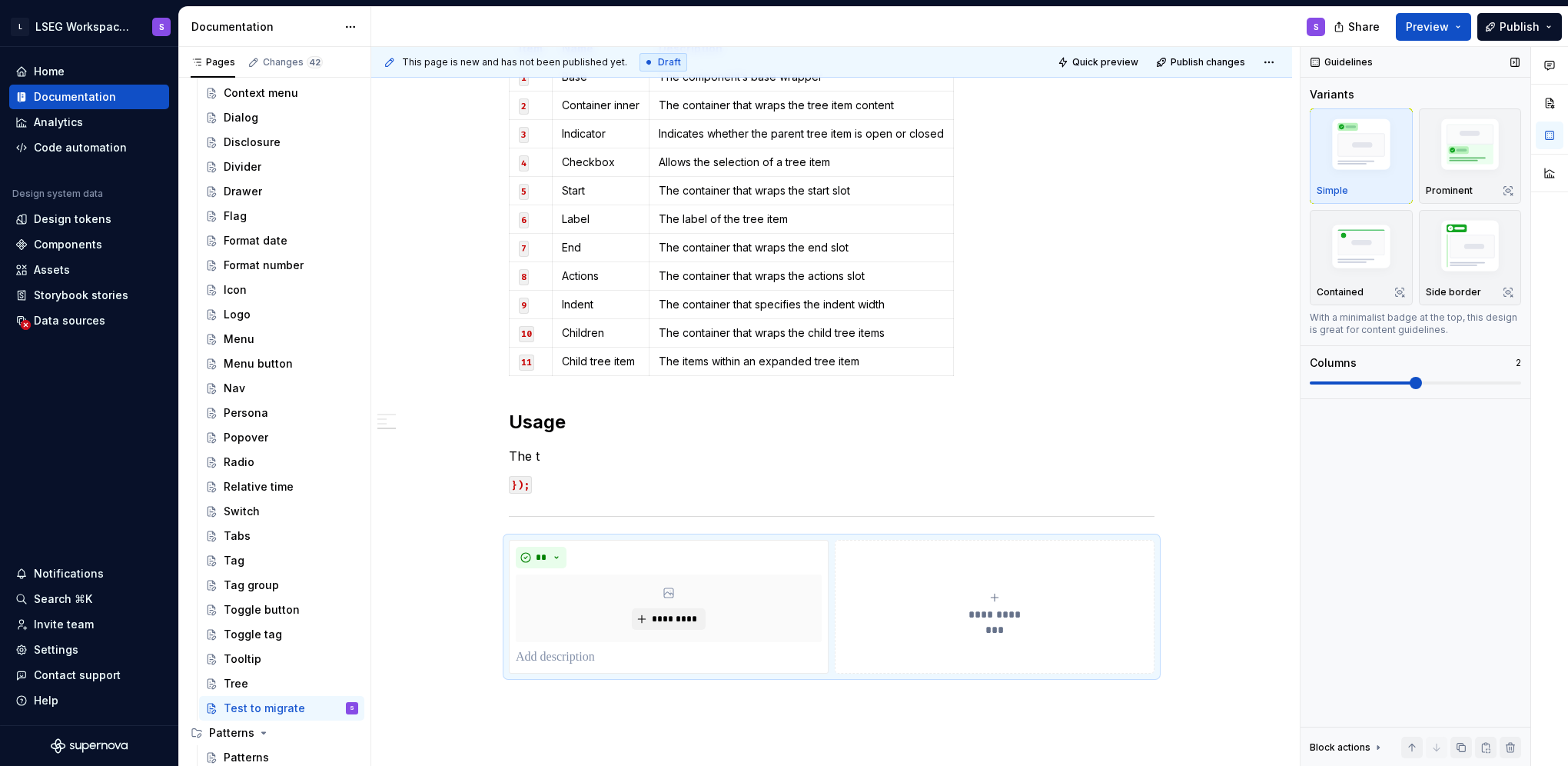
click at [1328, 94] on div "Variants" at bounding box center [1332, 95] width 44 height 16
click at [1329, 94] on div "Variants" at bounding box center [1332, 95] width 44 height 16
copy div "Variants Simple Prominent Contained Side border"
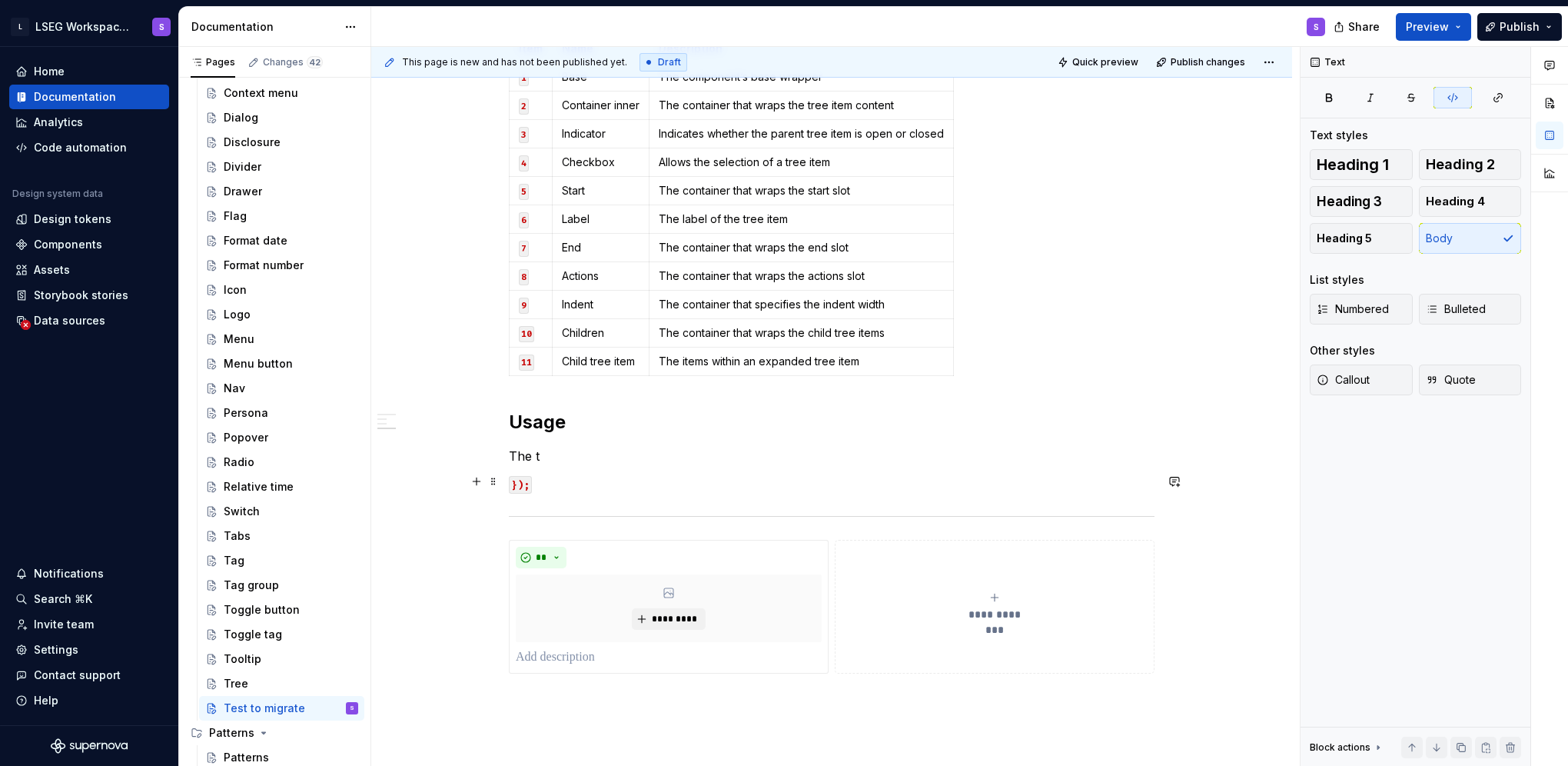
click at [648, 488] on p "});" at bounding box center [832, 484] width 645 height 19
drag, startPoint x: 517, startPoint y: 526, endPoint x: 679, endPoint y: 592, distance: 174.9
click at [679, 592] on div "**********" at bounding box center [832, 263] width 645 height 820
click at [734, 556] on div "**" at bounding box center [668, 558] width 306 height 22
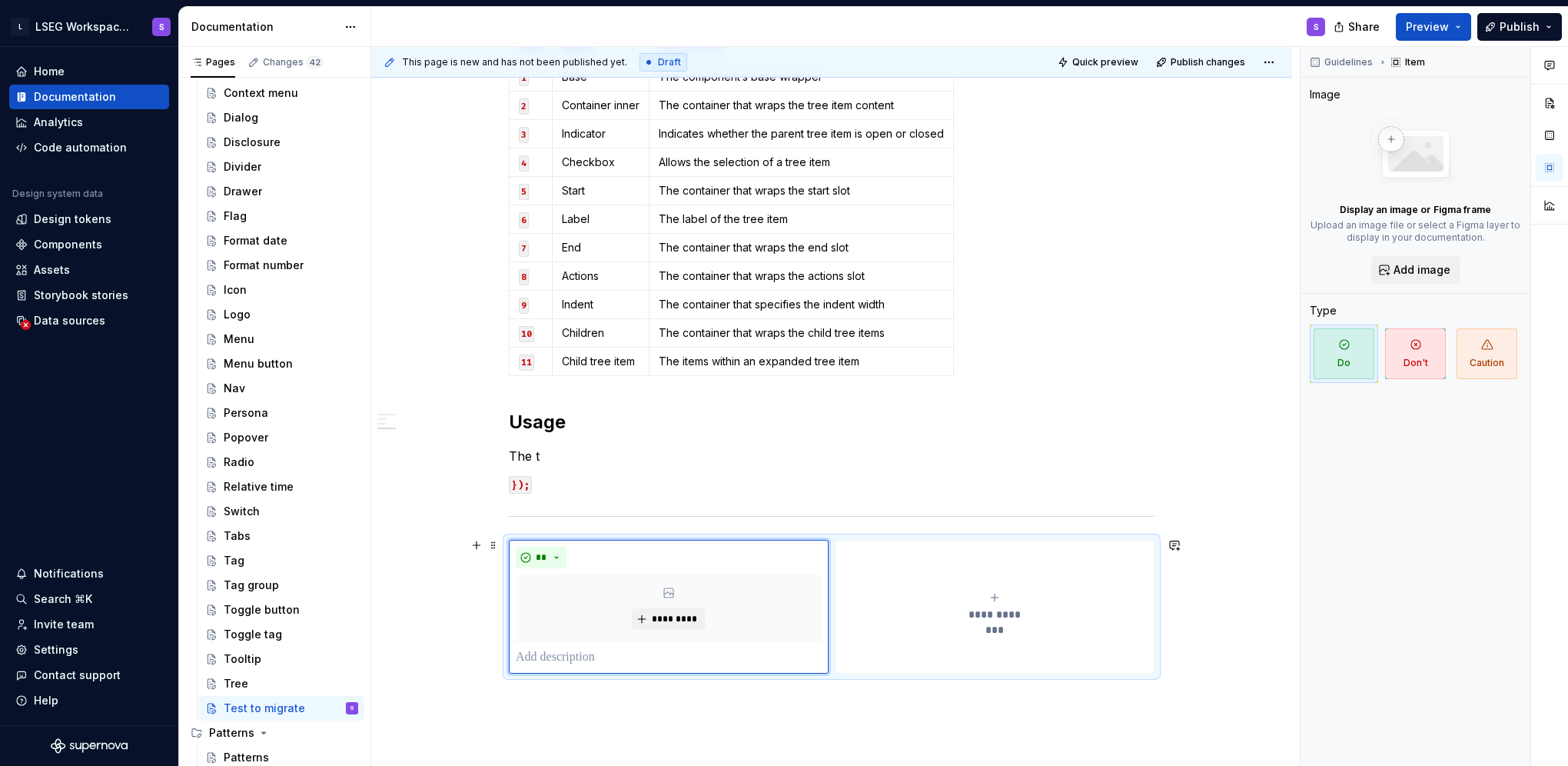
click at [834, 669] on div "**********" at bounding box center [832, 607] width 645 height 134
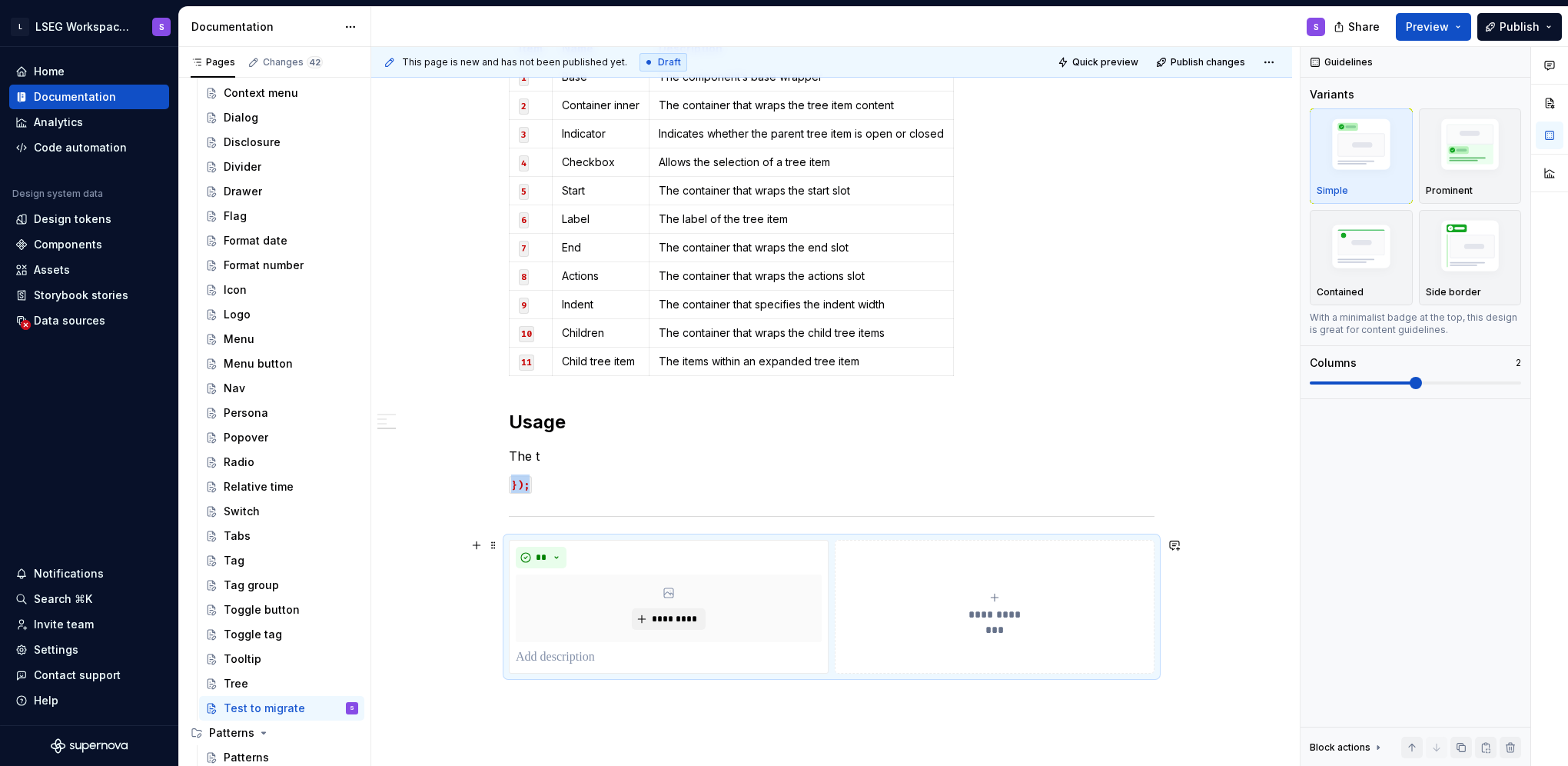
click at [722, 540] on div "**********" at bounding box center [832, 607] width 645 height 134
click at [849, 594] on div "**********" at bounding box center [994, 607] width 306 height 31
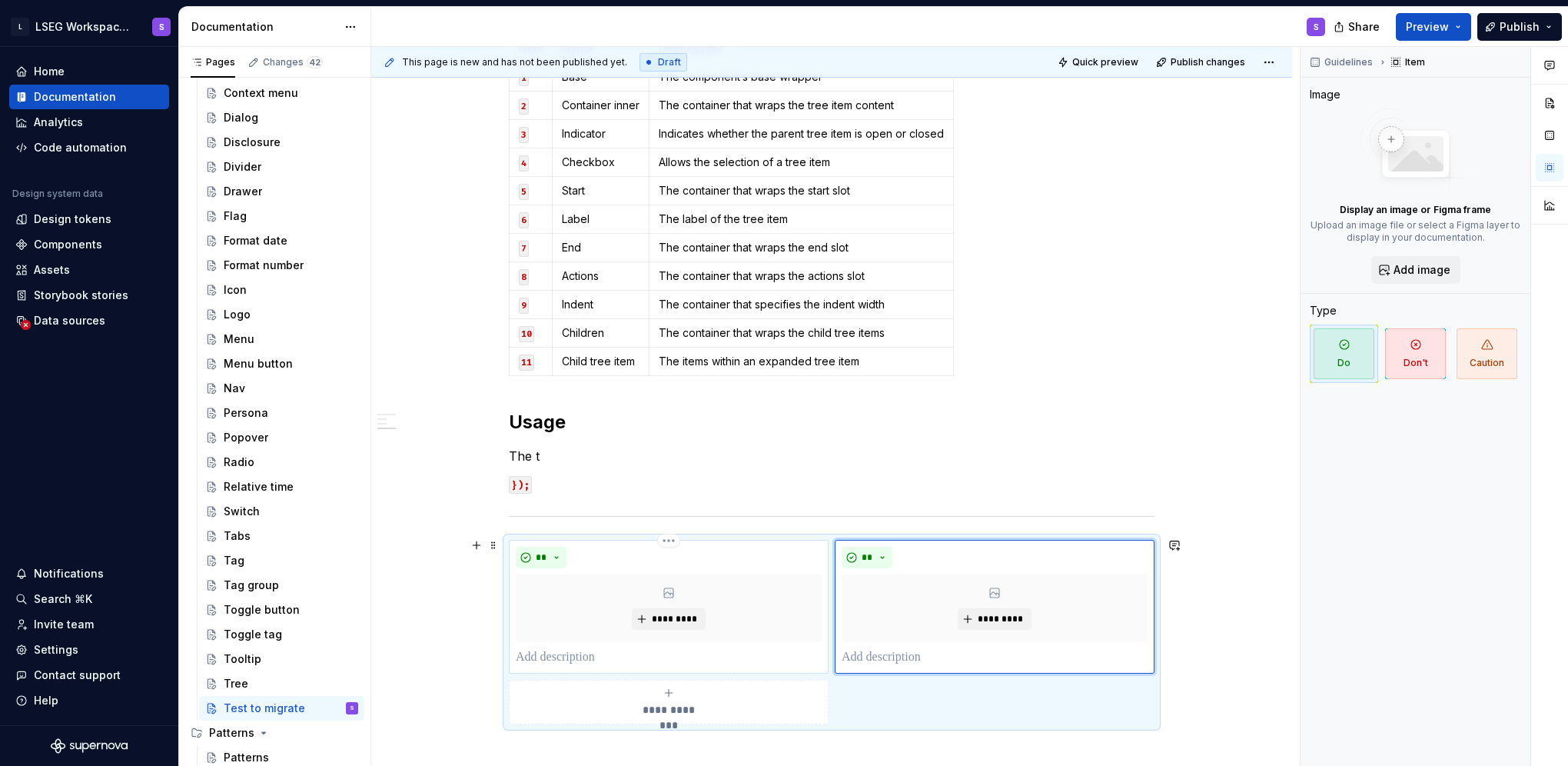
click at [693, 566] on div "** *********" at bounding box center [668, 607] width 306 height 120
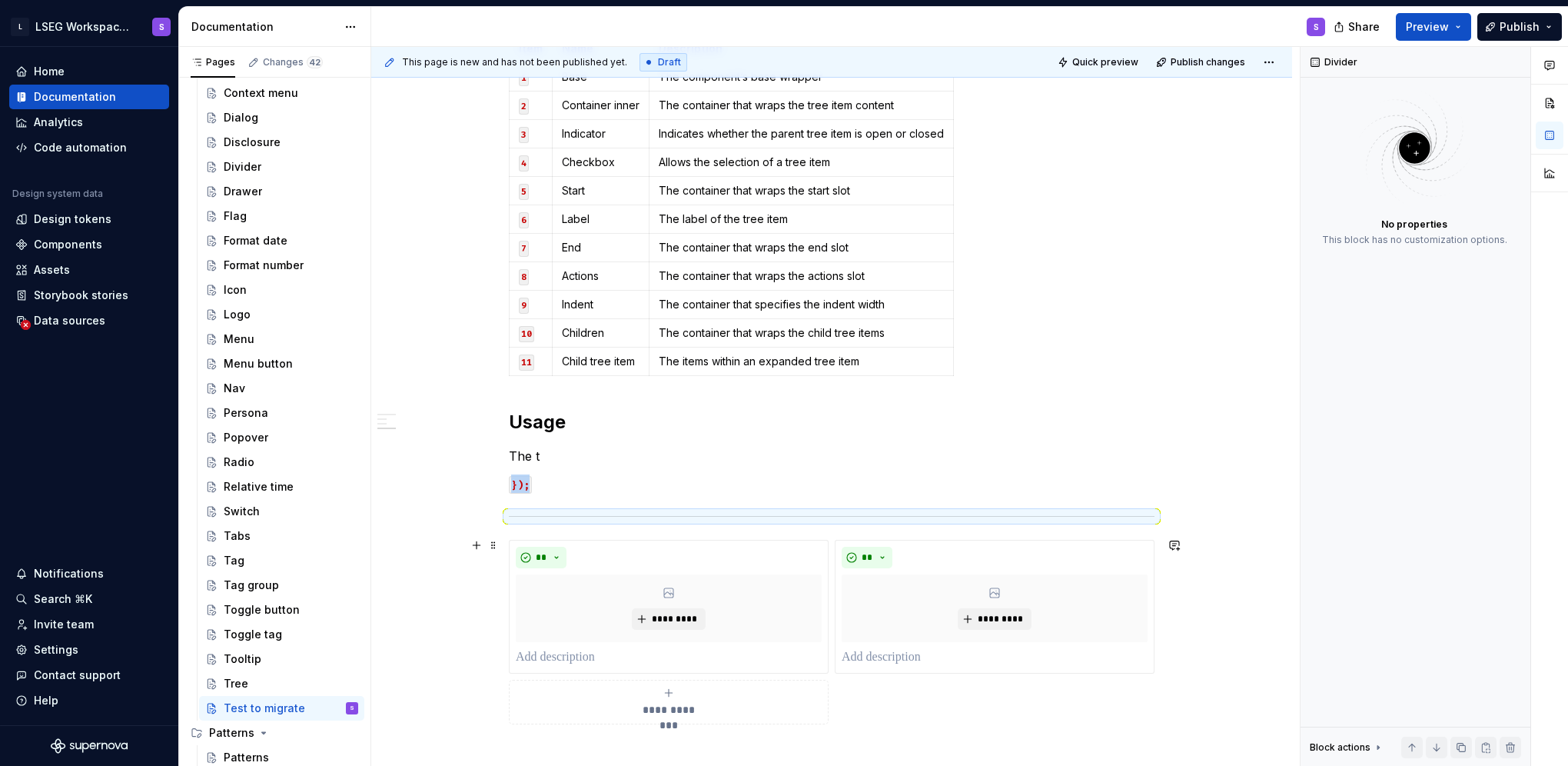
click at [841, 677] on div "**********" at bounding box center [832, 631] width 645 height 184
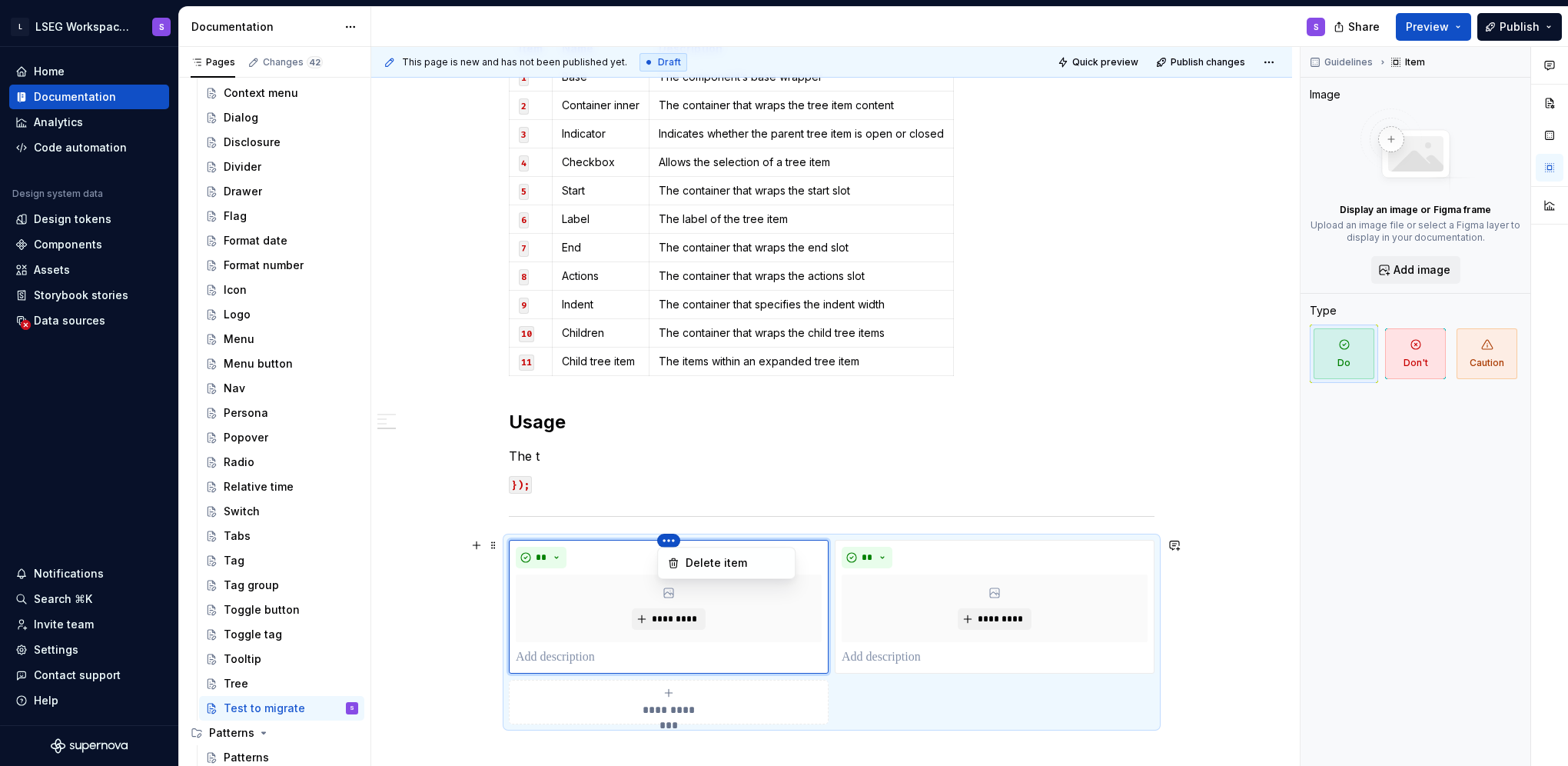
click at [667, 538] on html "L LSEG Workspace Design System S Home Documentation Analytics Code automation D…" at bounding box center [784, 383] width 1568 height 766
click at [695, 563] on div "Delete item" at bounding box center [735, 563] width 100 height 16
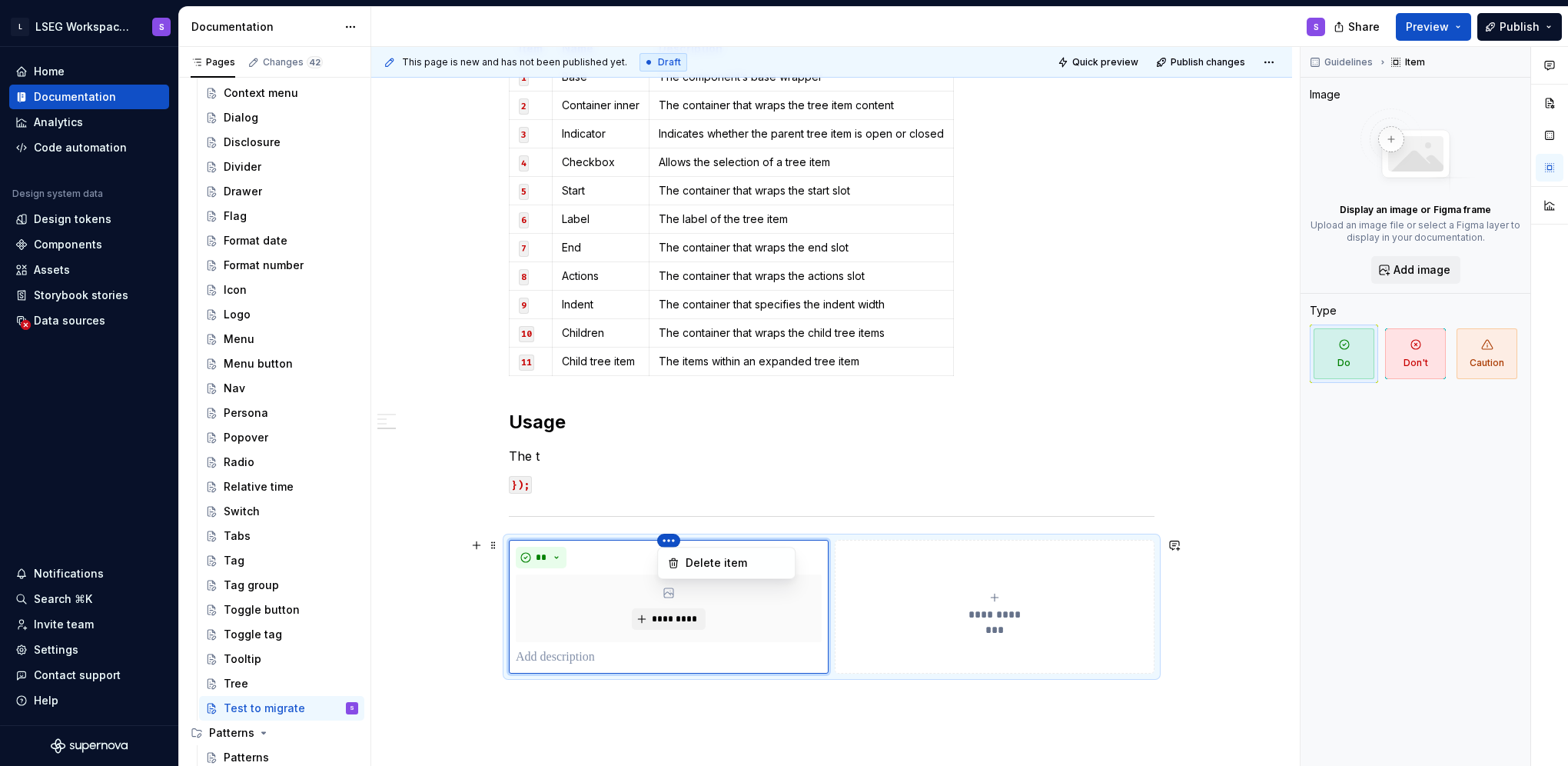
click at [670, 540] on html "L LSEG Workspace Design System S Home Documentation Analytics Code automation D…" at bounding box center [784, 383] width 1568 height 766
click at [683, 568] on div "Delete item" at bounding box center [726, 563] width 131 height 25
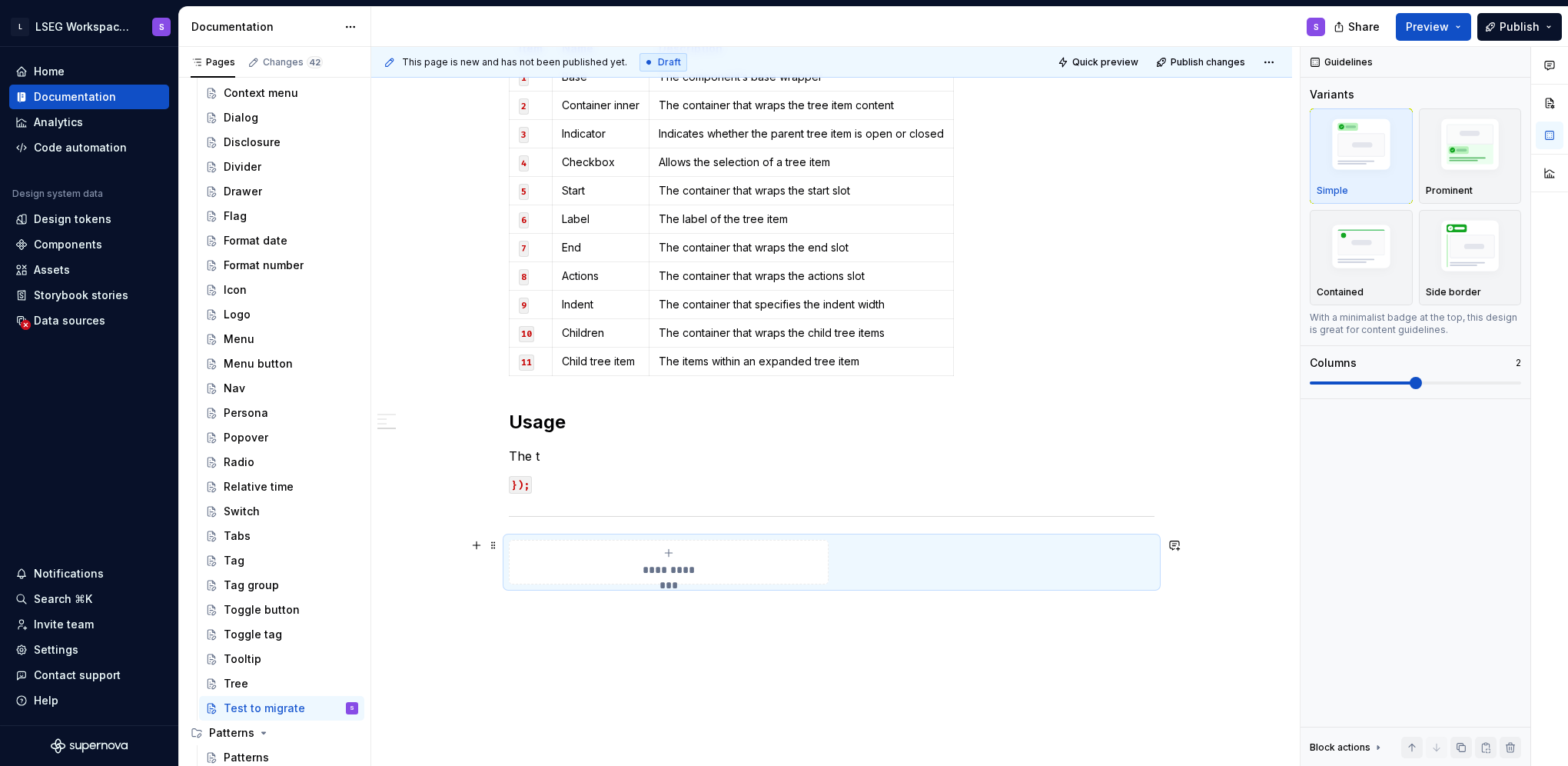
click at [667, 540] on button "**********" at bounding box center [669, 561] width 320 height 44
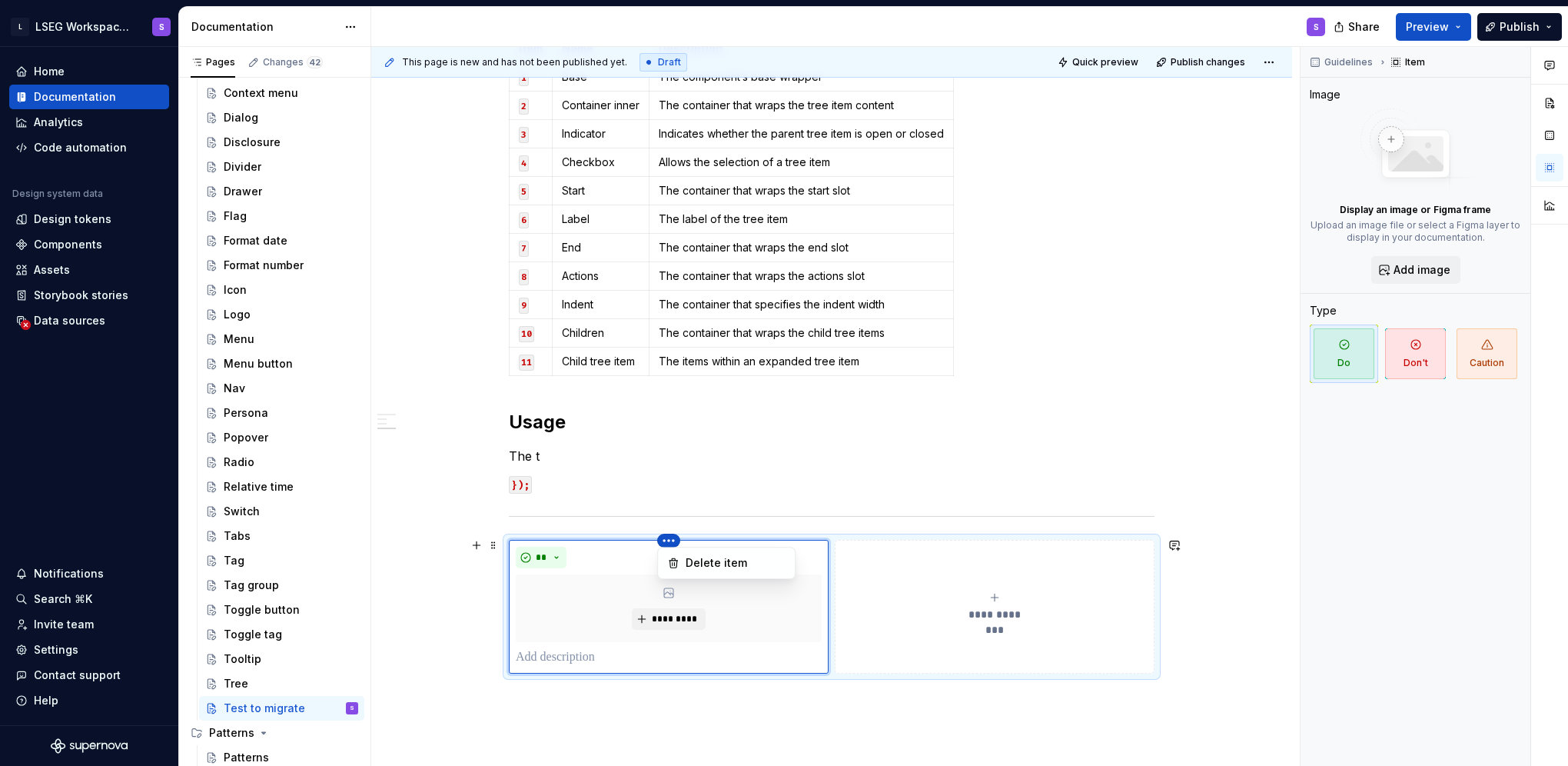
click at [667, 536] on html "L LSEG Workspace Design System S Home Documentation Analytics Code automation D…" at bounding box center [784, 383] width 1568 height 766
click at [678, 569] on div "Delete item" at bounding box center [726, 563] width 131 height 25
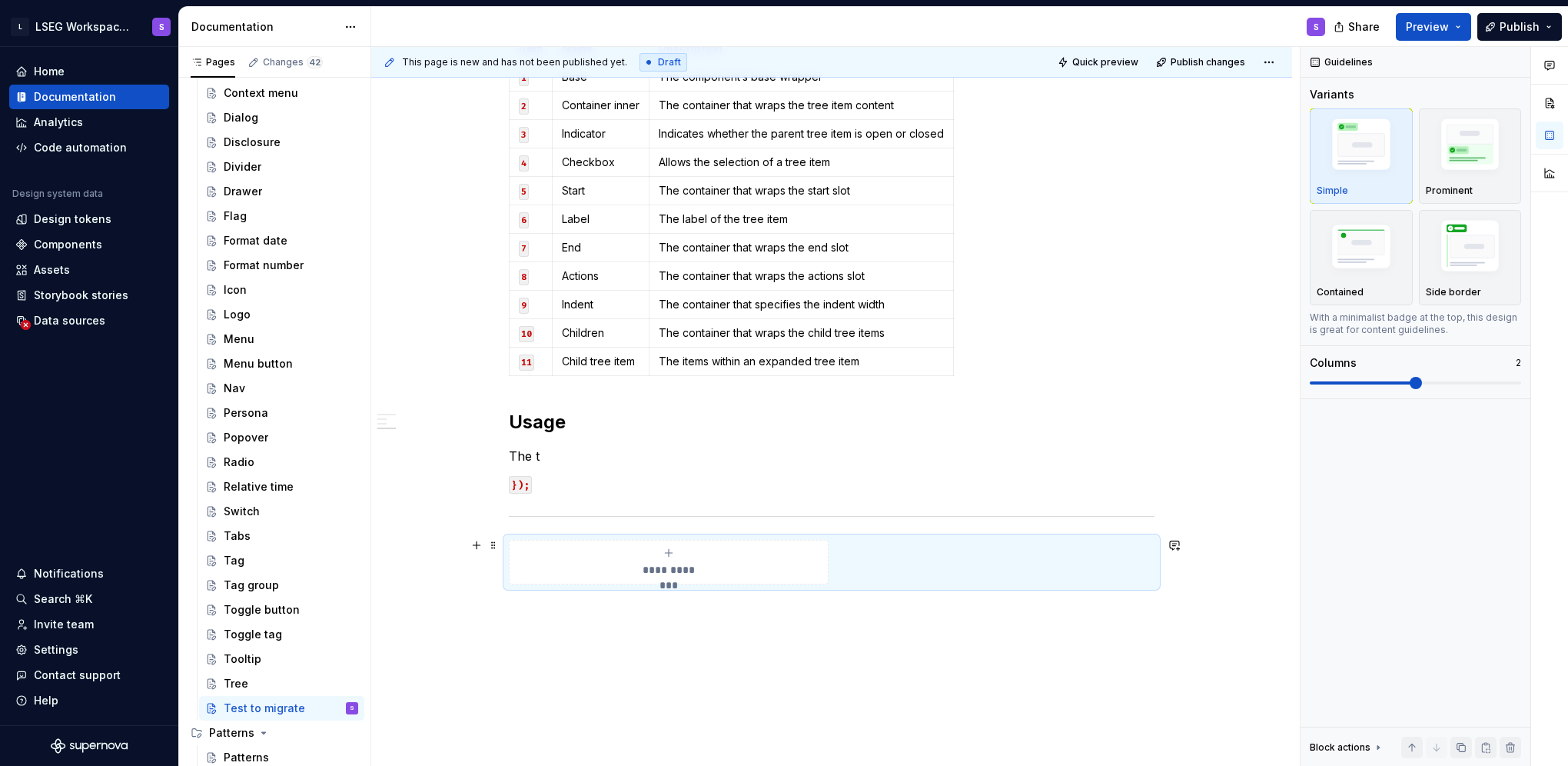
click at [1122, 549] on div "**********" at bounding box center [832, 561] width 645 height 44
click at [488, 543] on span at bounding box center [494, 545] width 12 height 22
click at [554, 673] on div "Delete" at bounding box center [565, 680] width 100 height 16
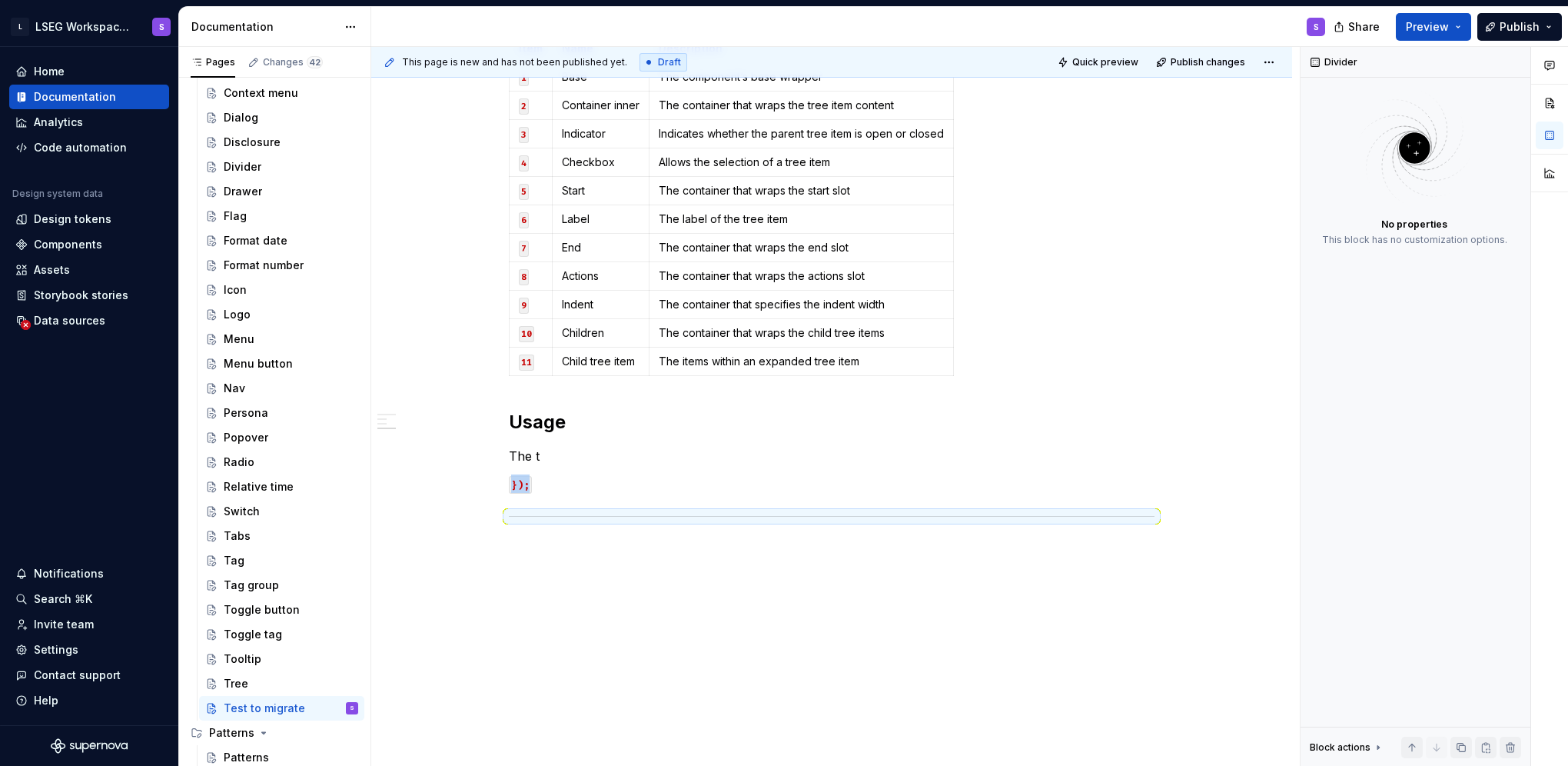
click at [612, 581] on div "Anatomy Tree Item Name Description 1 Base The component’s base wrapper Tree Ite…" at bounding box center [832, 293] width 920 height 953
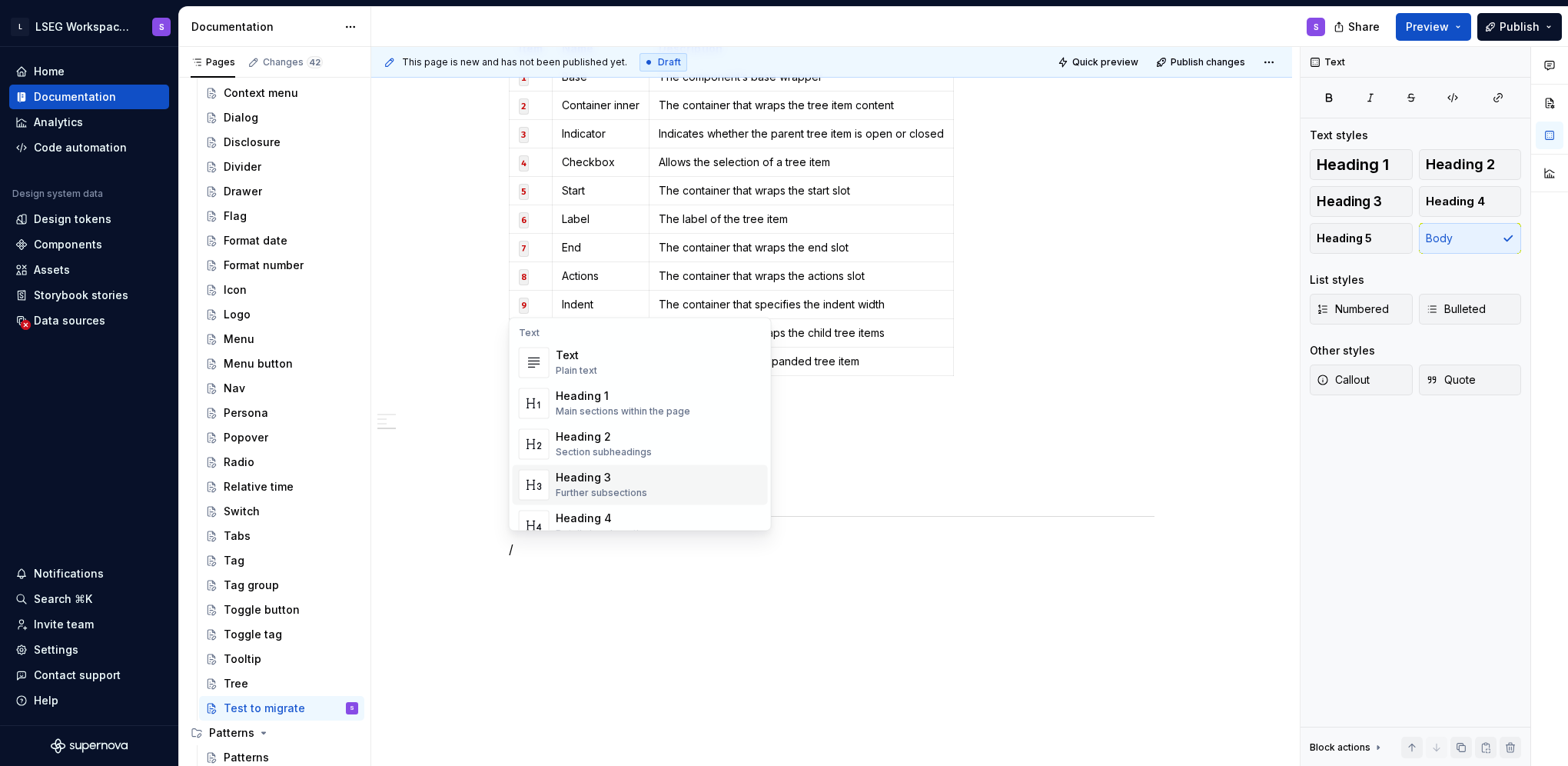
type textarea "*"
click at [766, 580] on div "Anatomy Tree Item Name Description 1 Base The component’s base wrapper Tree Ite…" at bounding box center [832, 311] width 920 height 990
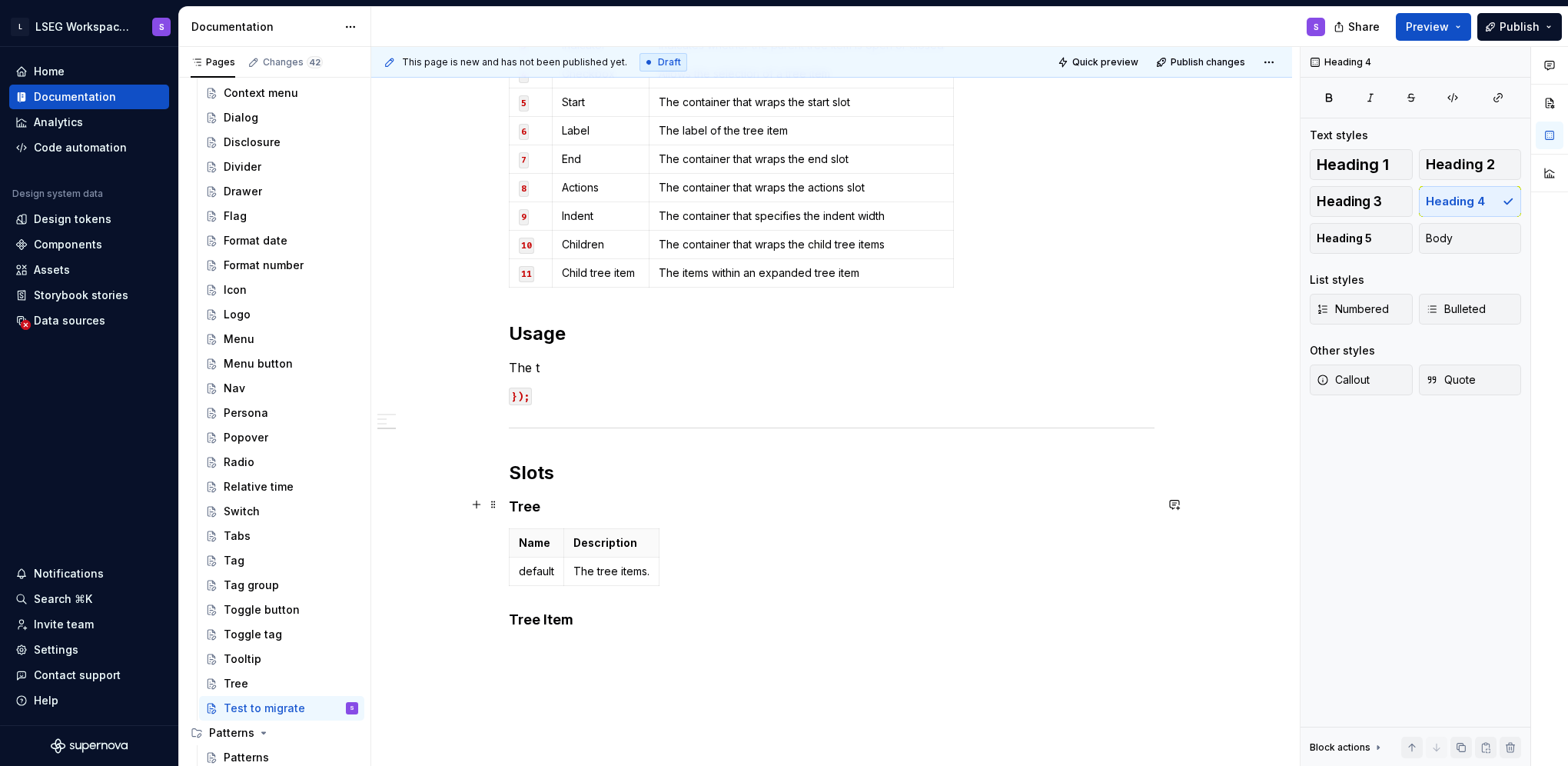
scroll to position [600, 0]
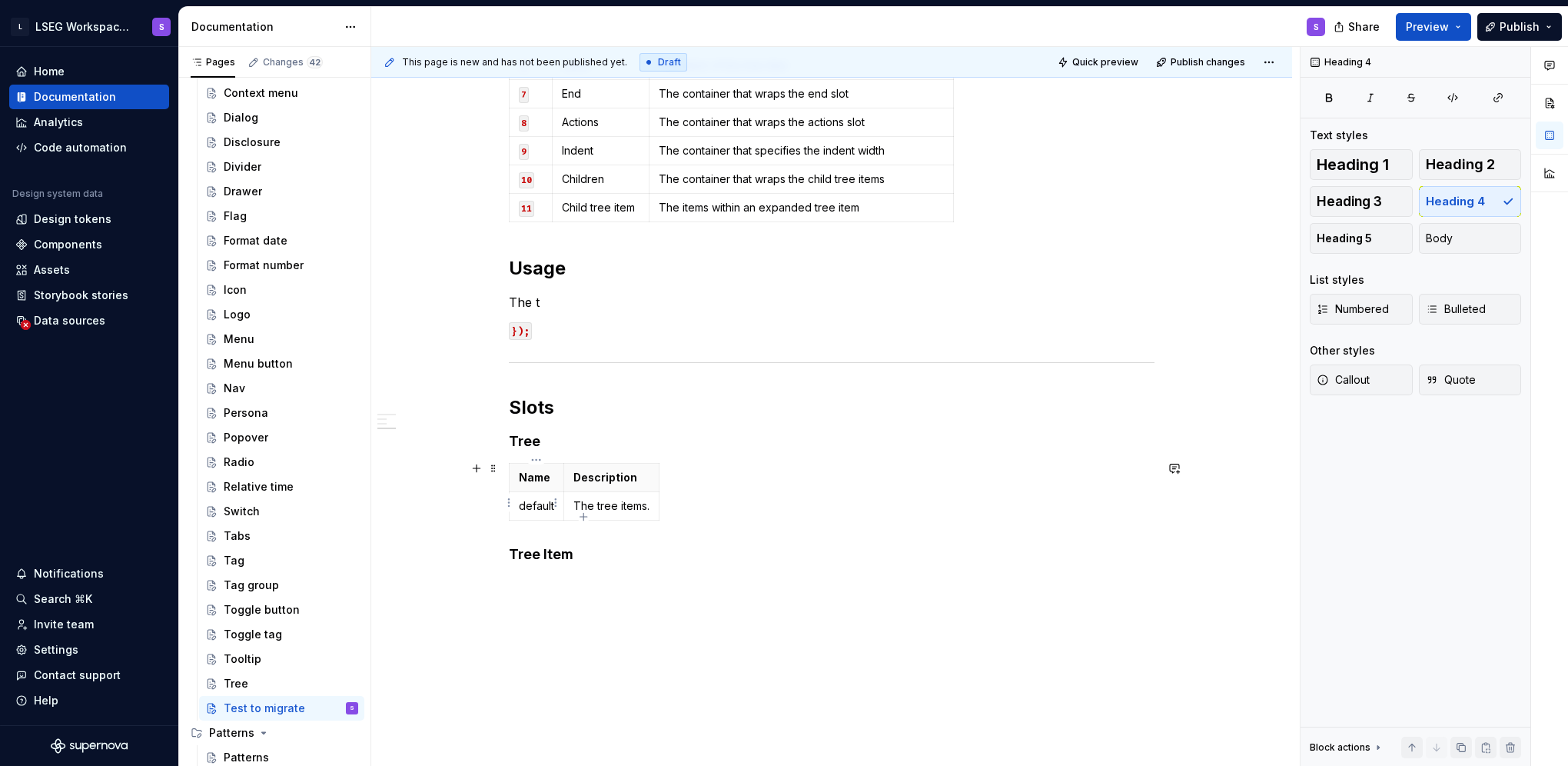
click at [522, 506] on p "default" at bounding box center [536, 506] width 35 height 16
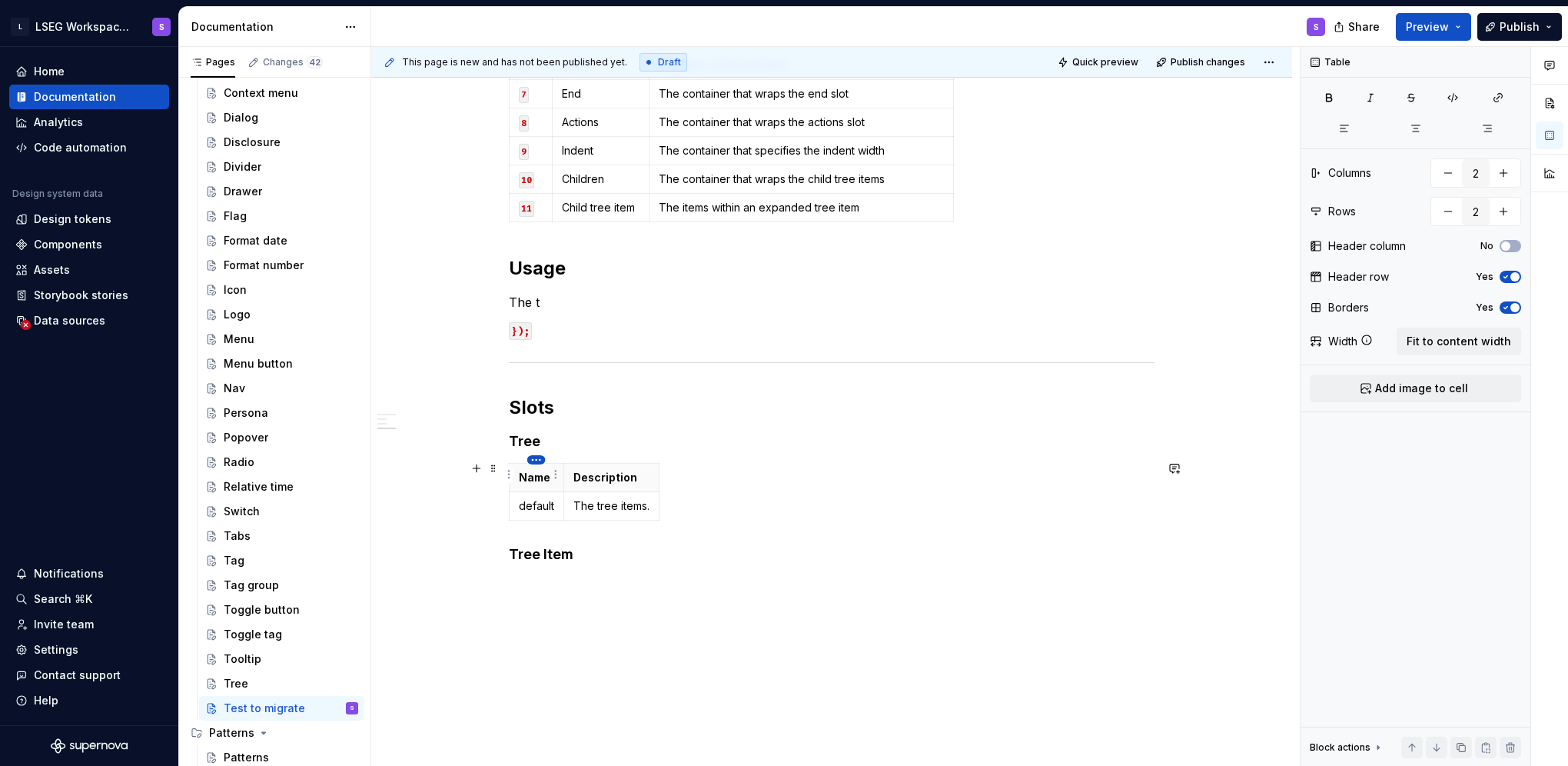
click at [536, 460] on html "L LSEG Workspace Design System S Home Documentation Analytics Code automation D…" at bounding box center [784, 383] width 1568 height 766
click at [819, 474] on html "L LSEG Workspace Design System S Home Documentation Analytics Code automation D…" at bounding box center [784, 383] width 1568 height 766
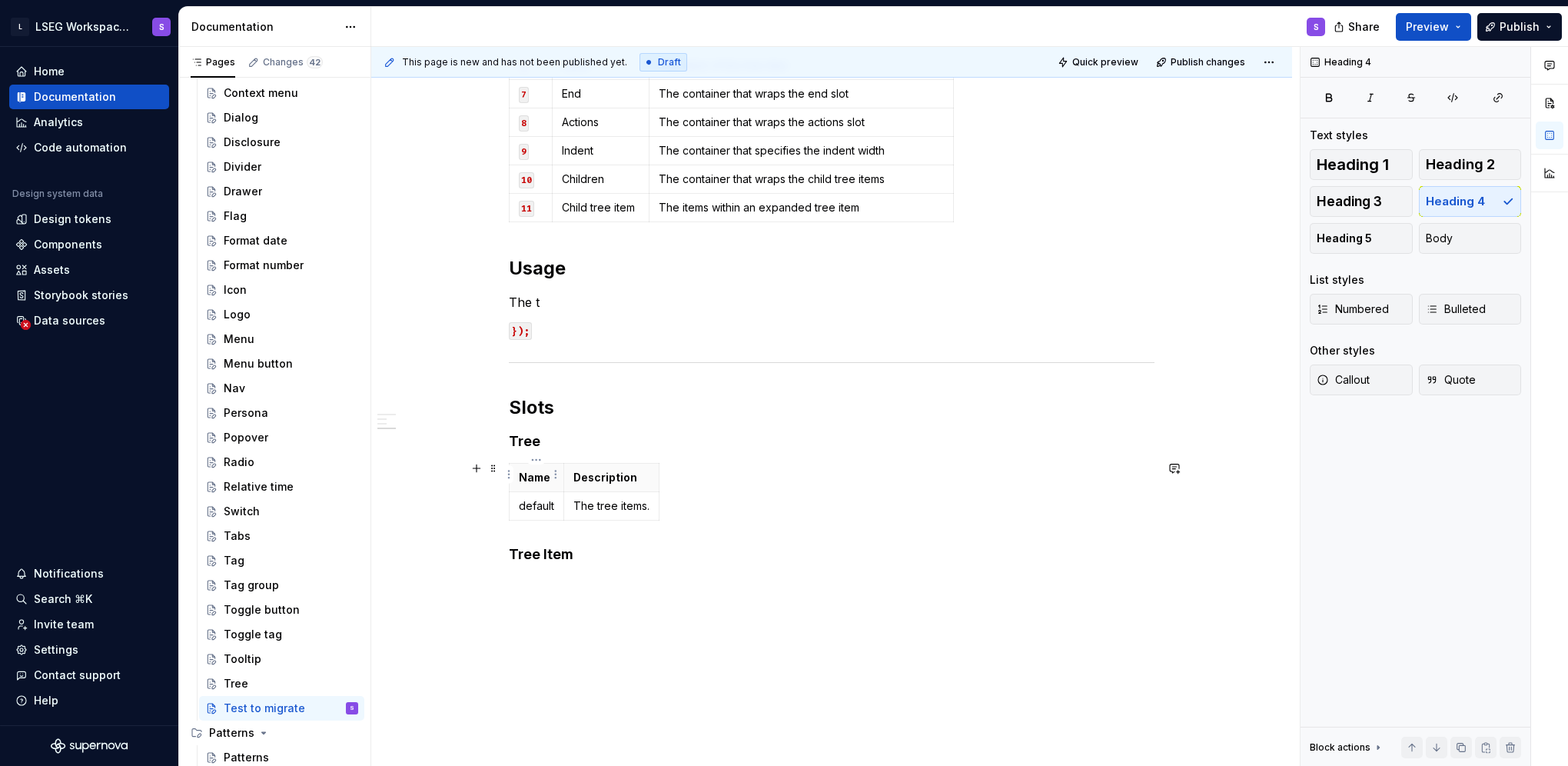
click at [515, 475] on th "Name" at bounding box center [536, 477] width 54 height 29
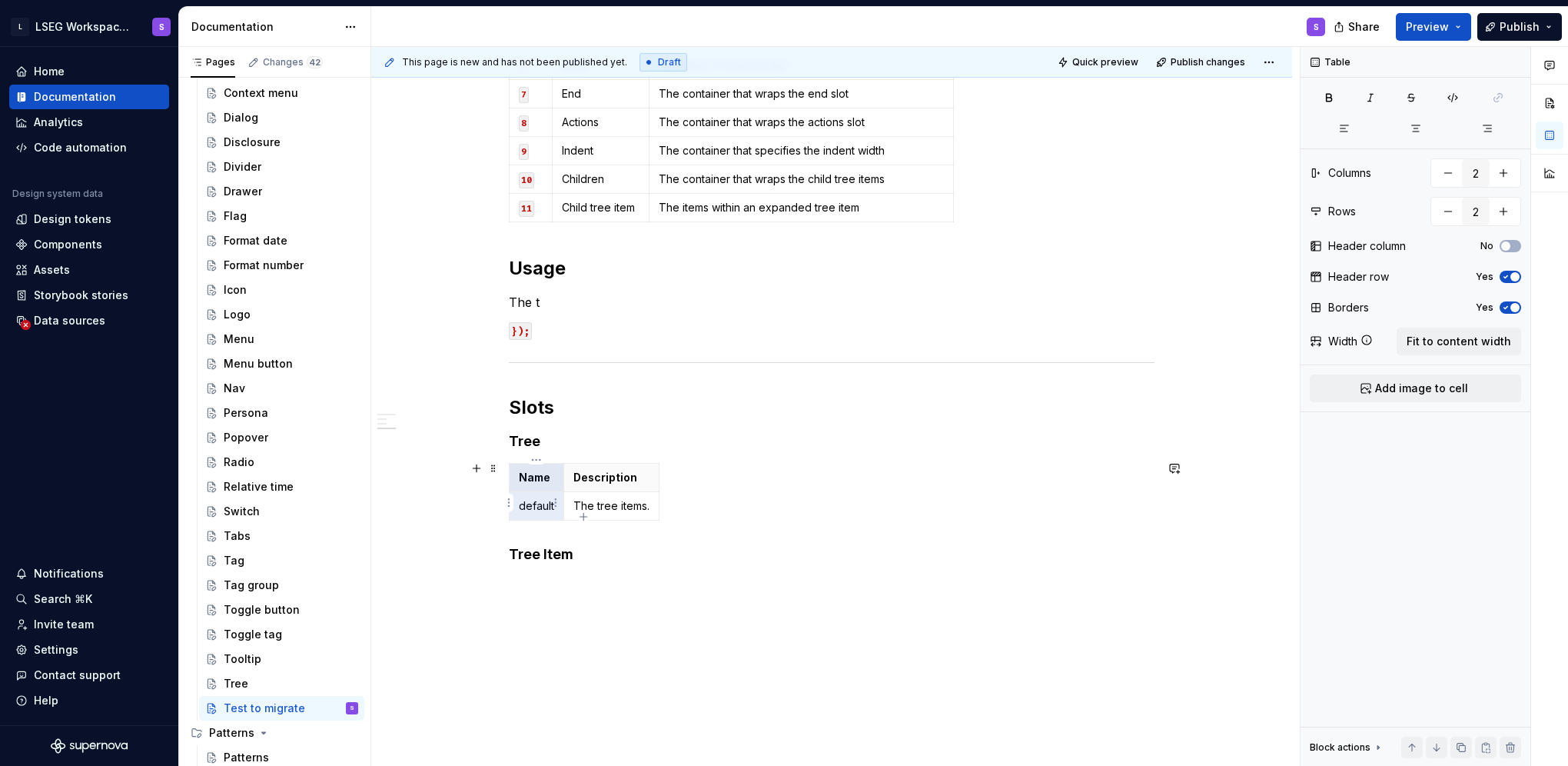
click at [545, 497] on tbody "Name Description default The tree items." at bounding box center [584, 491] width 150 height 57
click at [1506, 275] on icon "button" at bounding box center [1506, 277] width 12 height 9
click at [851, 491] on div "Name Description default The tree items." at bounding box center [832, 495] width 645 height 64
type input "2"
click at [551, 471] on html "L LSEG Workspace Design System S Home Documentation Analytics Code automation D…" at bounding box center [784, 383] width 1568 height 766
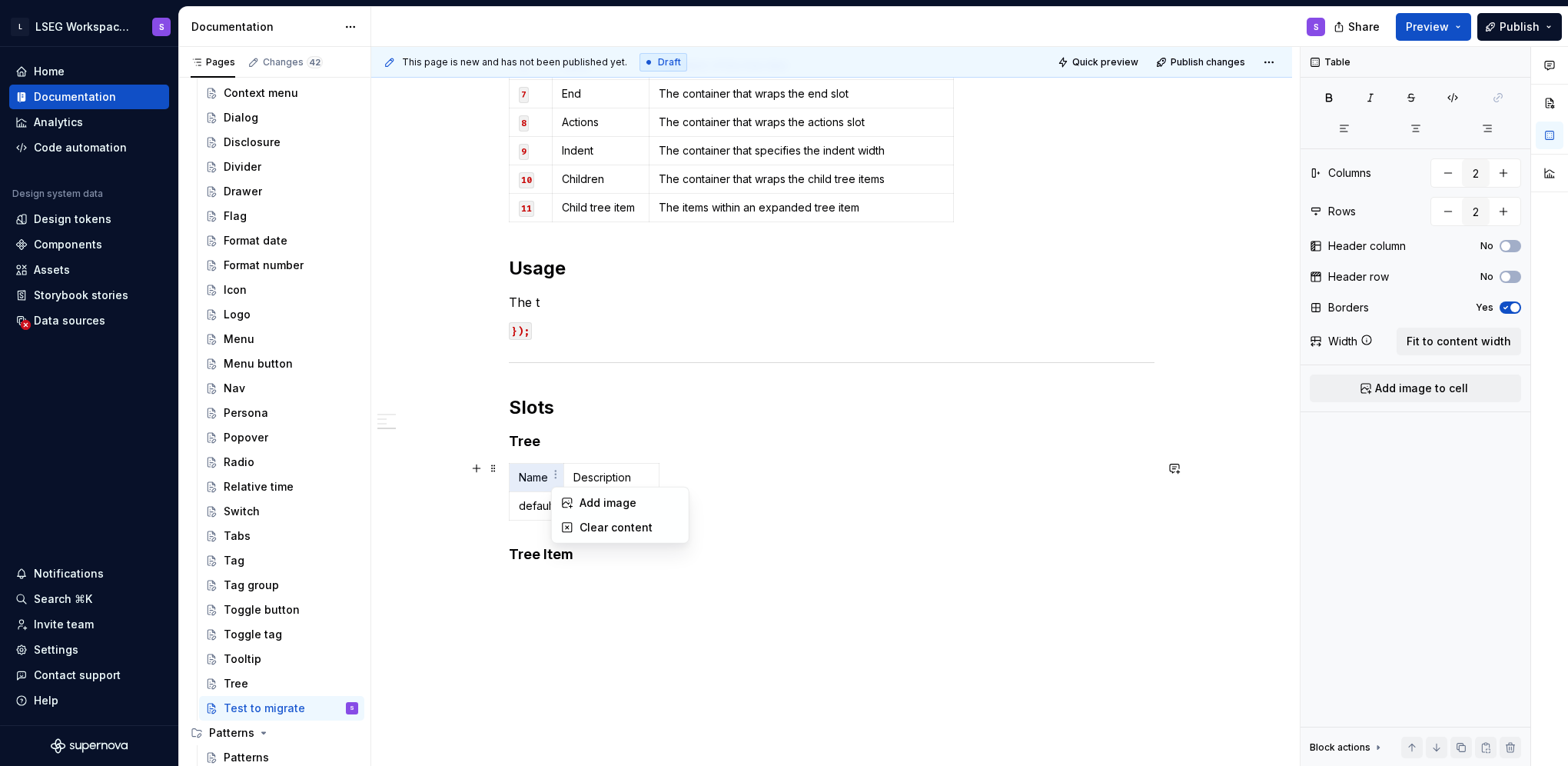
click at [529, 472] on html "L LSEG Workspace Design System S Home Documentation Analytics Code automation D…" at bounding box center [784, 383] width 1568 height 766
drag, startPoint x: 527, startPoint y: 474, endPoint x: 613, endPoint y: 477, distance: 86.1
click at [613, 477] on tr "Name Description" at bounding box center [584, 477] width 150 height 29
click at [1510, 275] on span "button" at bounding box center [1506, 277] width 9 height 9
click at [1513, 246] on button "No" at bounding box center [1510, 246] width 22 height 12
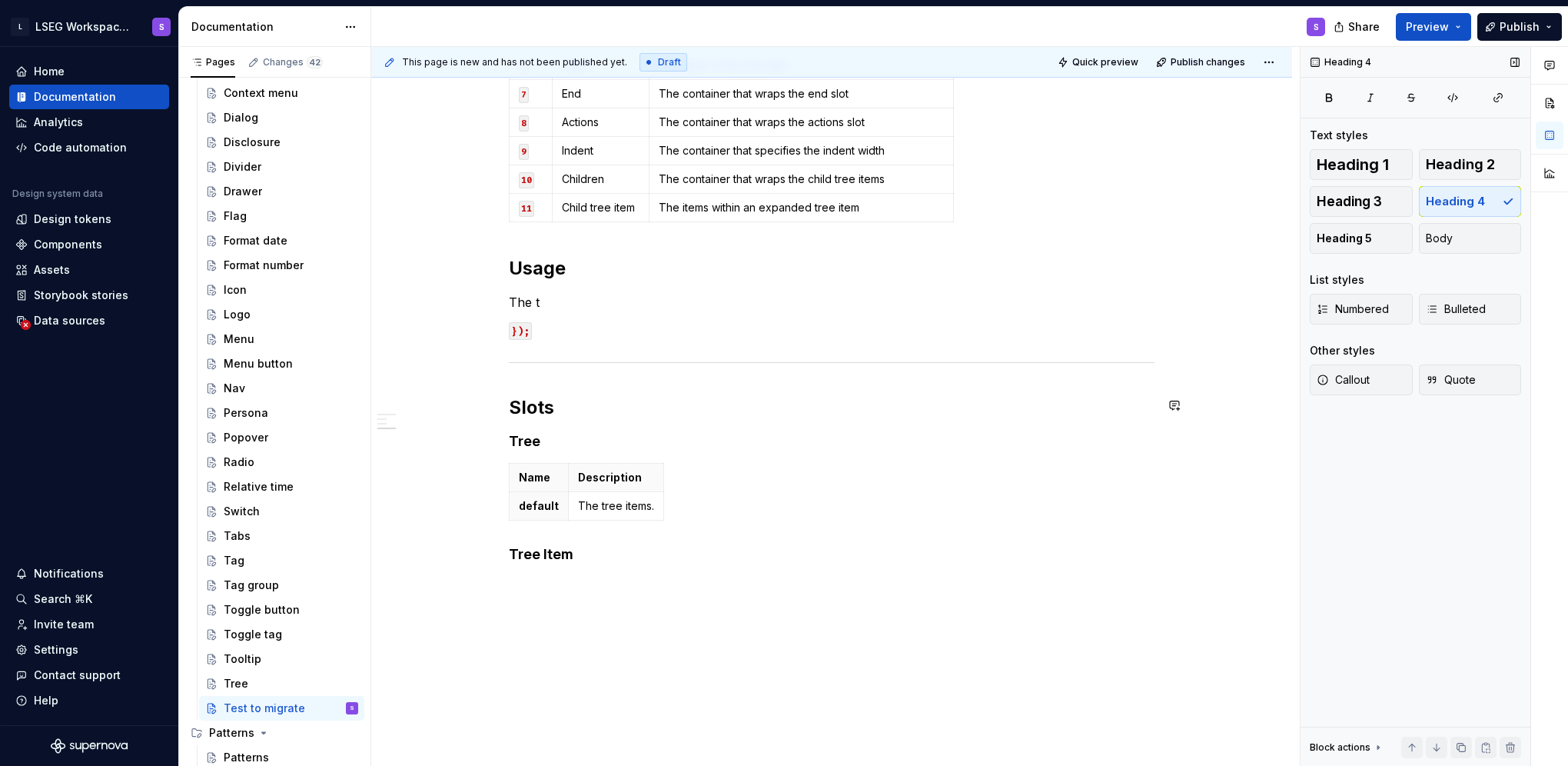
click at [891, 421] on div "Anatomy Tree Item Name Description 1 Base The component’s base wrapper Tree Ite…" at bounding box center [832, 131] width 645 height 864
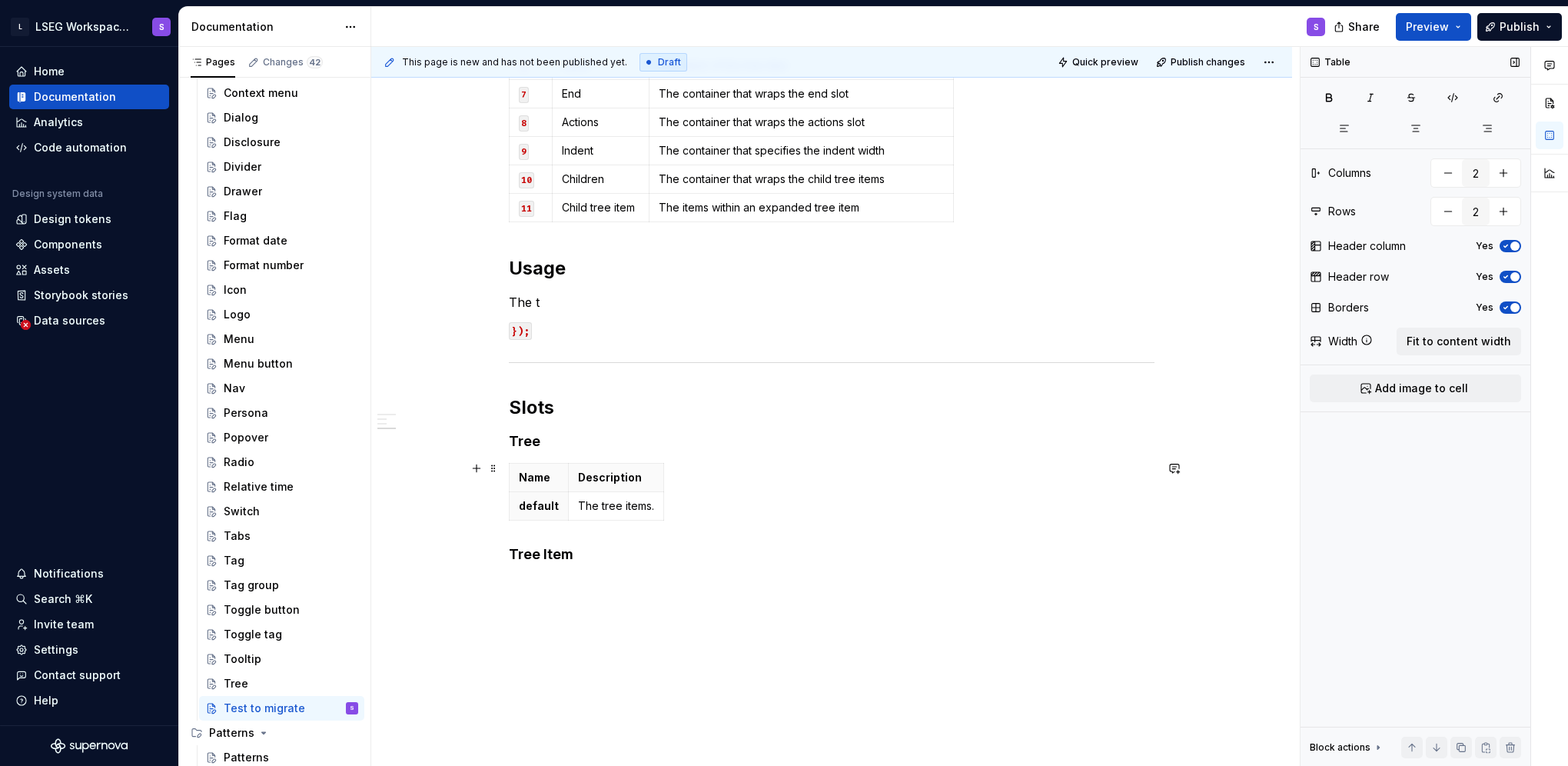
click at [704, 516] on div "Name Description default The tree items." at bounding box center [832, 495] width 645 height 64
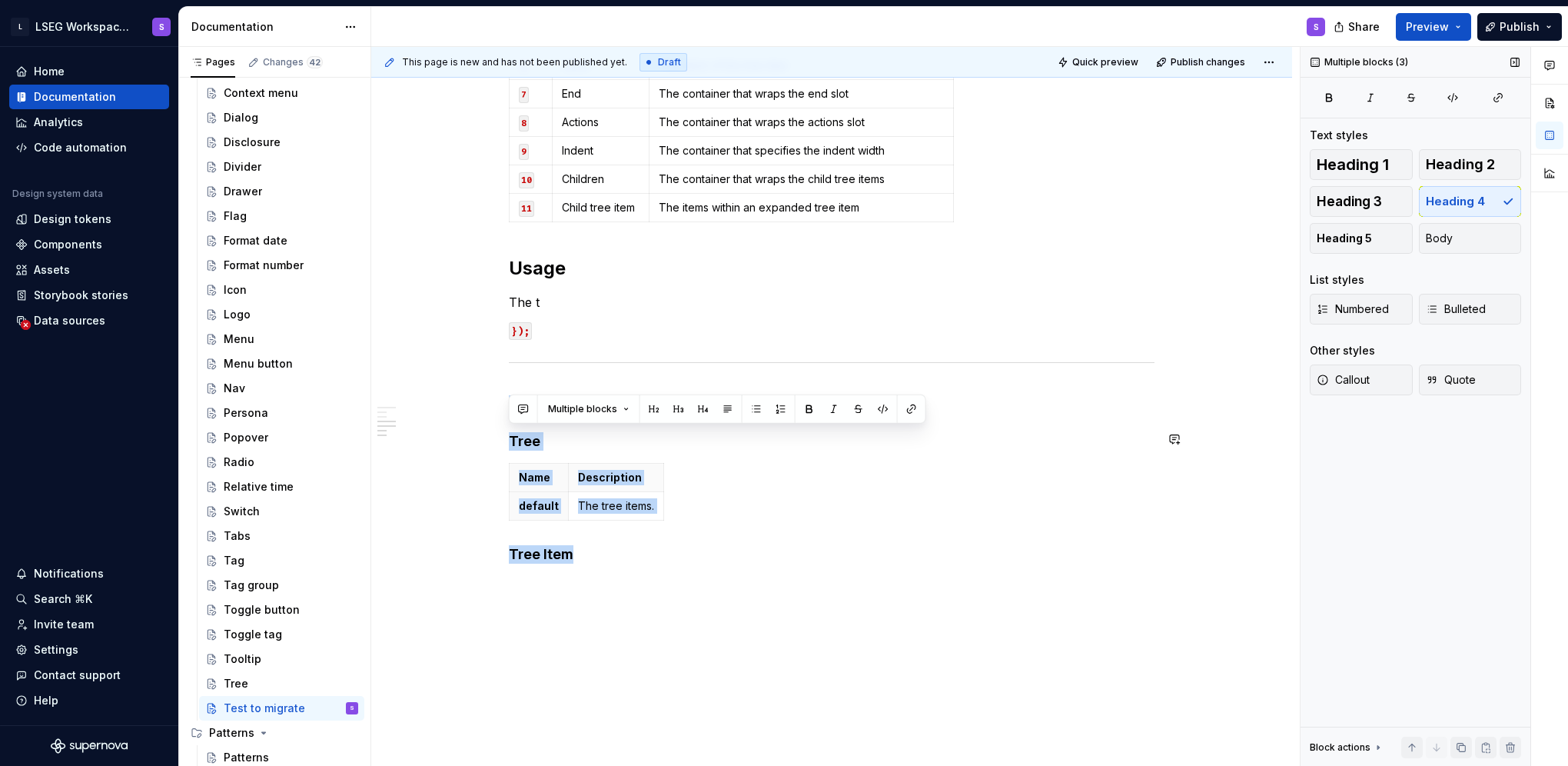
drag, startPoint x: 613, startPoint y: 563, endPoint x: 501, endPoint y: 416, distance: 184.8
click at [501, 416] on div "Anatomy Tree Item Name Description 1 Base The component’s base wrapper Tree Ite…" at bounding box center [832, 237] width 920 height 1149
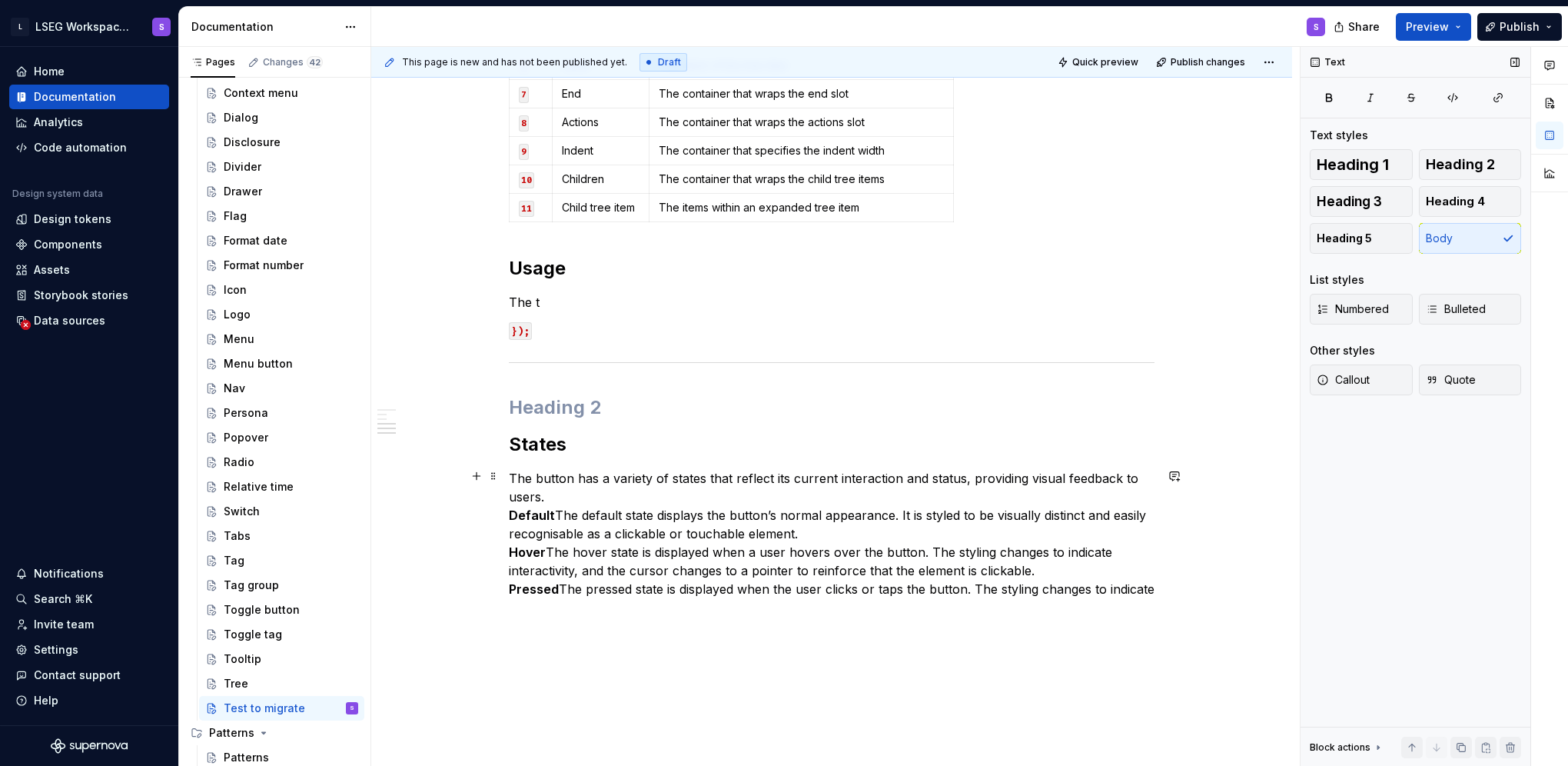
click at [601, 498] on p "The button has a variety of states that reflect its current interaction and sta…" at bounding box center [832, 533] width 645 height 129
click at [562, 544] on p "The button has a variety of states that reflect its current interaction and sta…" at bounding box center [832, 533] width 645 height 129
click at [541, 512] on strong "Default" at bounding box center [532, 516] width 46 height 16
drag, startPoint x: 603, startPoint y: 606, endPoint x: 475, endPoint y: 462, distance: 192.7
click at [475, 462] on div "Anatomy Tree Item Name Description 1 Base The component’s base wrapper Tree Ite…" at bounding box center [832, 254] width 920 height 1184
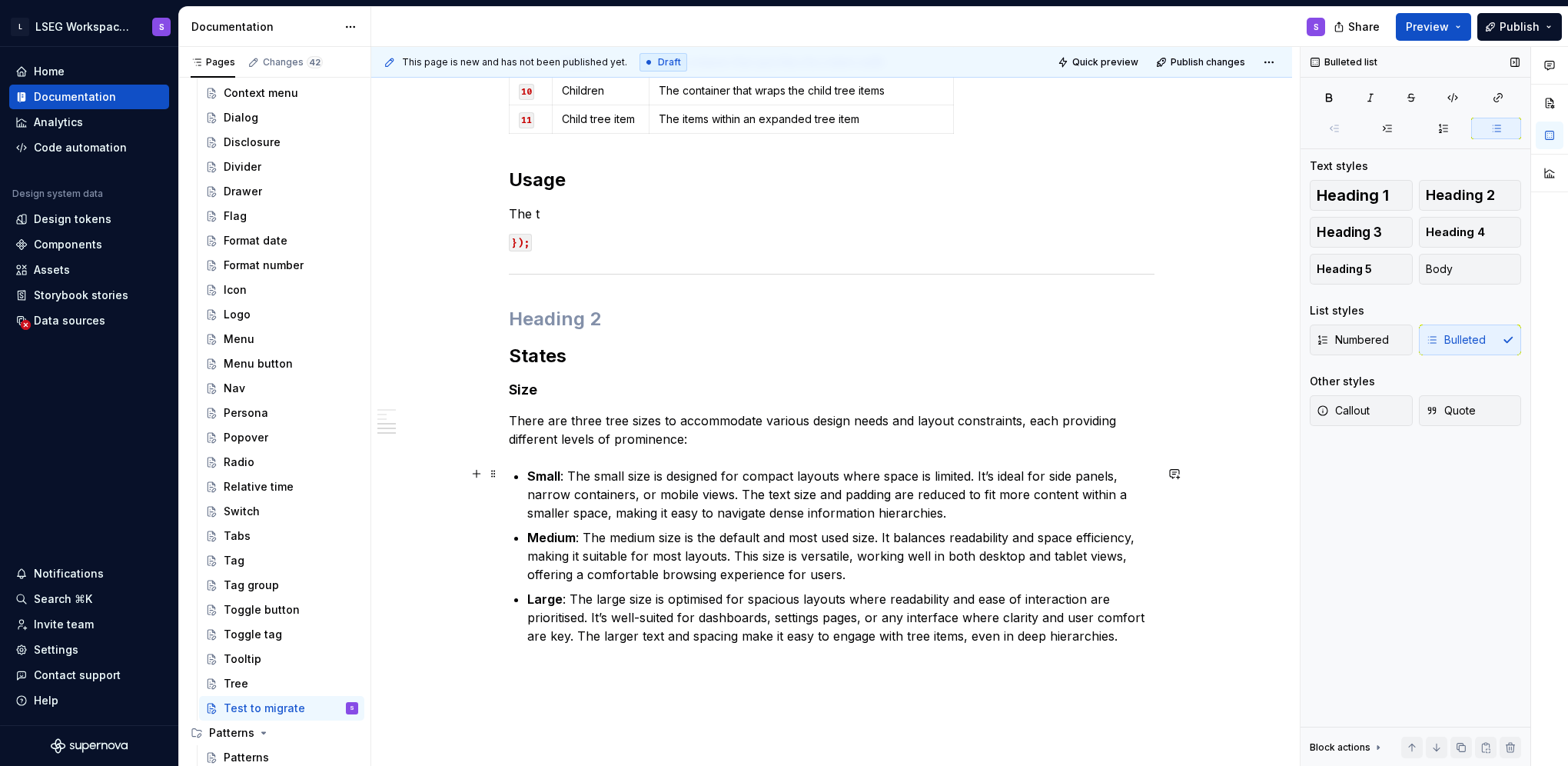
scroll to position [754, 0]
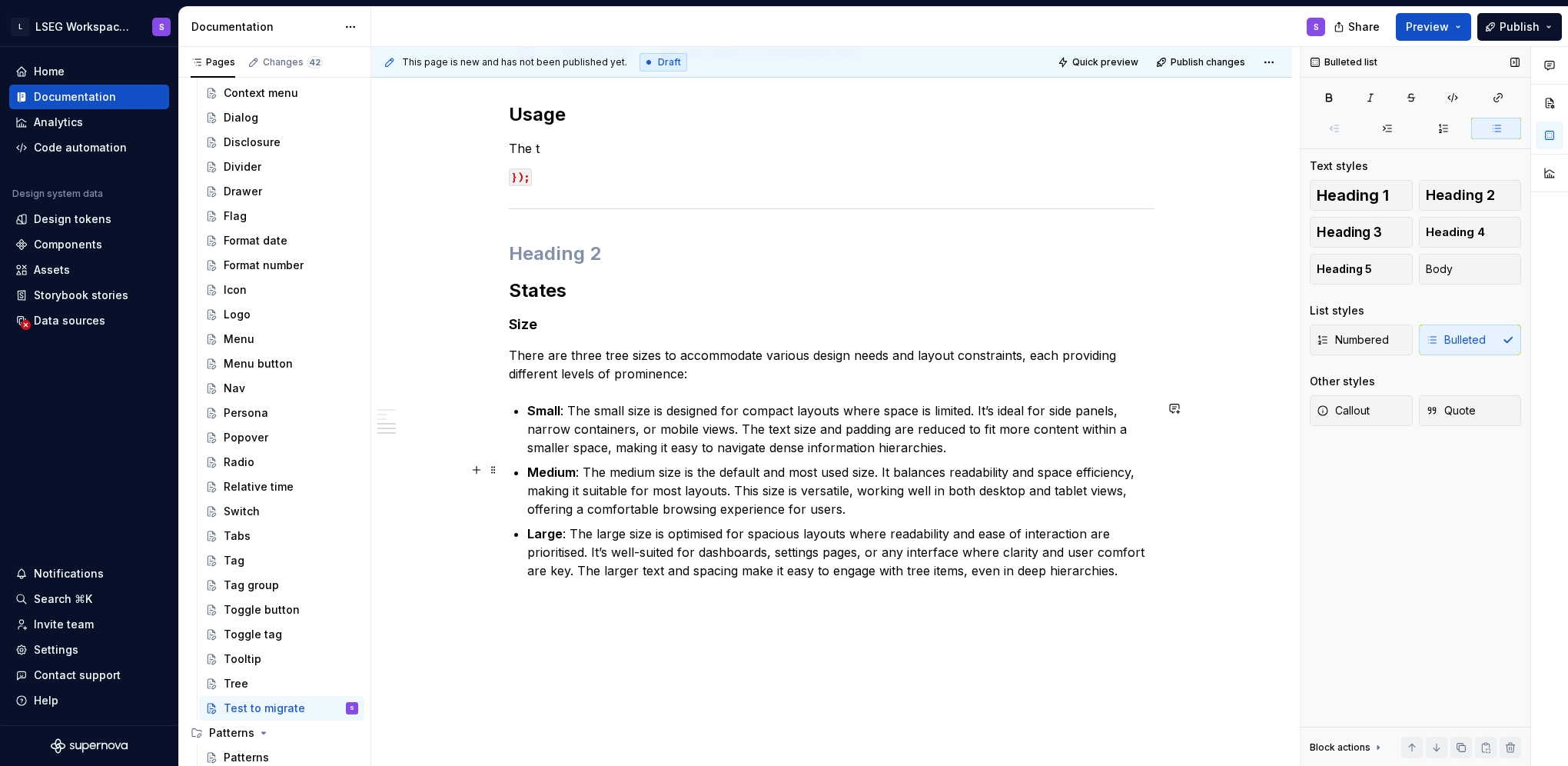
click at [693, 440] on p "Small : The small size is designed for compact layouts where space is limited. …" at bounding box center [840, 428] width 627 height 55
click at [679, 360] on p "There are three tree sizes to accommodate various design needs and layout const…" at bounding box center [832, 364] width 645 height 37
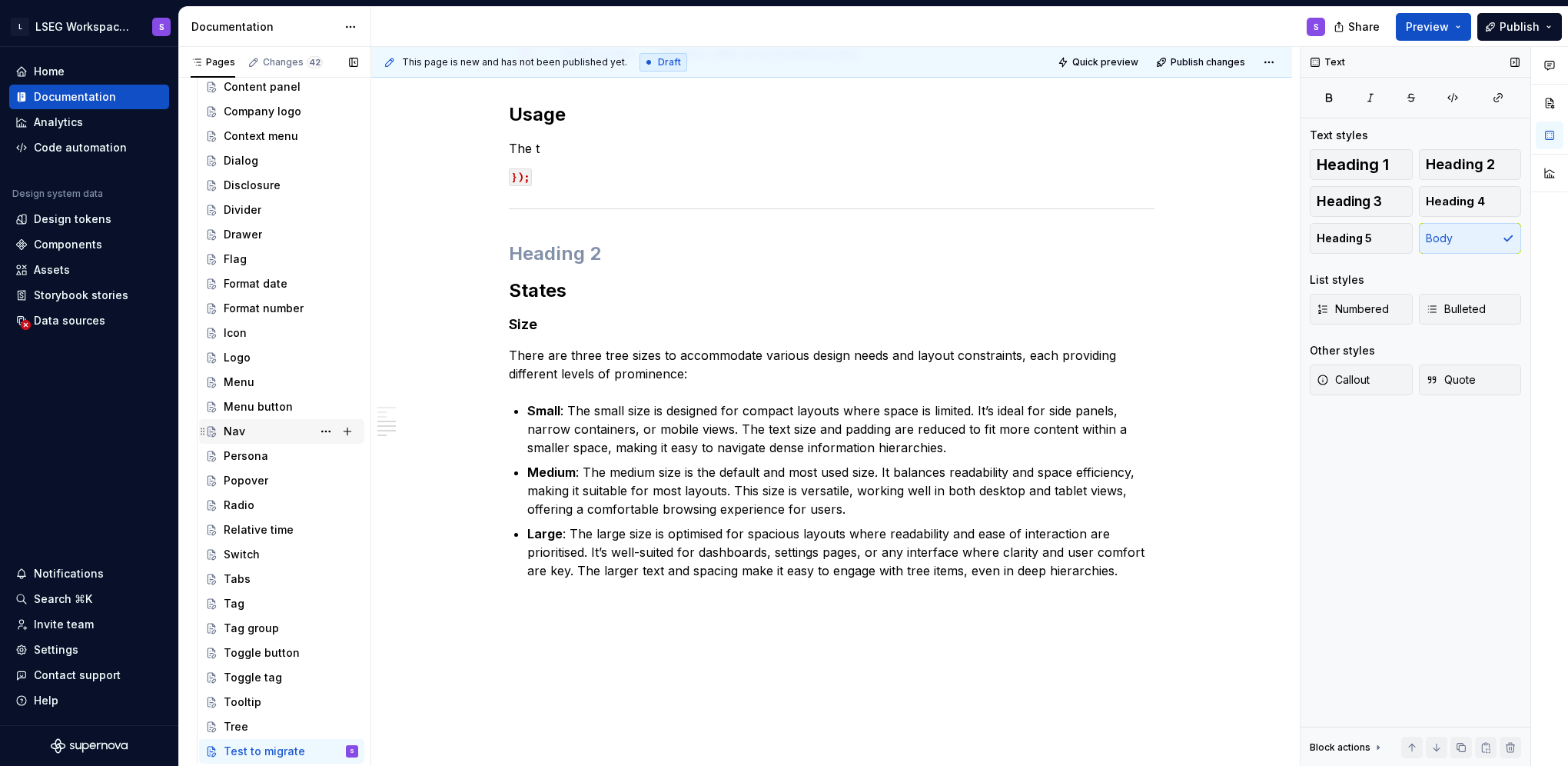
scroll to position [498, 0]
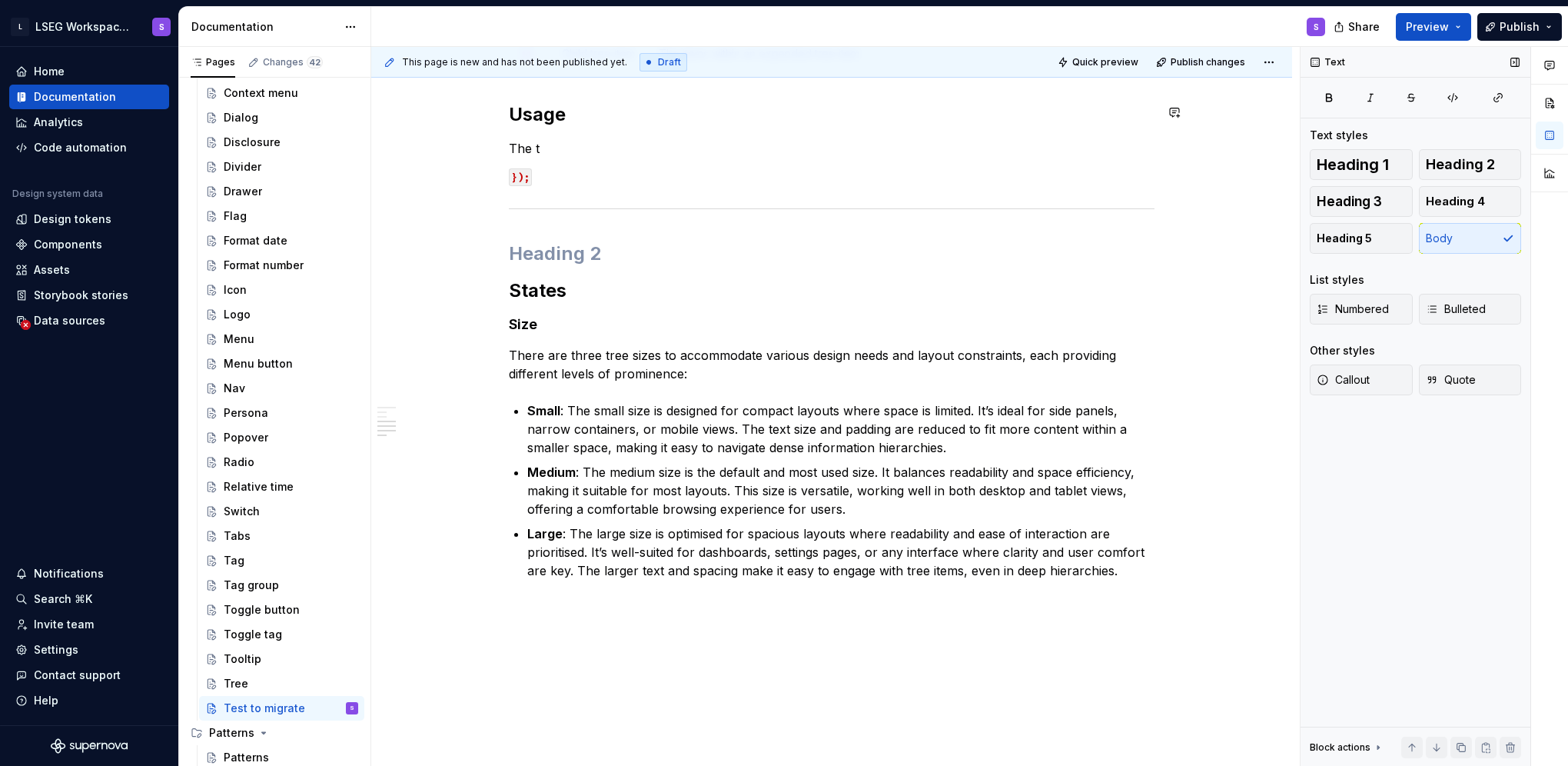
type textarea "*"
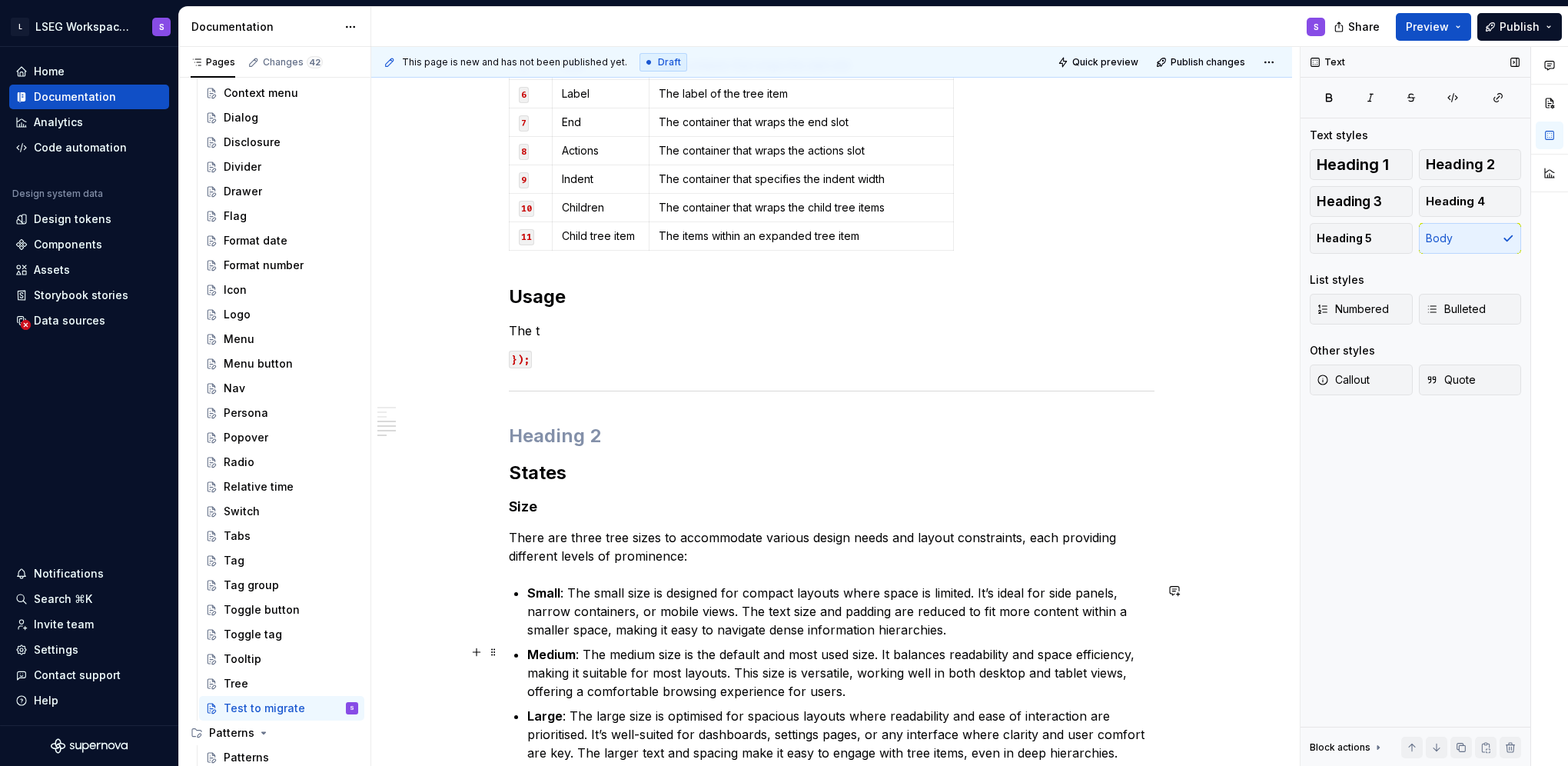
scroll to position [370, 0]
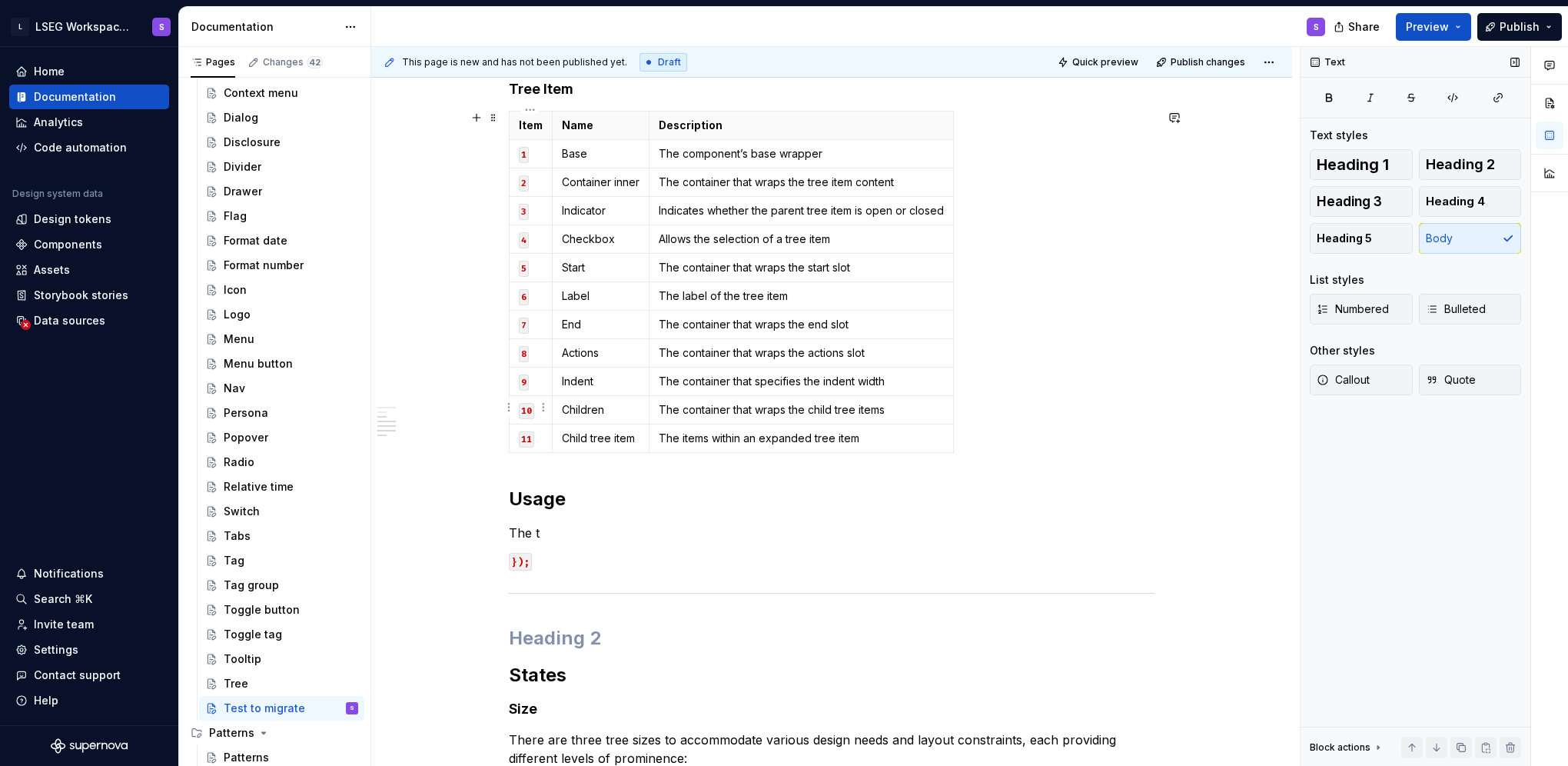
click at [523, 411] on code "10" at bounding box center [526, 411] width 16 height 16
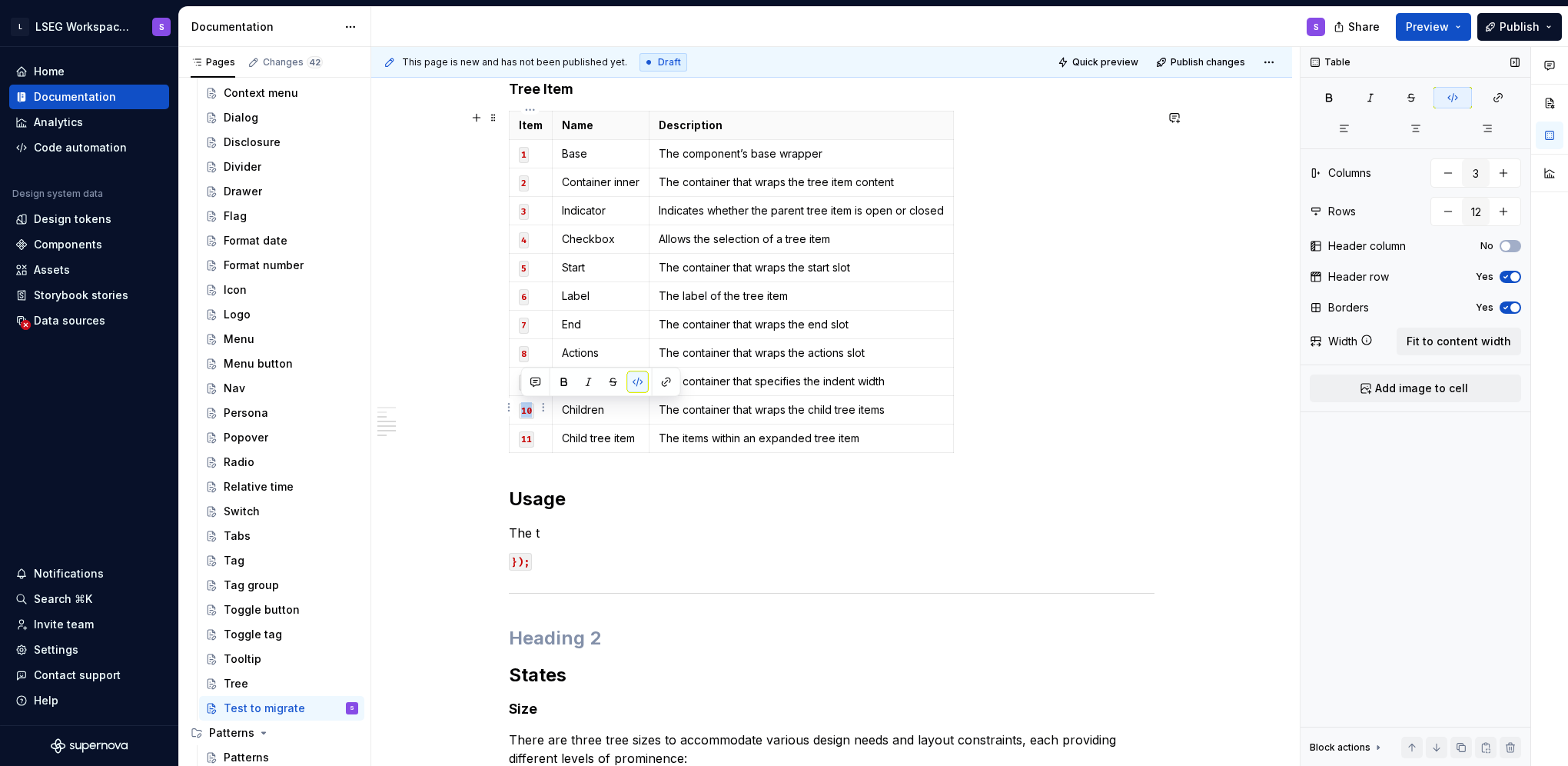
drag, startPoint x: 519, startPoint y: 407, endPoint x: 535, endPoint y: 411, distance: 16.5
click at [535, 411] on p "10" at bounding box center [530, 410] width 24 height 16
click at [636, 378] on button "button" at bounding box center [638, 383] width 22 height 22
click at [597, 425] on td "Child tree item" at bounding box center [601, 439] width 97 height 29
click at [524, 411] on p "10" at bounding box center [530, 410] width 24 height 16
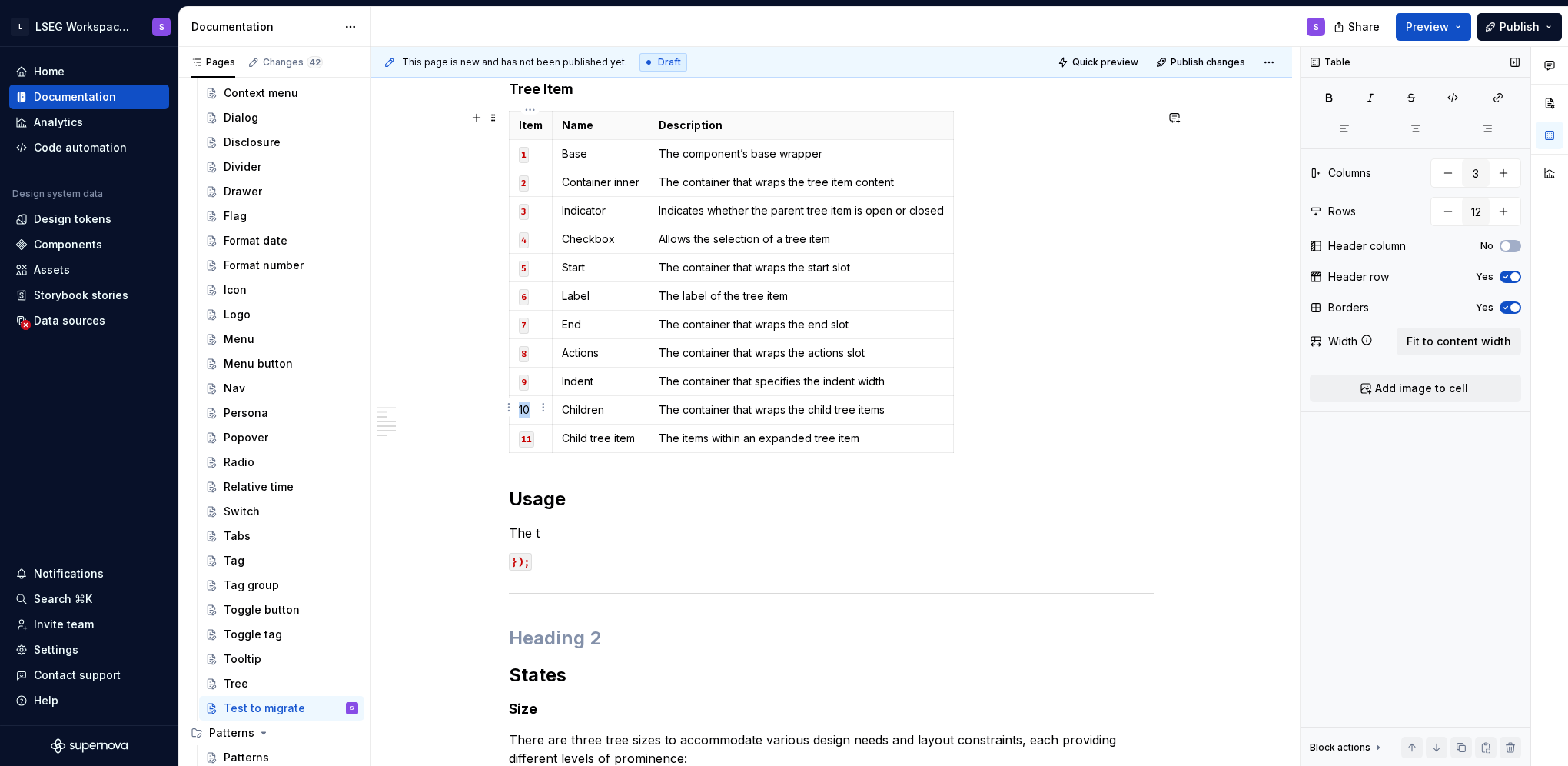
click at [524, 411] on p "10" at bounding box center [530, 410] width 24 height 16
click at [638, 383] on button "button" at bounding box center [635, 380] width 22 height 22
click at [1411, 103] on button "button" at bounding box center [1411, 98] width 38 height 22
click at [798, 389] on td "The container that specifies the indent width" at bounding box center [801, 382] width 305 height 29
drag, startPoint x: 686, startPoint y: 410, endPoint x: 840, endPoint y: 404, distance: 154.1
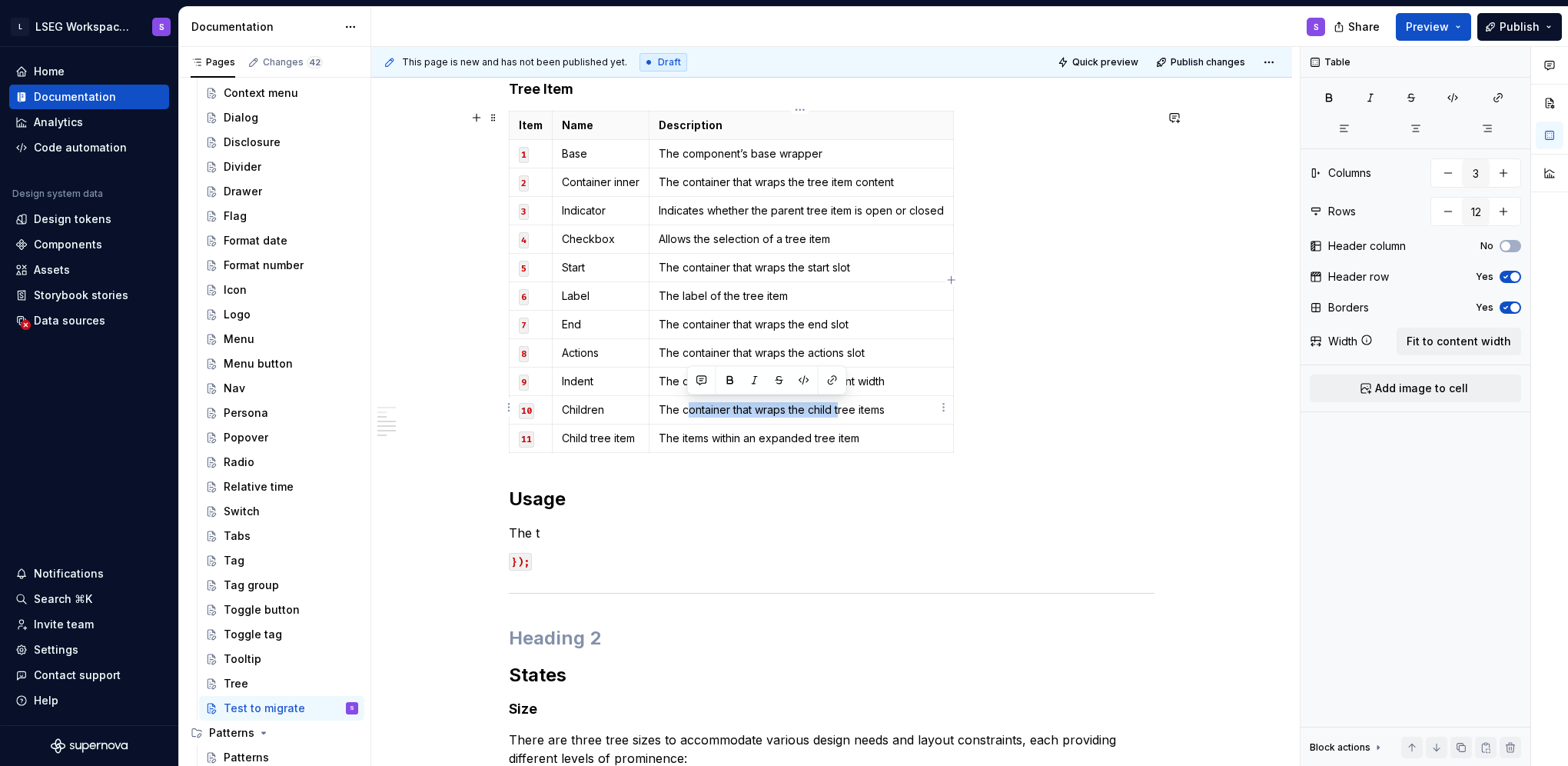
click at [840, 404] on p "The container that wraps the child tree items" at bounding box center [801, 410] width 285 height 16
click at [1451, 96] on icon "button" at bounding box center [1453, 98] width 9 height 9
click at [1430, 464] on div "Table Columns 3 Rows 12 Header column No Header row Yes Borders Yes Width Fit t…" at bounding box center [1416, 406] width 230 height 719
click at [739, 412] on p "The container that wraps the child tree items" at bounding box center [801, 410] width 285 height 16
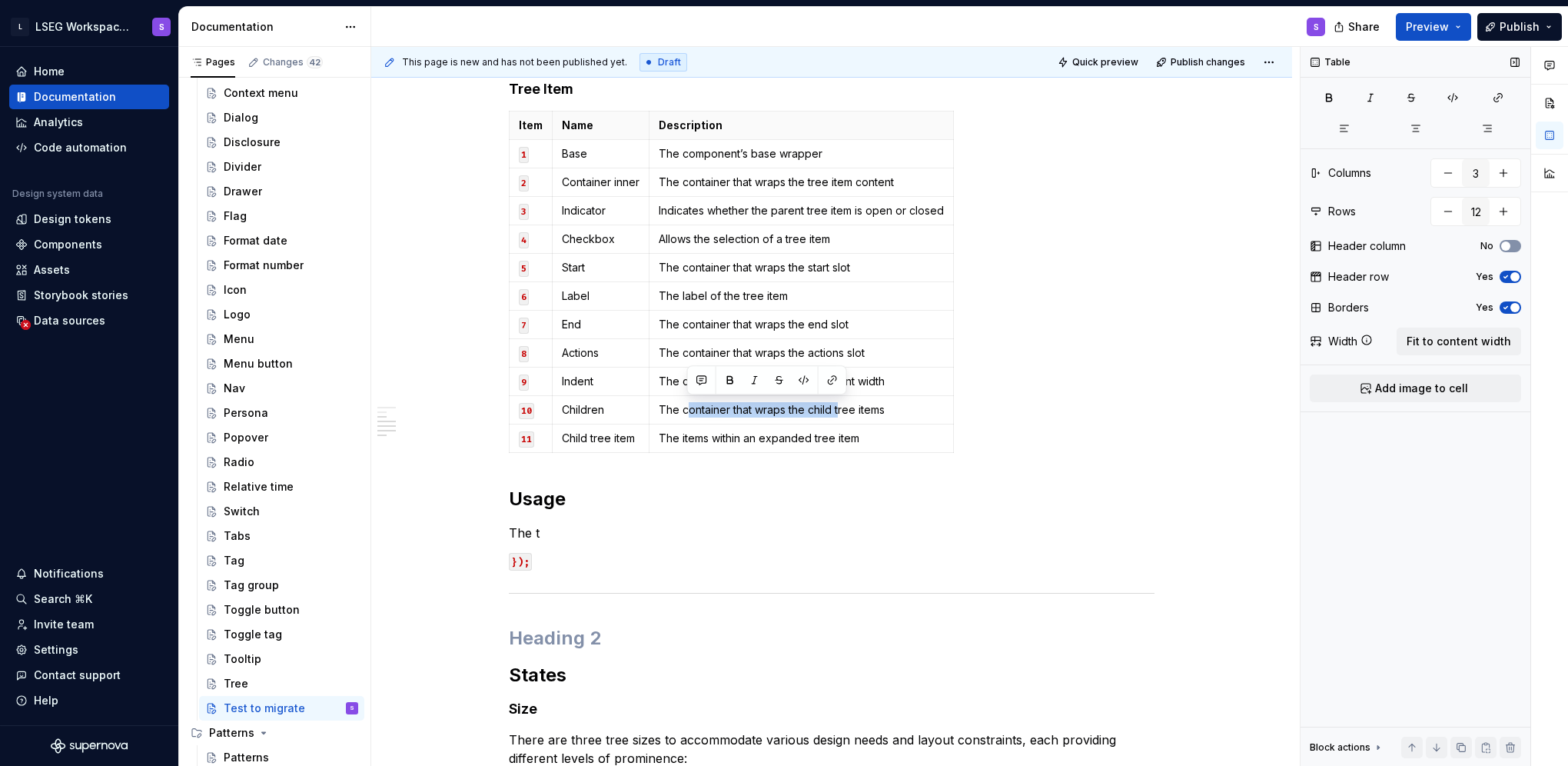
click at [1514, 242] on button "No" at bounding box center [1510, 246] width 22 height 12
click at [1514, 242] on span "button" at bounding box center [1515, 246] width 9 height 9
click at [1507, 206] on button "button" at bounding box center [1503, 212] width 28 height 28
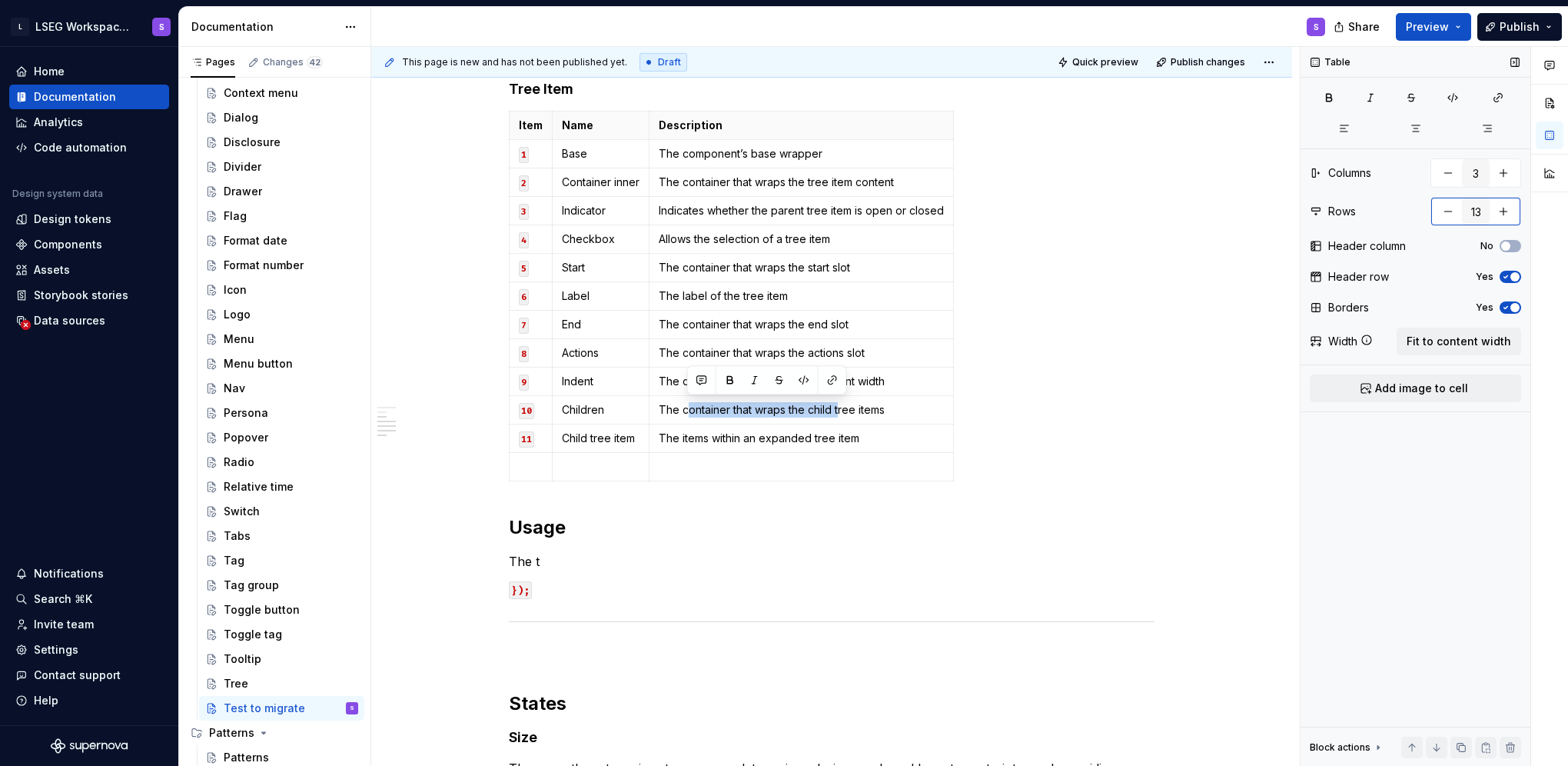
click at [1447, 212] on button "button" at bounding box center [1448, 212] width 28 height 28
type input "12"
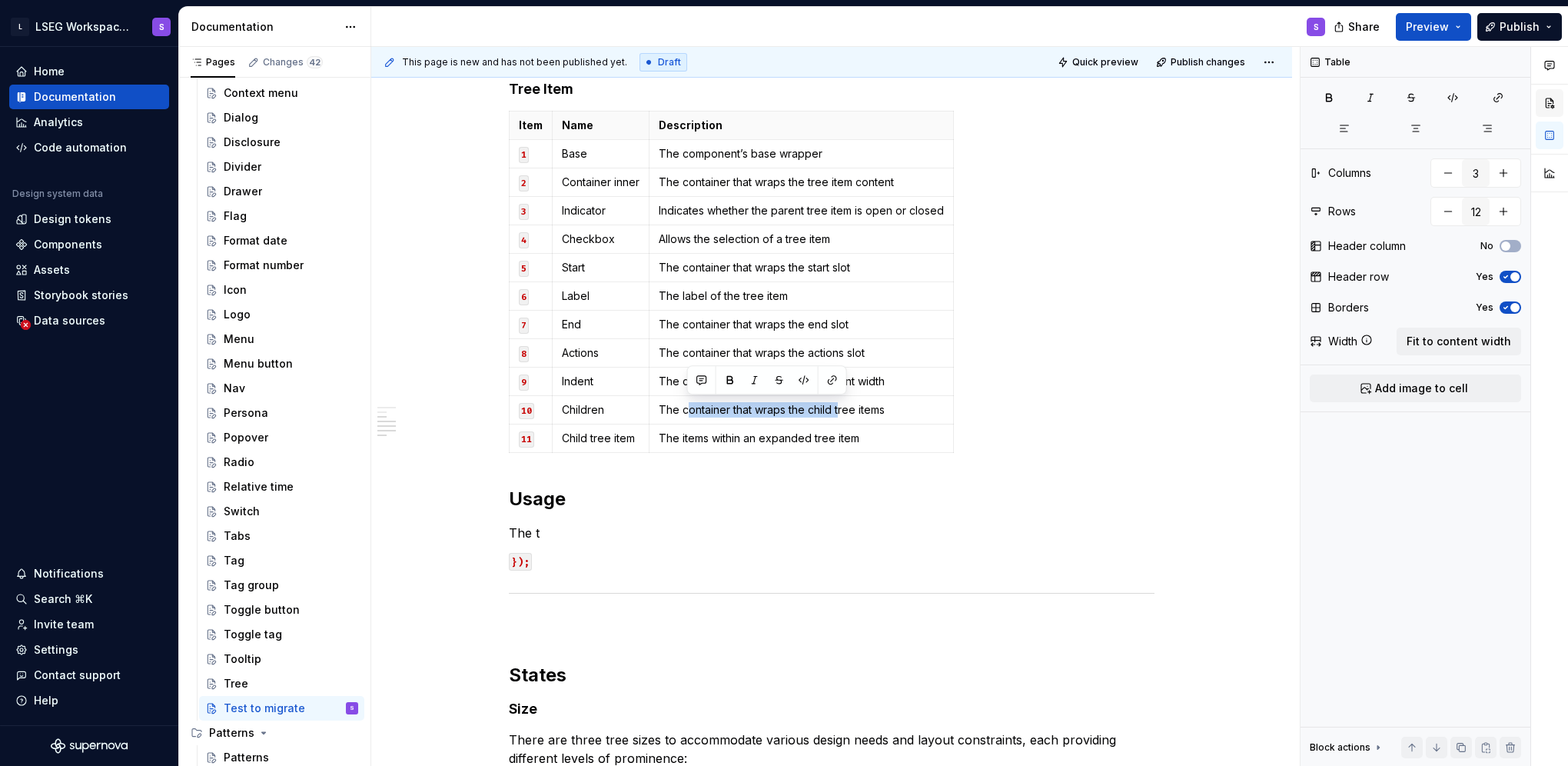
click at [1559, 102] on button "button" at bounding box center [1549, 103] width 28 height 28
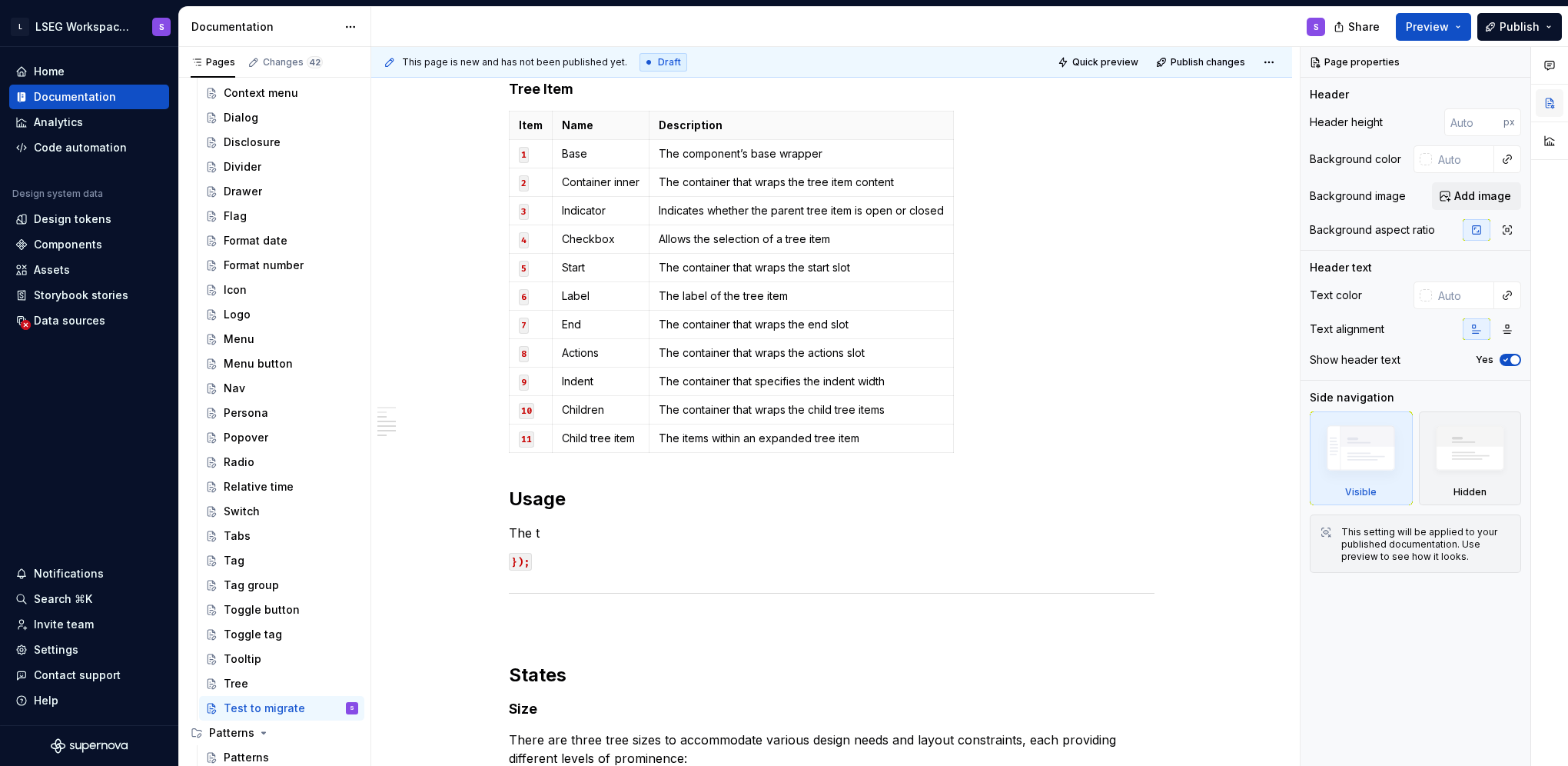
type textarea "*"
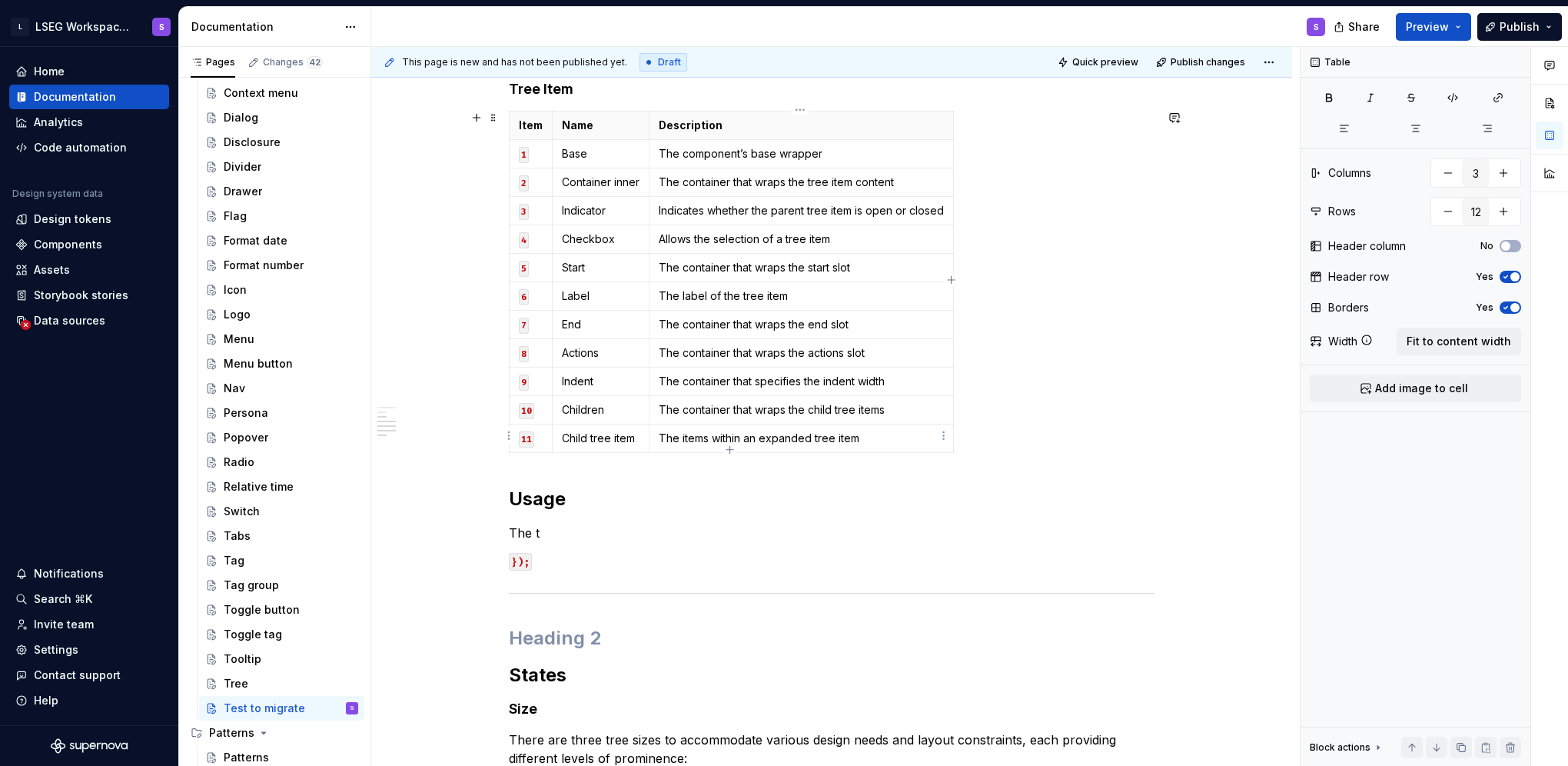
click at [789, 431] on p "The items within an expanded tree item" at bounding box center [801, 439] width 285 height 16
click at [757, 373] on p "The container that specifies the indent width" at bounding box center [801, 381] width 285 height 16
click at [1549, 103] on button "button" at bounding box center [1549, 103] width 28 height 28
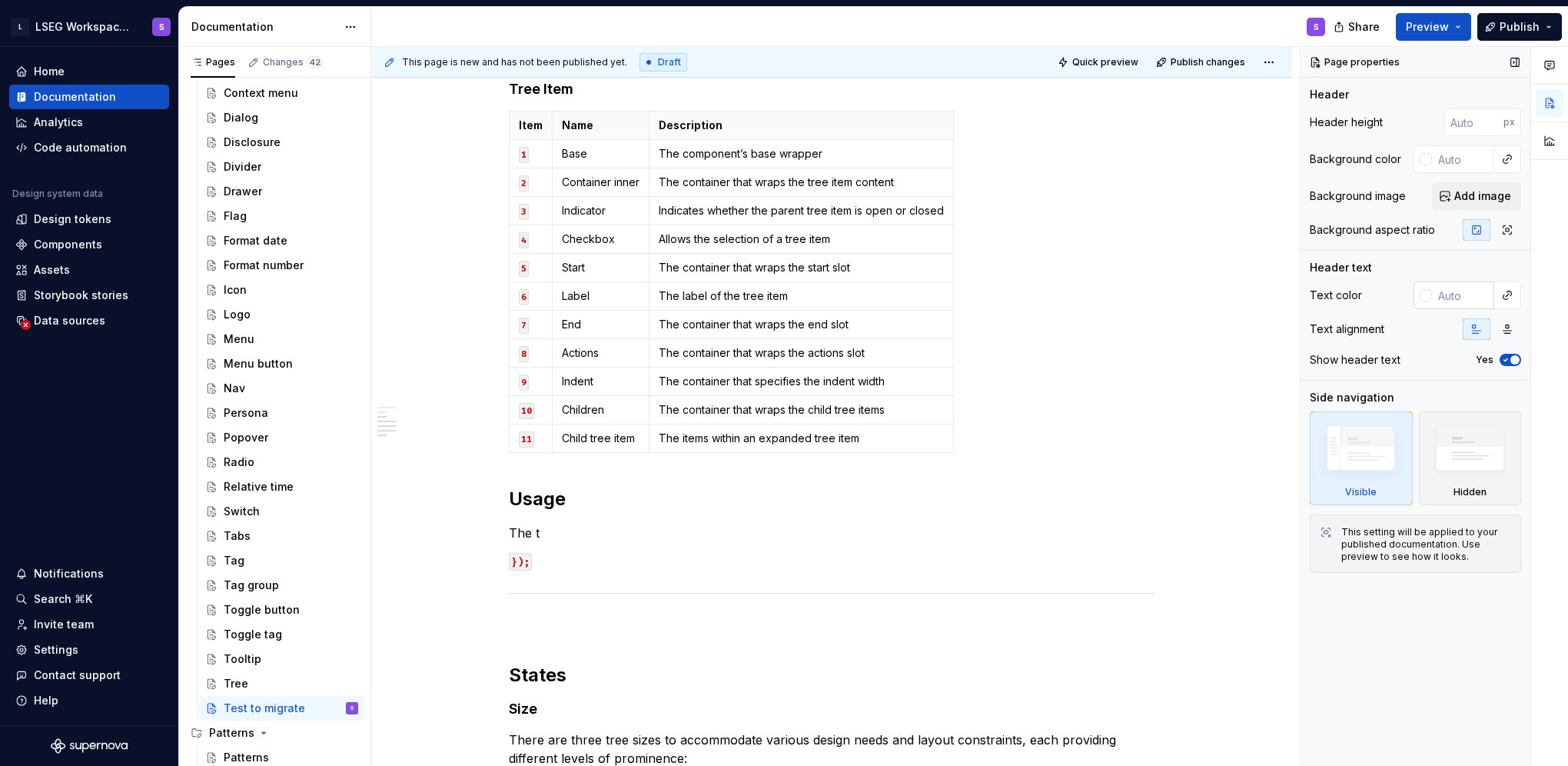
click at [1483, 299] on input "text" at bounding box center [1463, 296] width 62 height 28
click at [1423, 293] on div at bounding box center [1426, 296] width 12 height 12
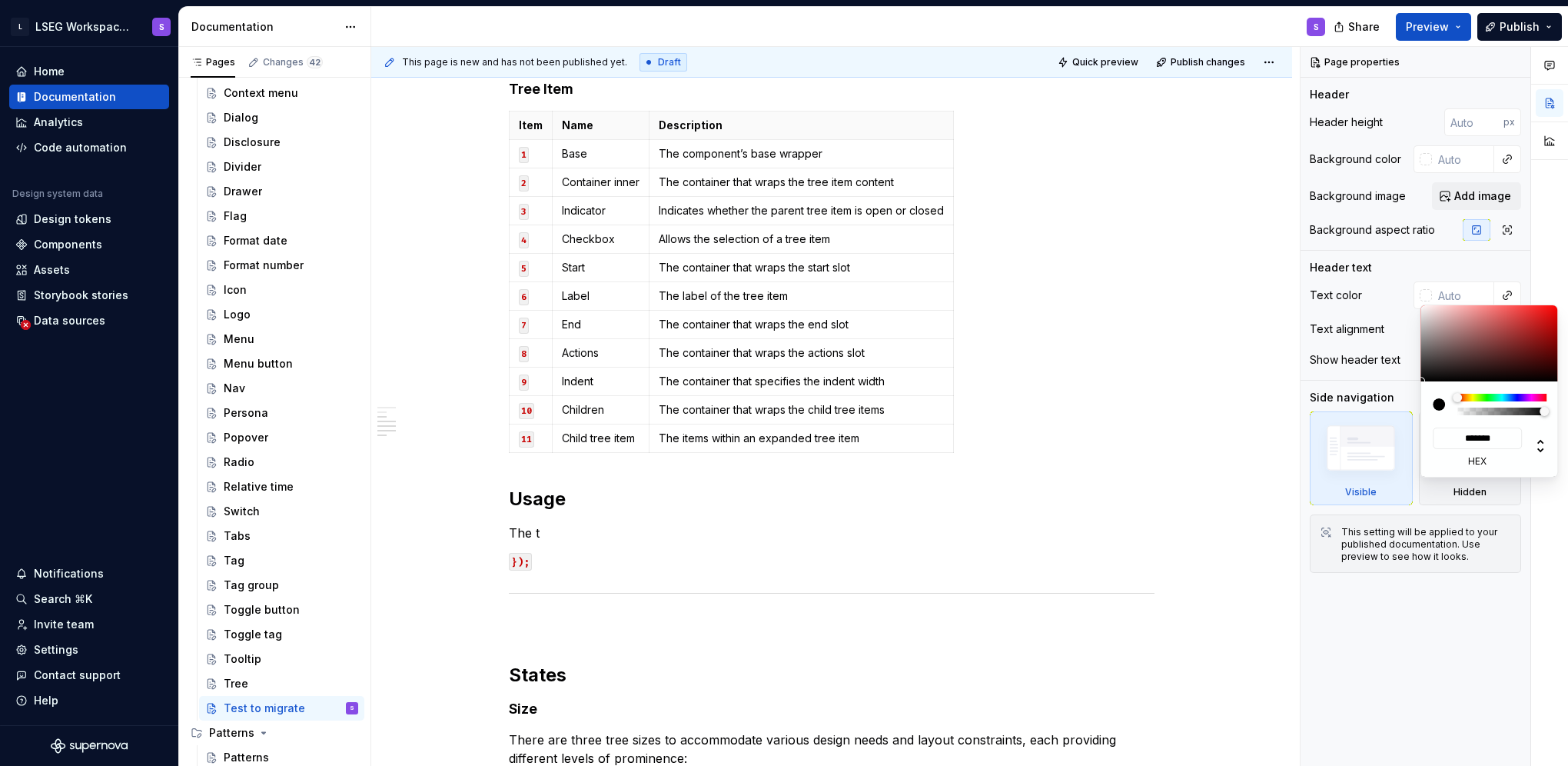
click at [1515, 274] on div "Comments Open comments No comments yet Select ‘Comment’ from the block context …" at bounding box center [1434, 406] width 267 height 719
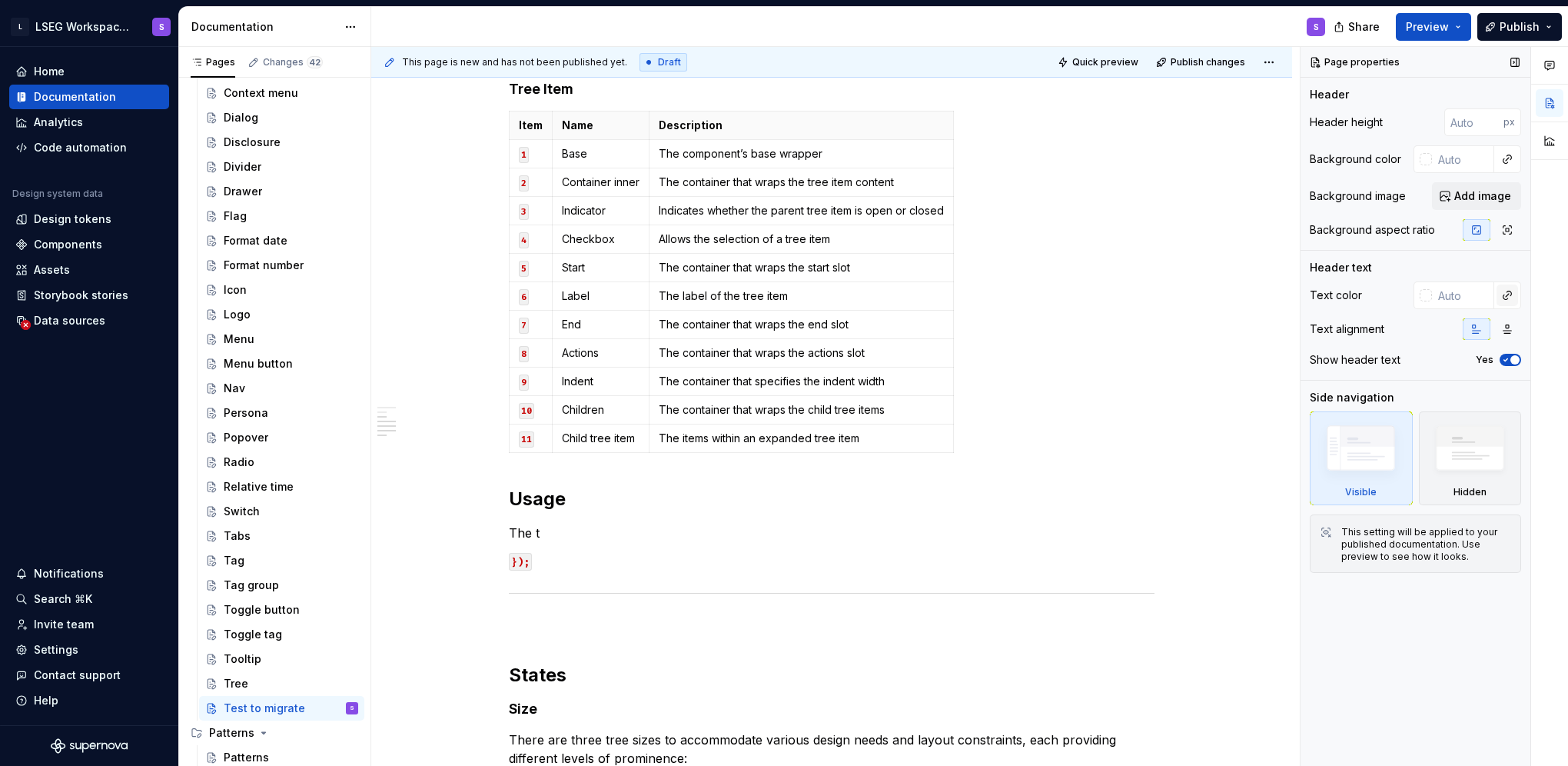
click at [1511, 289] on button "button" at bounding box center [1507, 296] width 22 height 22
click at [1439, 270] on div "Comments Open comments No comments yet Select ‘Comment’ from the block context …" at bounding box center [1434, 406] width 267 height 719
click at [1442, 270] on div "Header text" at bounding box center [1416, 268] width 211 height 16
type textarea "*"
